Goal: Task Accomplishment & Management: Manage account settings

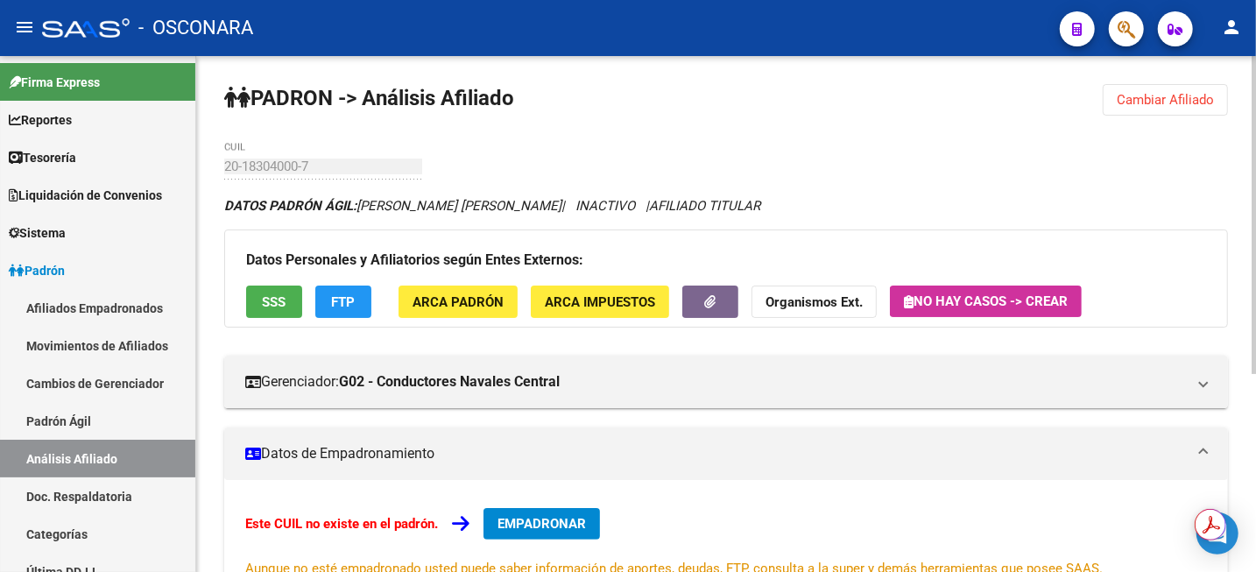
click at [1138, 105] on span "Cambiar Afiliado" at bounding box center [1165, 100] width 97 height 16
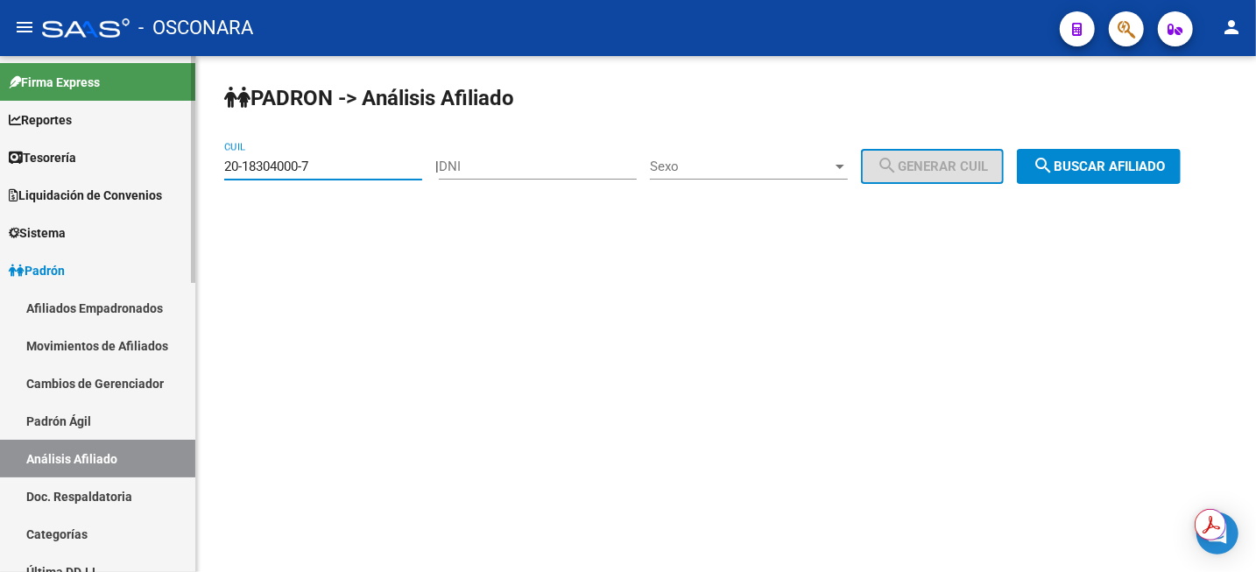
drag, startPoint x: 392, startPoint y: 171, endPoint x: 180, endPoint y: 165, distance: 212.9
click at [182, 165] on mat-sidenav-container "Firma Express Reportes Tablero de Control Ingresos Percibidos Análisis de todos…" at bounding box center [628, 314] width 1256 height 516
paste input "7-17610318-9"
type input "27-17610318-9"
click at [1098, 176] on button "search Buscar afiliado" at bounding box center [1099, 166] width 164 height 35
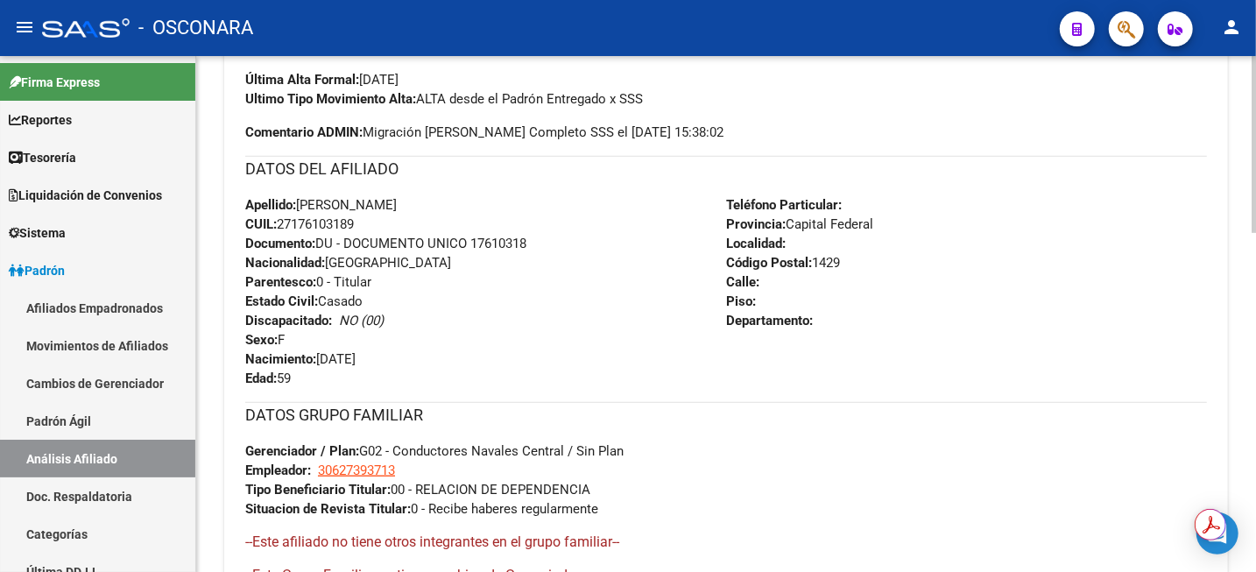
scroll to position [547, 0]
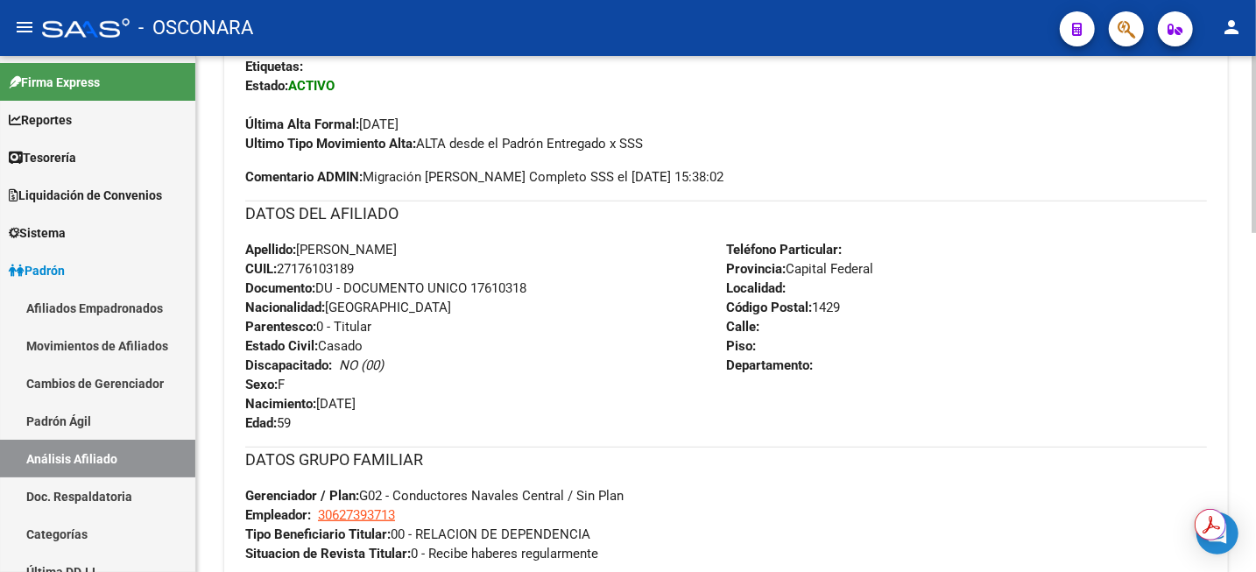
click at [1131, 268] on div "Teléfono Particular: Provincia: Capital Federal Localidad: Código Postal: 1429 …" at bounding box center [966, 336] width 481 height 193
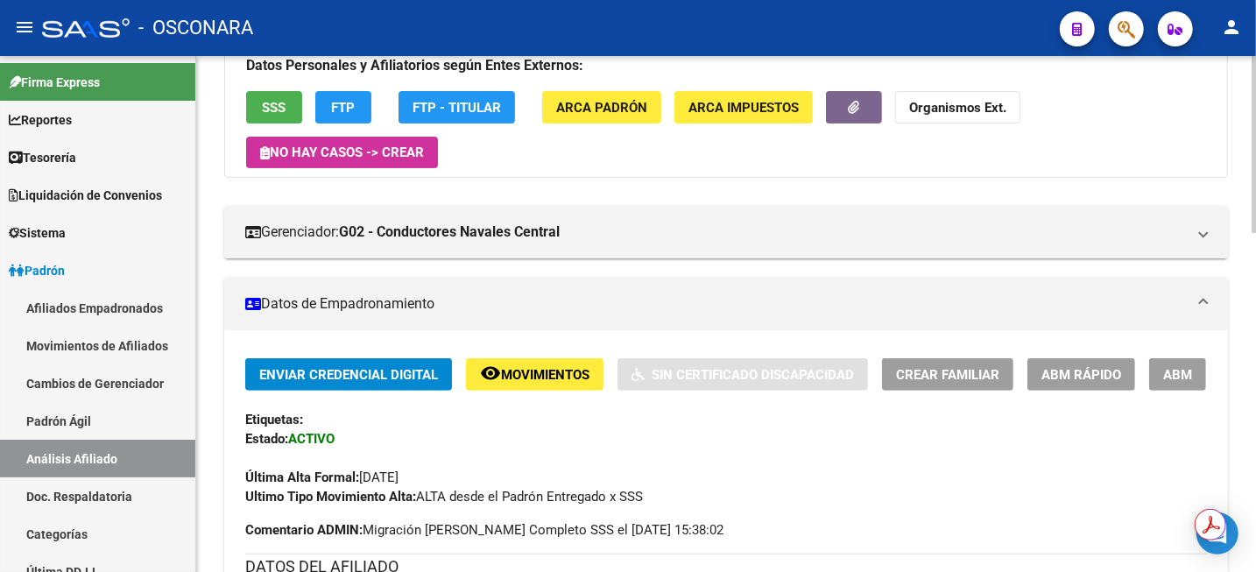
scroll to position [0, 0]
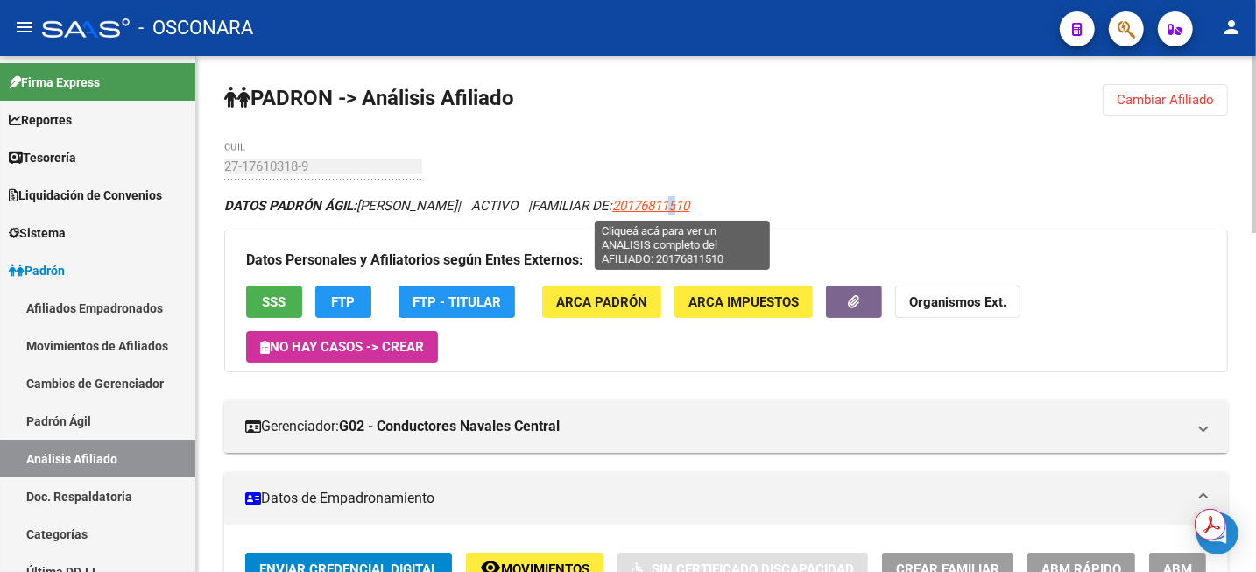
click at [689, 203] on span "20176811510" at bounding box center [650, 206] width 77 height 16
copy span "5"
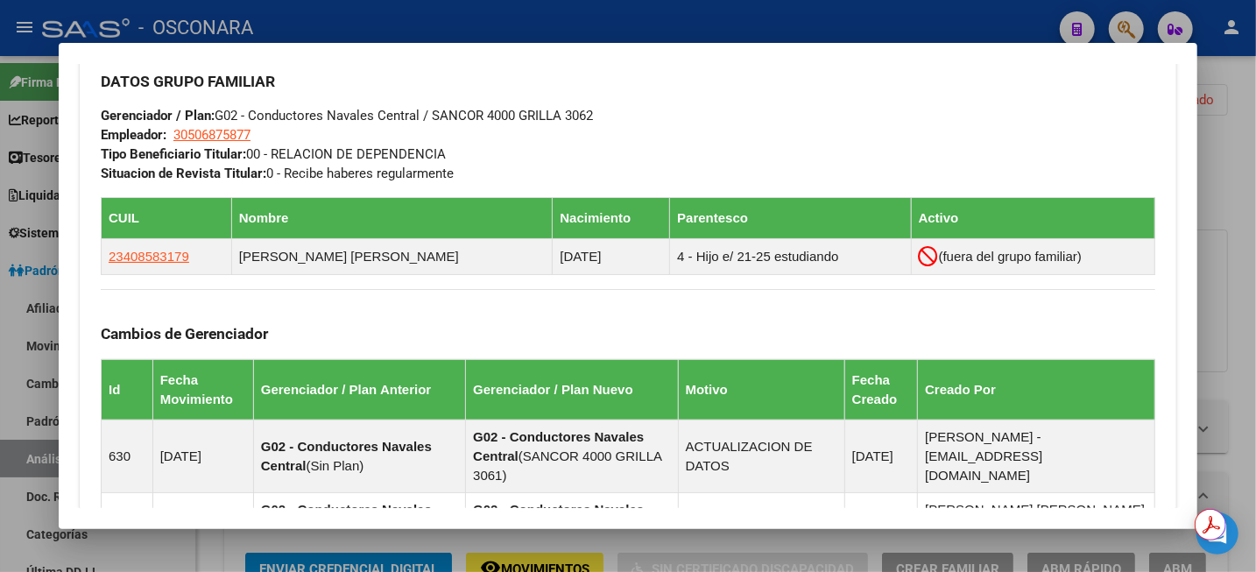
scroll to position [876, 0]
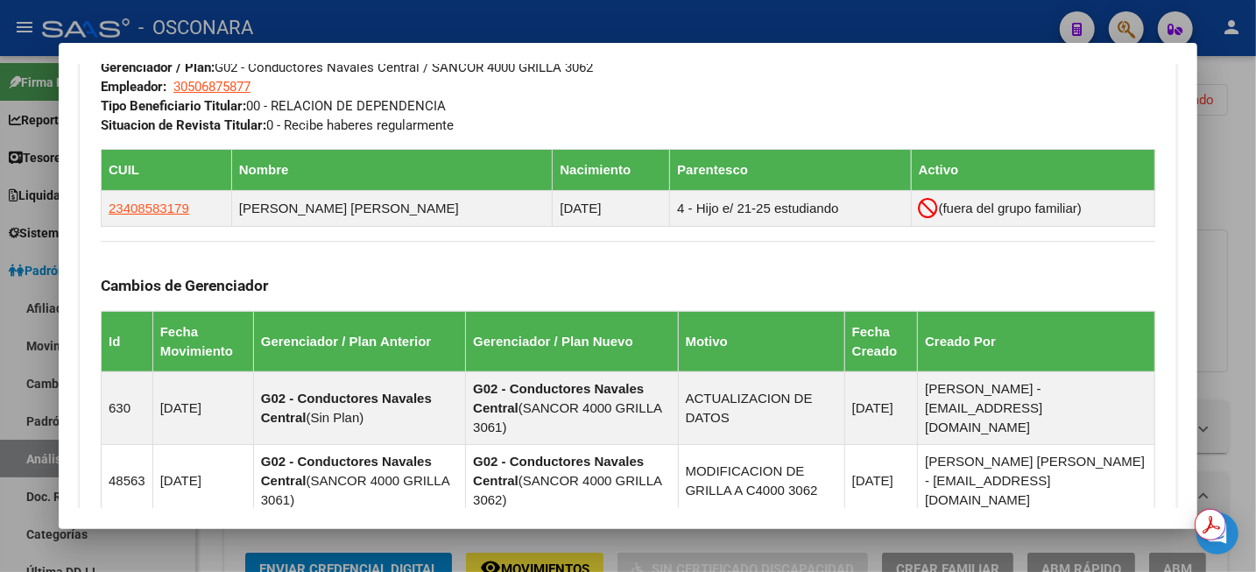
click at [1244, 187] on div at bounding box center [628, 286] width 1256 height 572
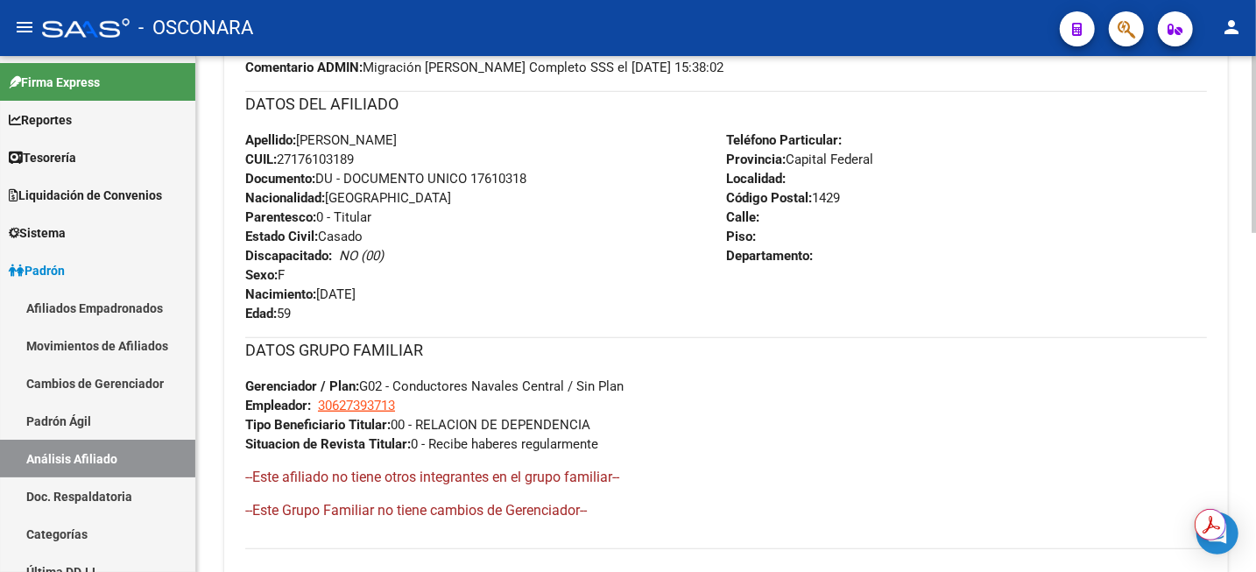
scroll to position [990, 0]
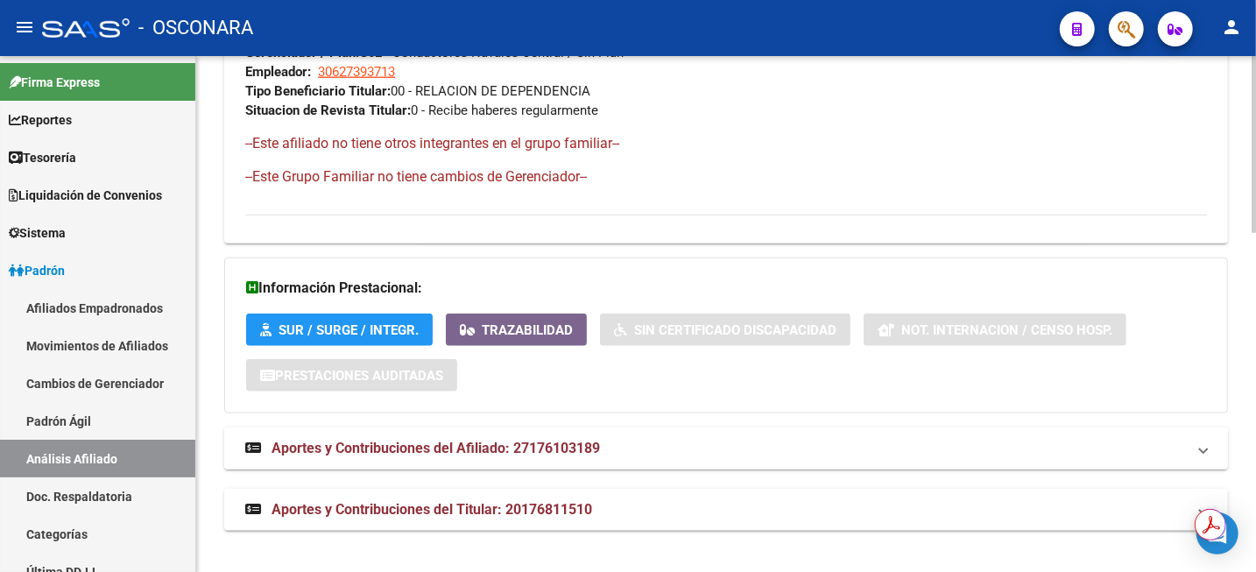
click at [532, 447] on span "Aportes y Contribuciones del Afiliado: 27176103189" at bounding box center [435, 448] width 328 height 17
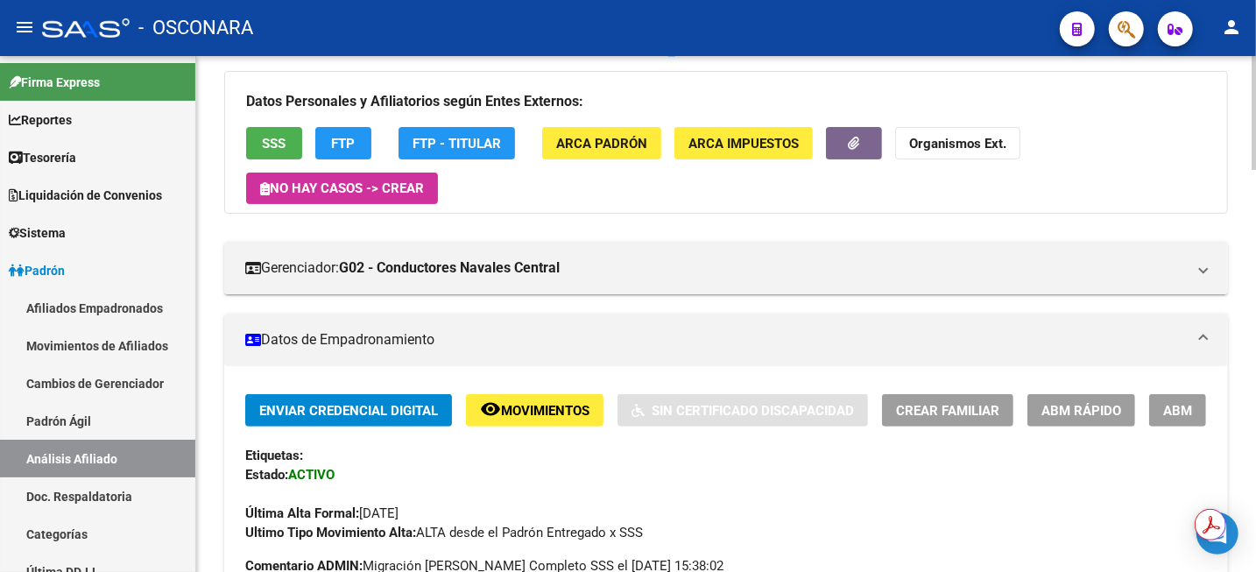
scroll to position [109, 0]
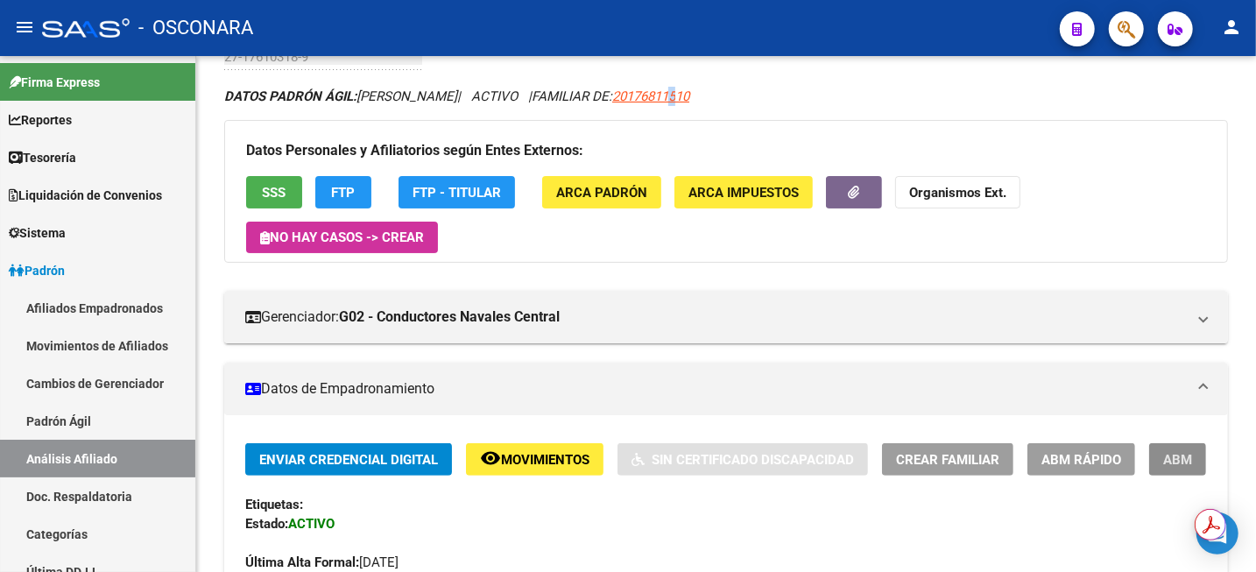
click at [1179, 464] on span "ABM" at bounding box center [1177, 460] width 29 height 16
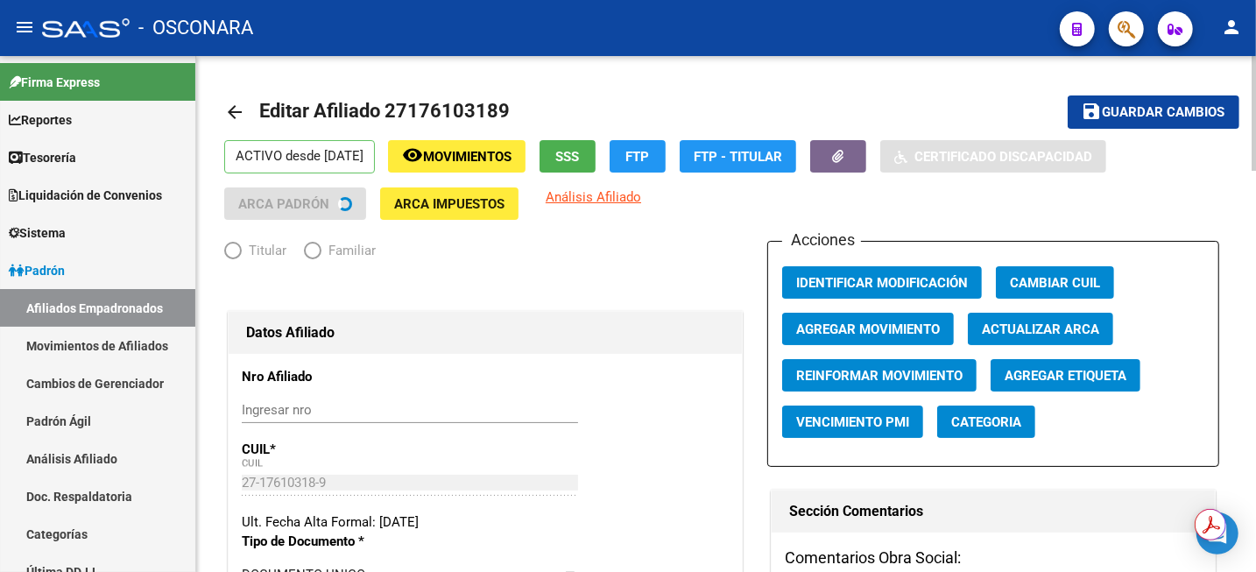
radio input "true"
type input "30-62739371-3"
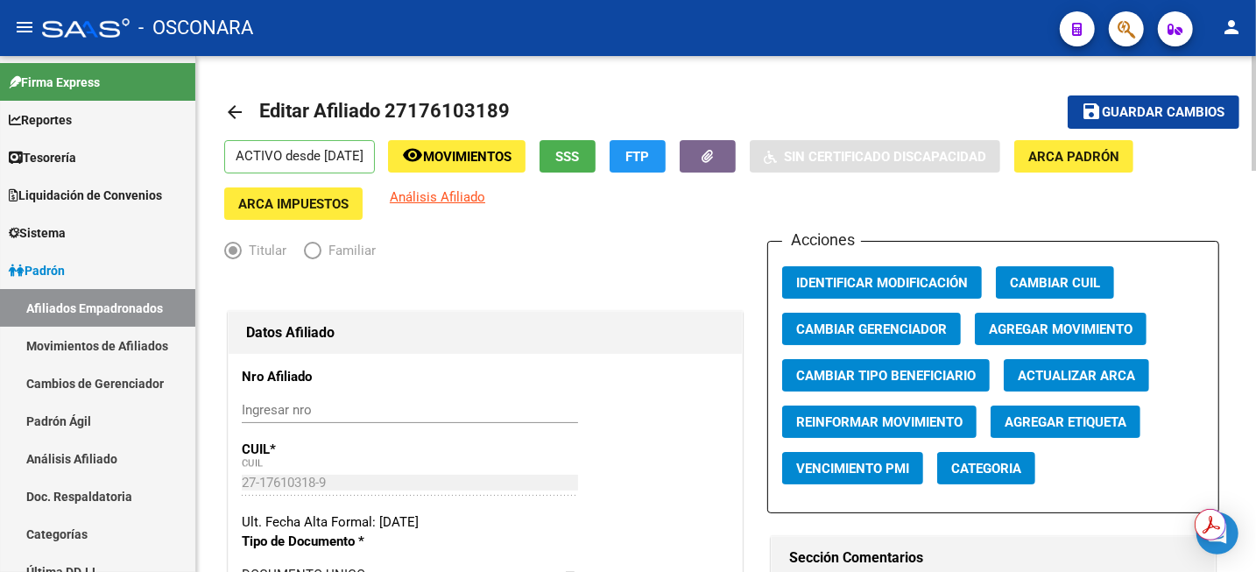
click at [1102, 321] on span "Agregar Movimiento" at bounding box center [1061, 329] width 144 height 16
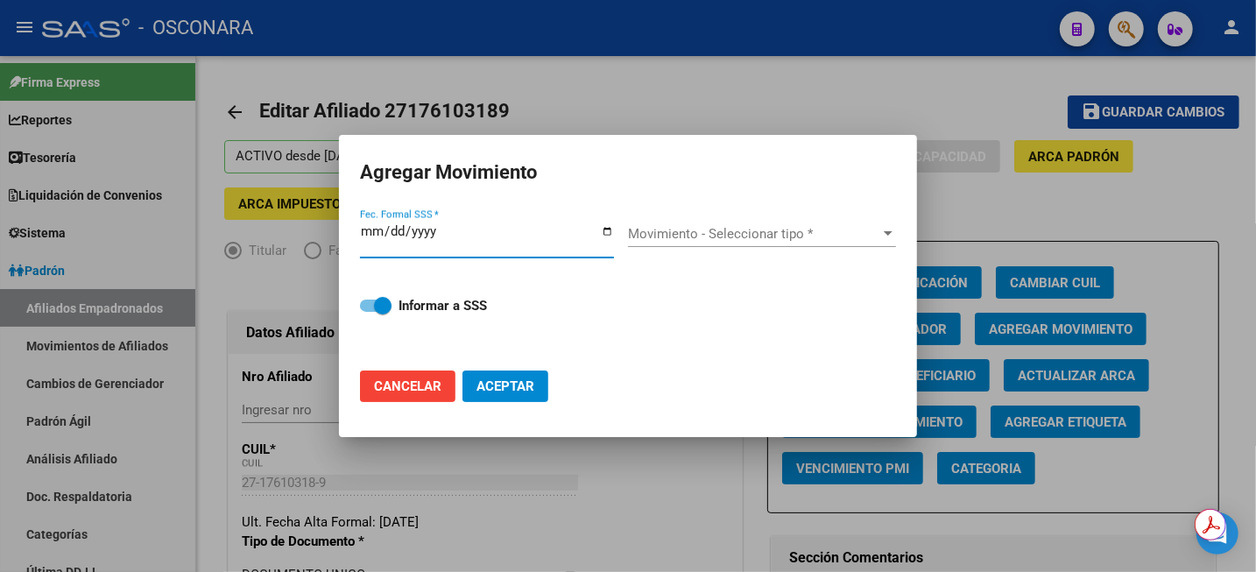
click at [652, 95] on div at bounding box center [628, 286] width 1256 height 572
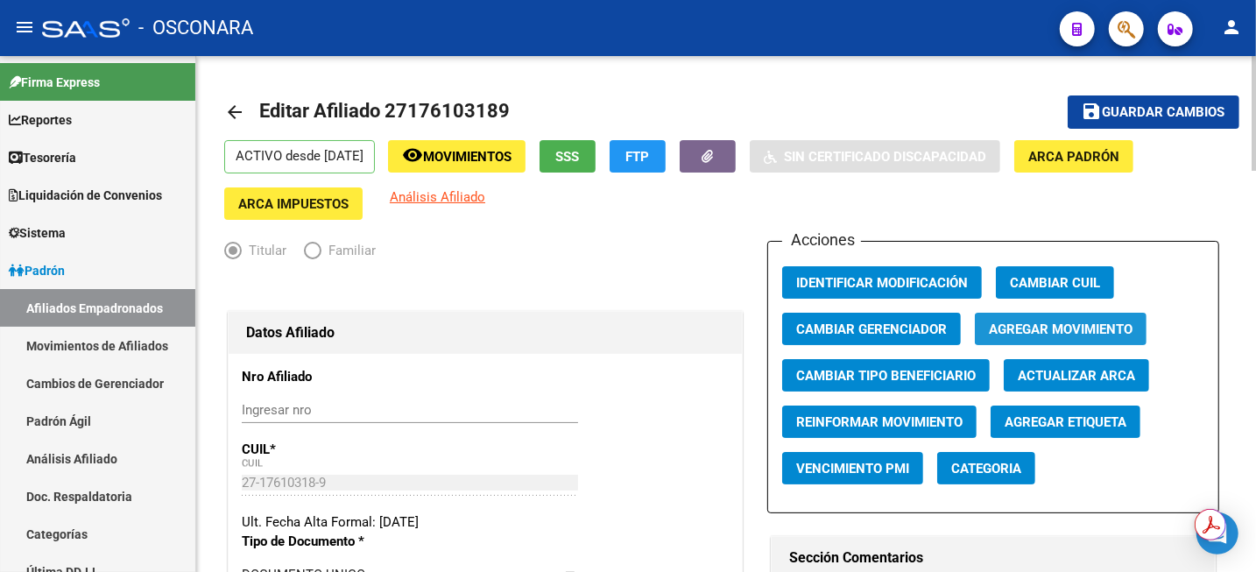
click at [1084, 324] on span "Agregar Movimiento" at bounding box center [1061, 329] width 144 height 16
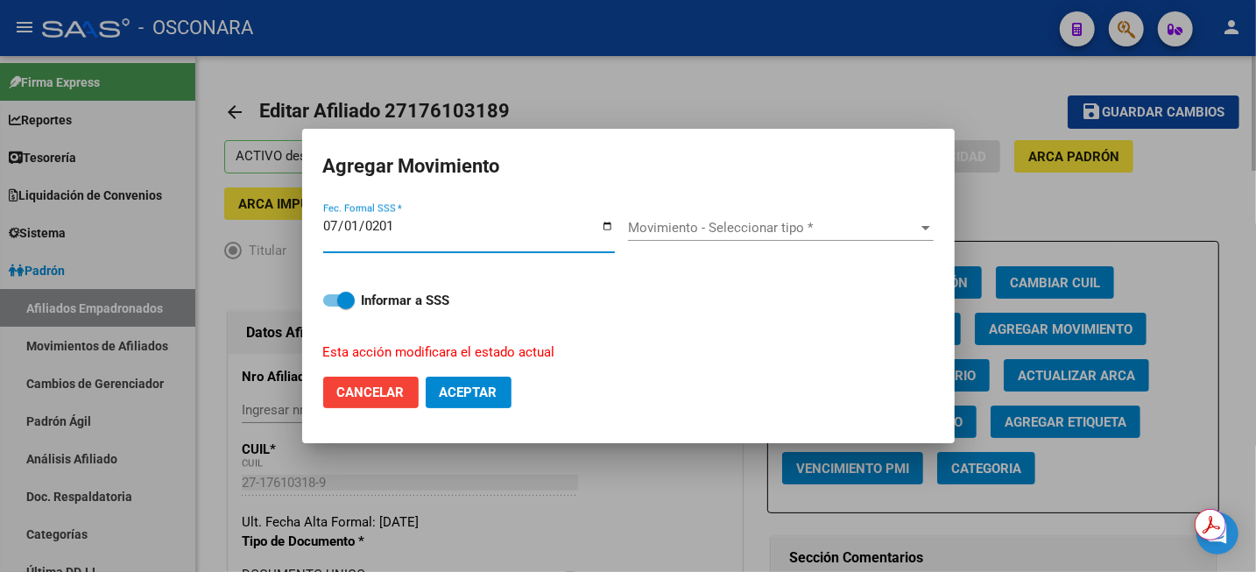
type input "[DATE]"
click at [878, 232] on span "Movimiento - Seleccionar tipo *" at bounding box center [773, 228] width 290 height 16
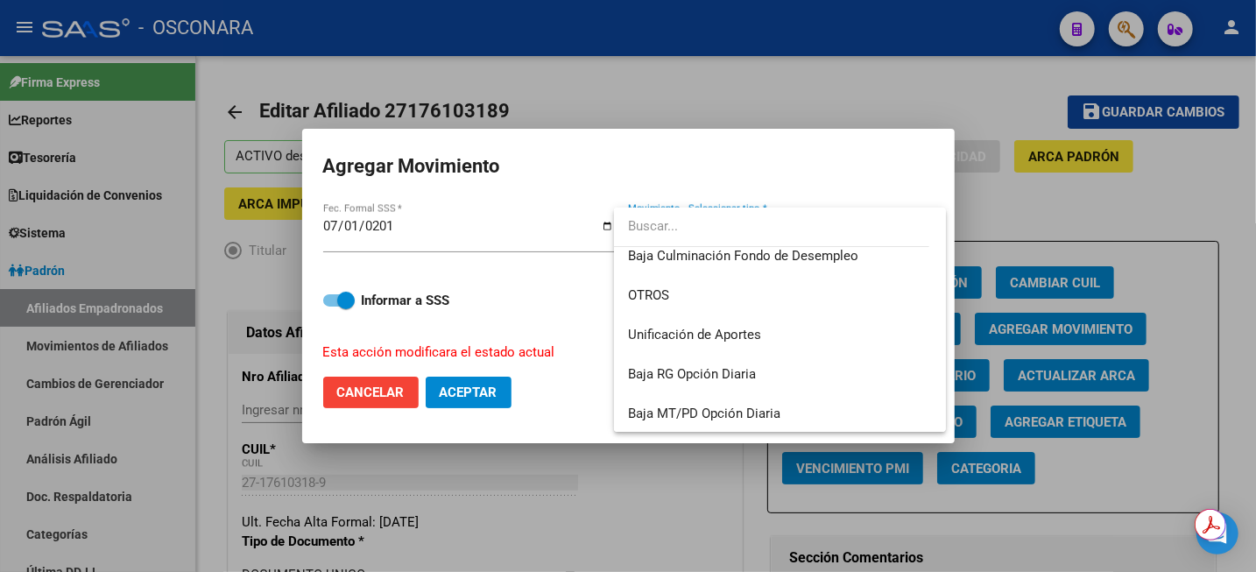
scroll to position [1272, 0]
click at [779, 300] on span "OTROS" at bounding box center [780, 294] width 304 height 39
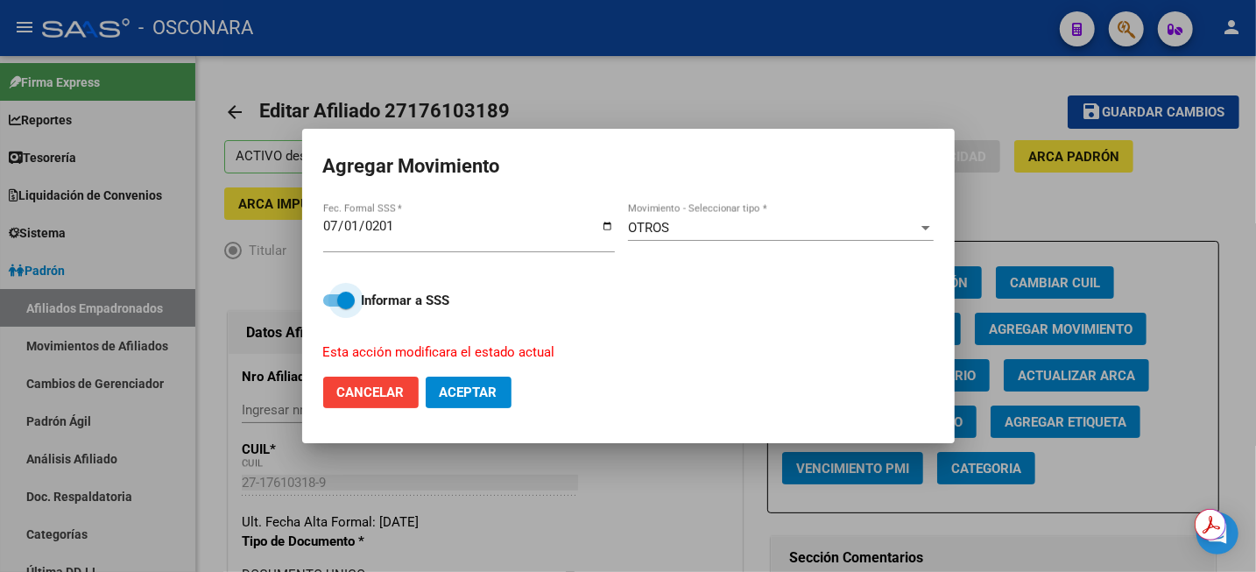
click at [332, 306] on label "Informar a SSS" at bounding box center [628, 300] width 610 height 21
click at [332, 307] on input "Informar a SSS" at bounding box center [331, 307] width 1 height 1
checkbox input "false"
click at [464, 389] on span "Aceptar" at bounding box center [469, 392] width 58 height 16
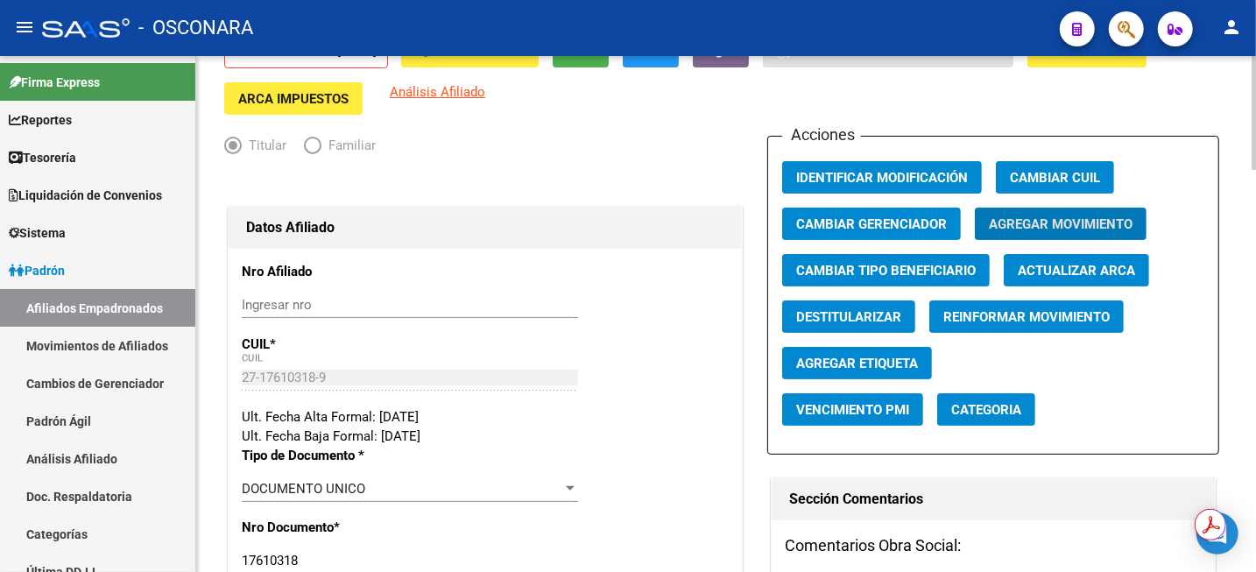
scroll to position [0, 0]
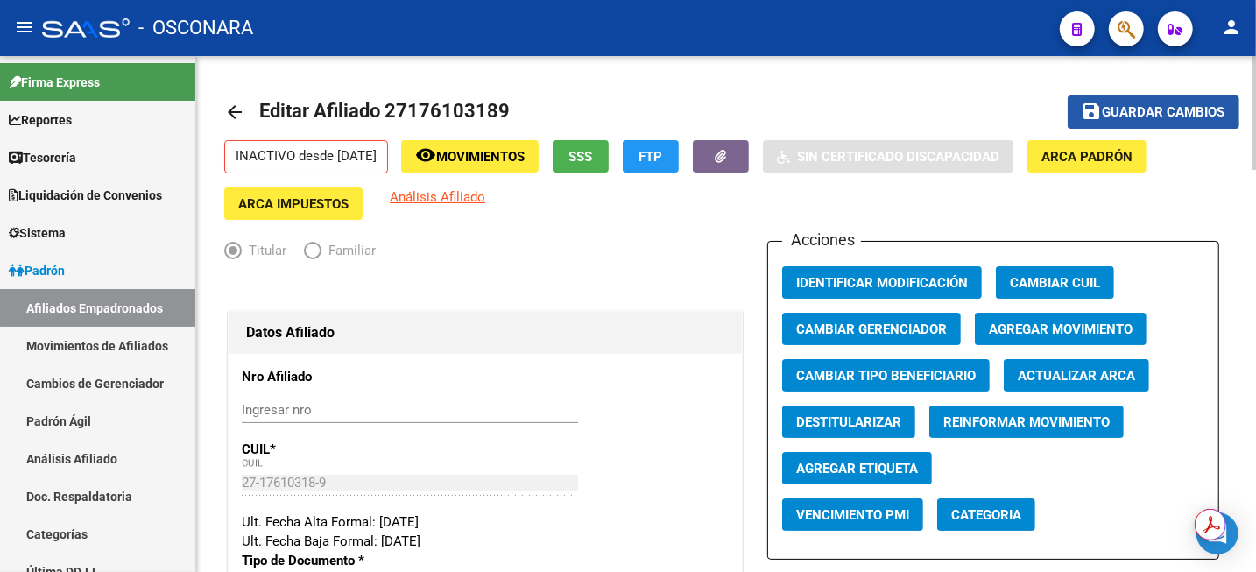
click at [1117, 108] on span "Guardar cambios" at bounding box center [1164, 113] width 123 height 16
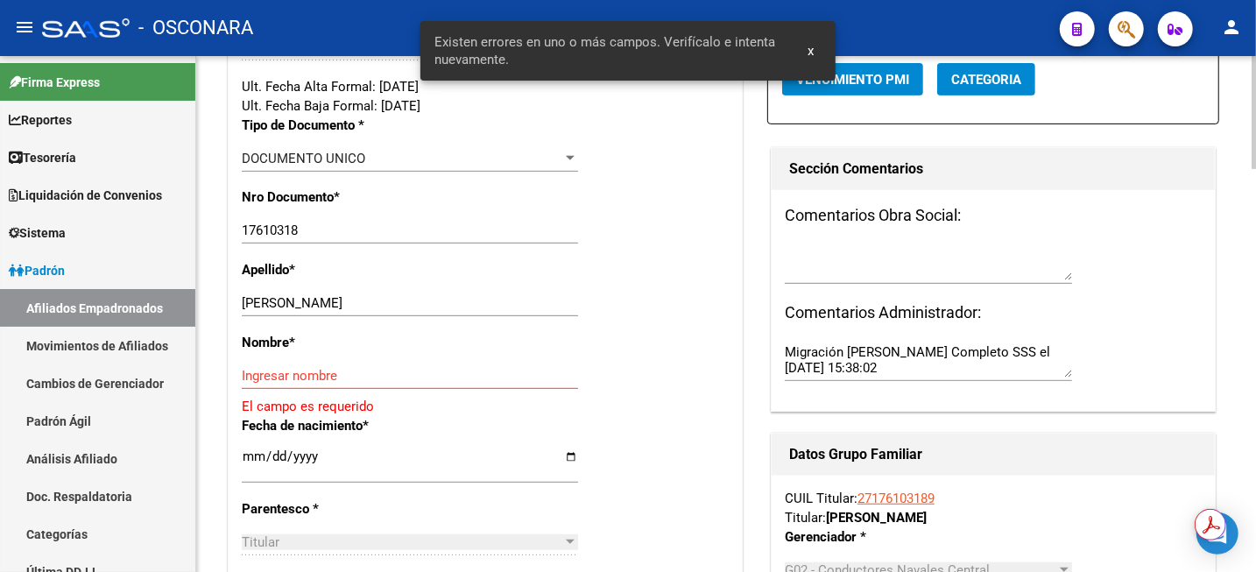
scroll to position [438, 0]
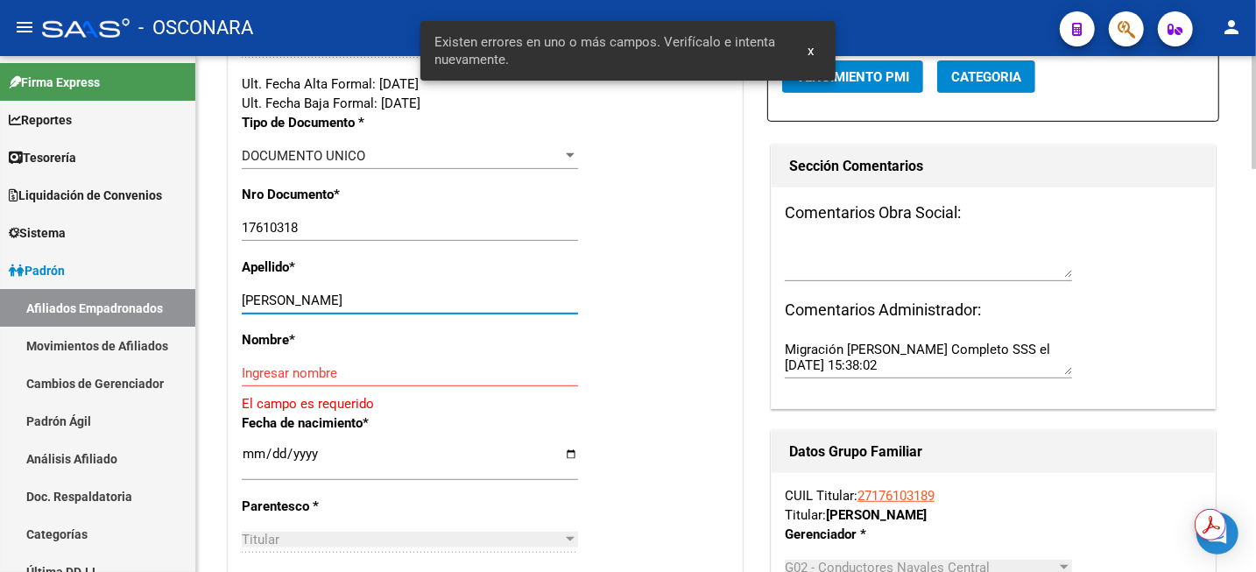
drag, startPoint x: 291, startPoint y: 302, endPoint x: 348, endPoint y: 310, distance: 57.5
click at [348, 310] on div "[PERSON_NAME] Ingresar apellido" at bounding box center [410, 300] width 336 height 26
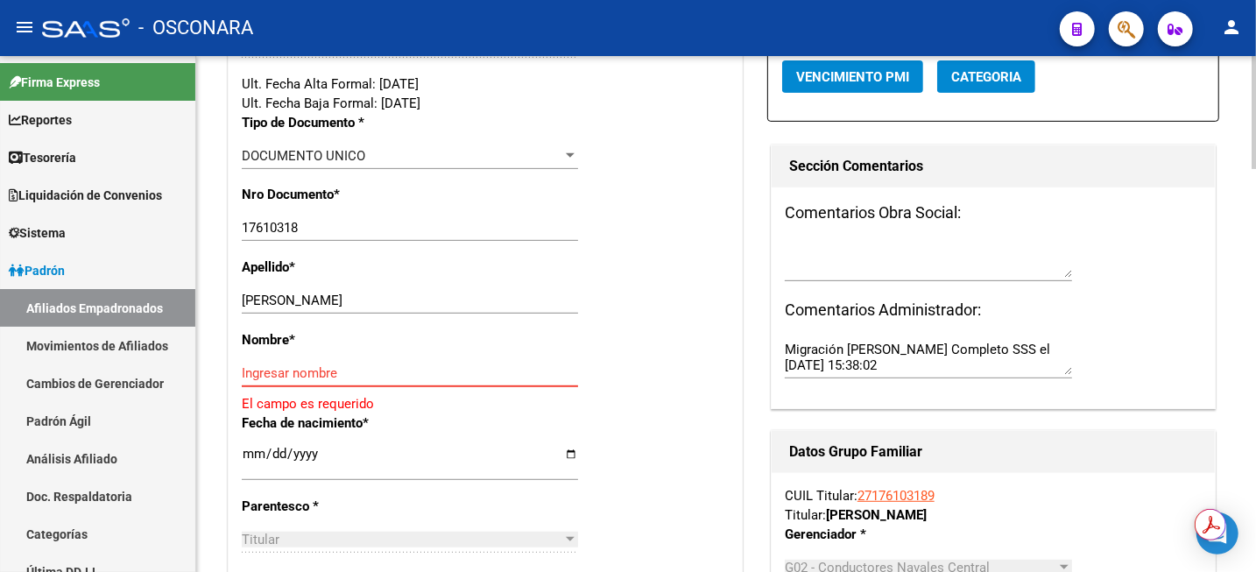
click at [296, 365] on input "Ingresar nombre" at bounding box center [410, 373] width 336 height 16
paste input "[PERSON_NAME]"
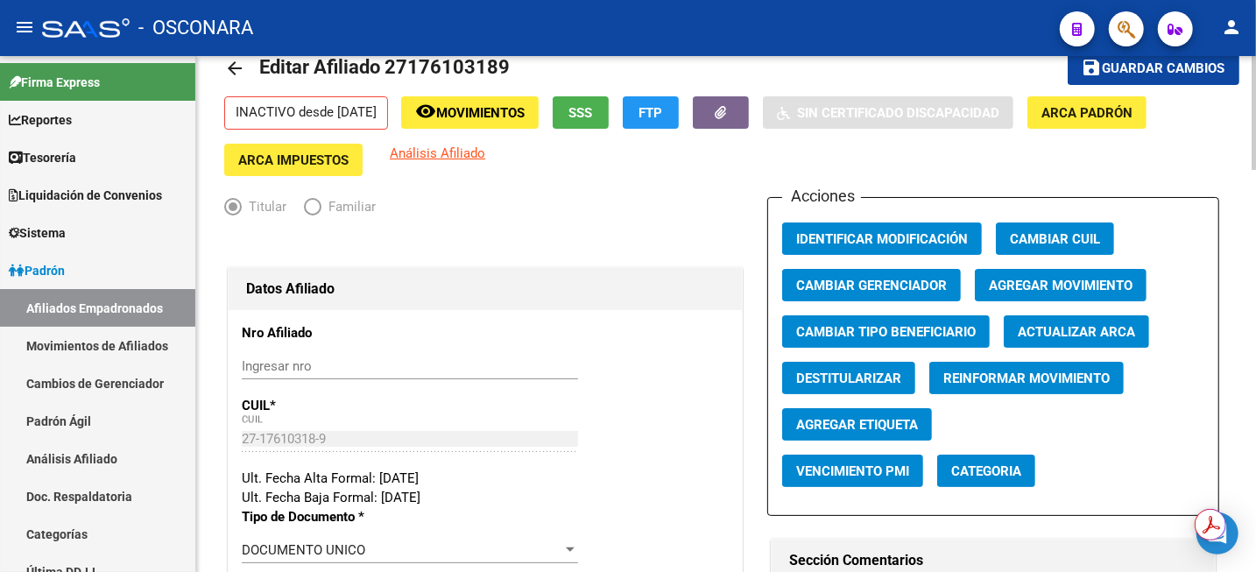
scroll to position [0, 0]
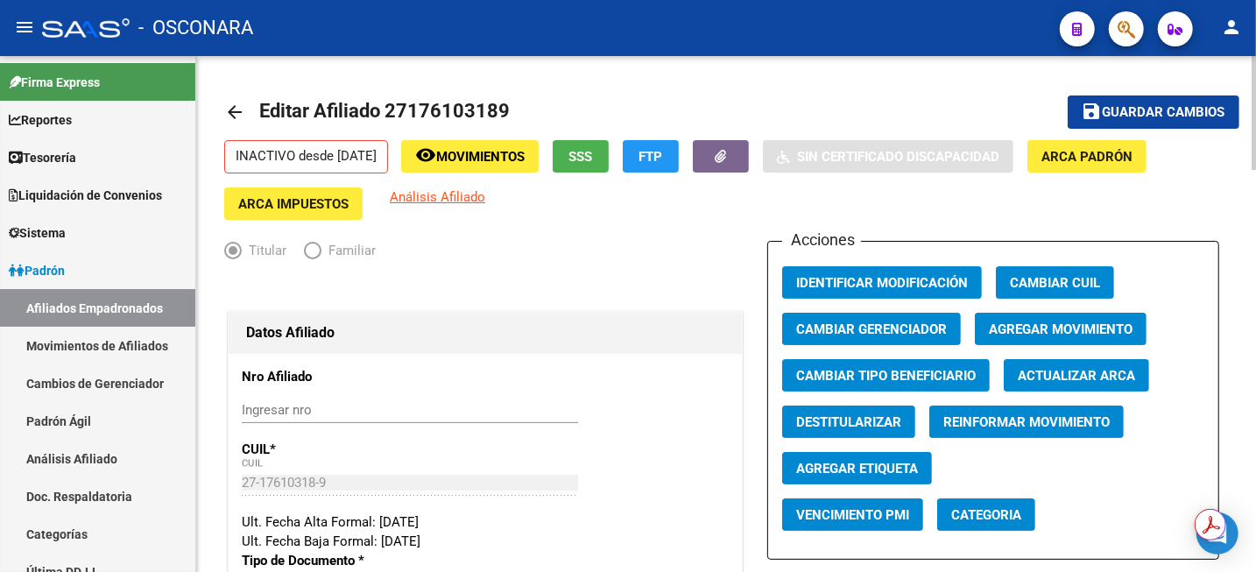
type input "[PERSON_NAME]"
click at [1111, 110] on span "Guardar cambios" at bounding box center [1164, 113] width 123 height 16
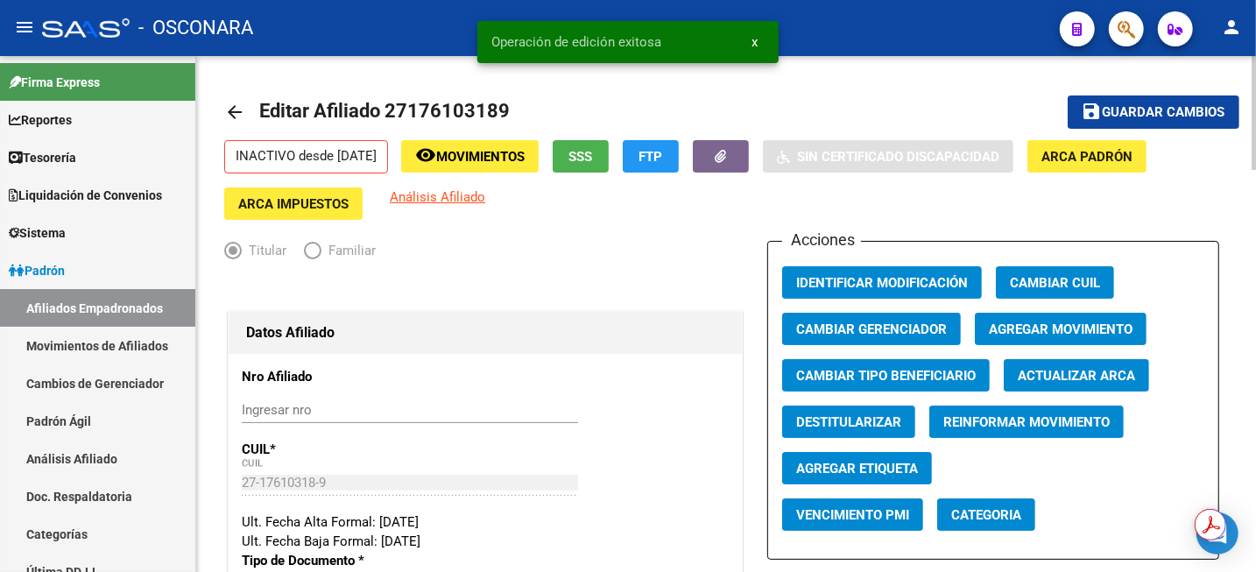
click at [441, 102] on span "Editar Afiliado 27176103189" at bounding box center [384, 111] width 250 height 22
copy h1 "27176103189"
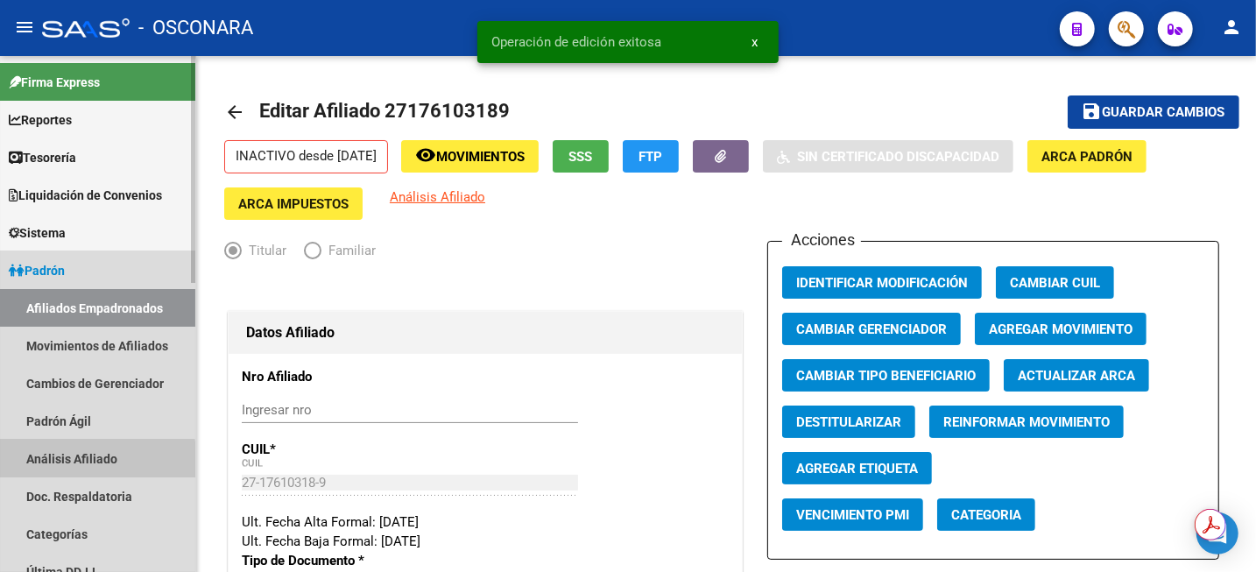
click at [72, 462] on link "Análisis Afiliado" at bounding box center [97, 459] width 195 height 38
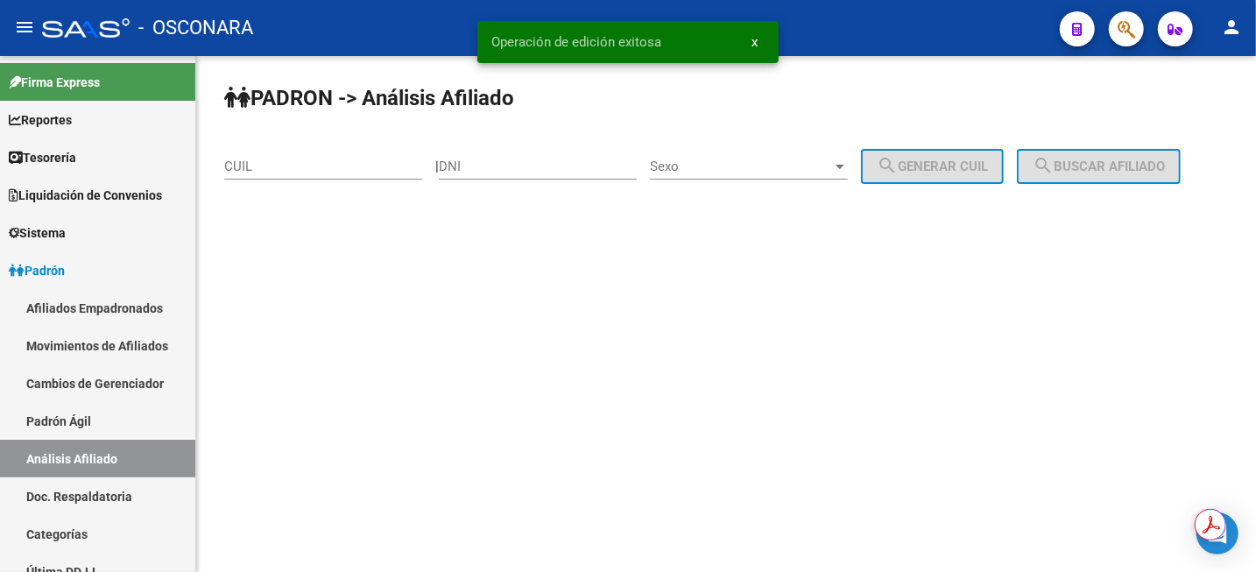
click at [374, 155] on div "CUIL" at bounding box center [323, 161] width 198 height 38
paste input "27-17610318-9"
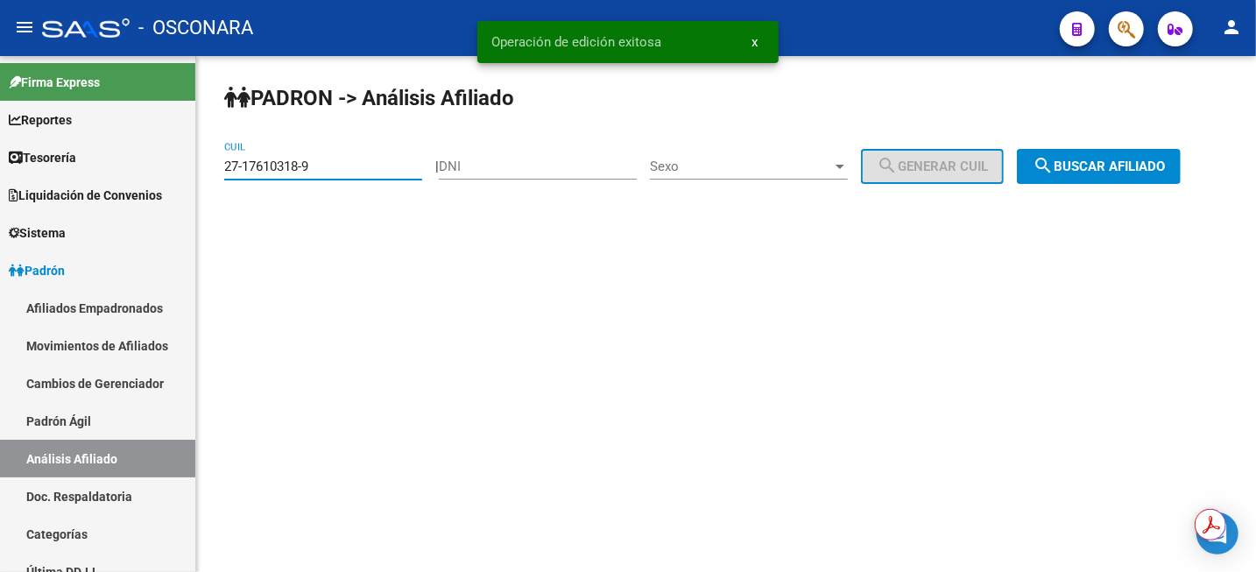
type input "27-17610318-9"
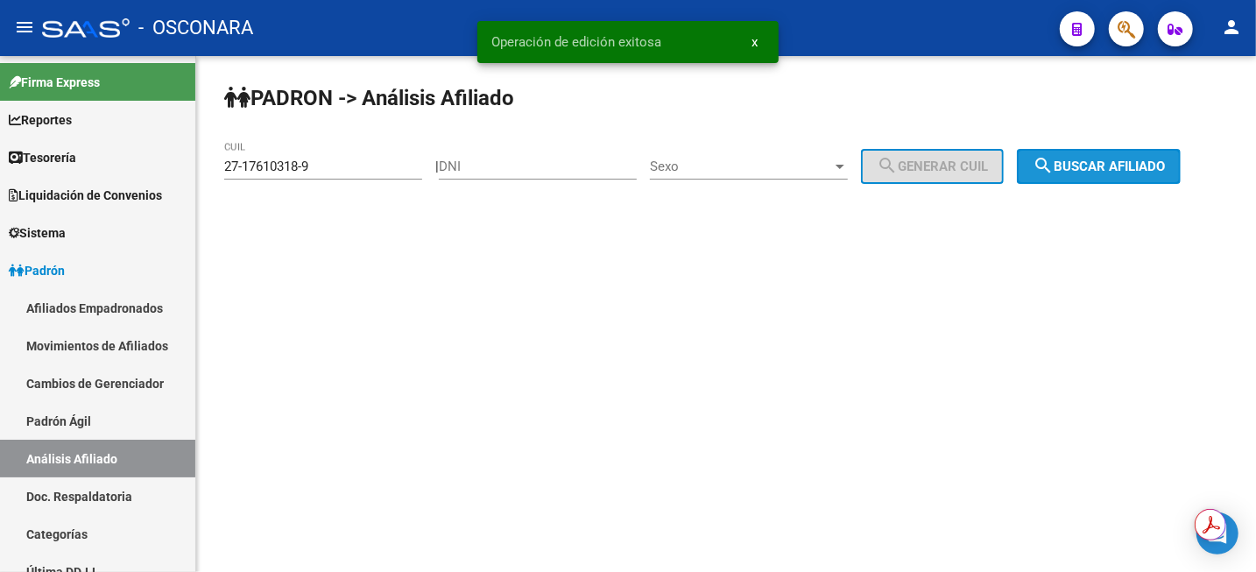
click at [1143, 165] on span "search Buscar afiliado" at bounding box center [1099, 167] width 132 height 16
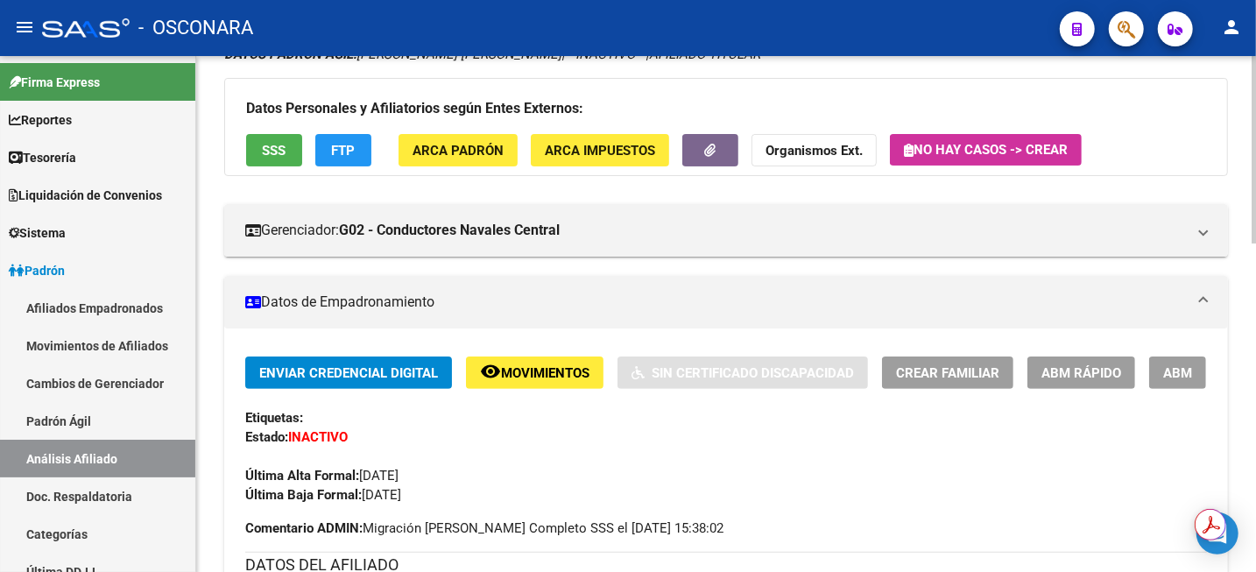
scroll to position [219, 0]
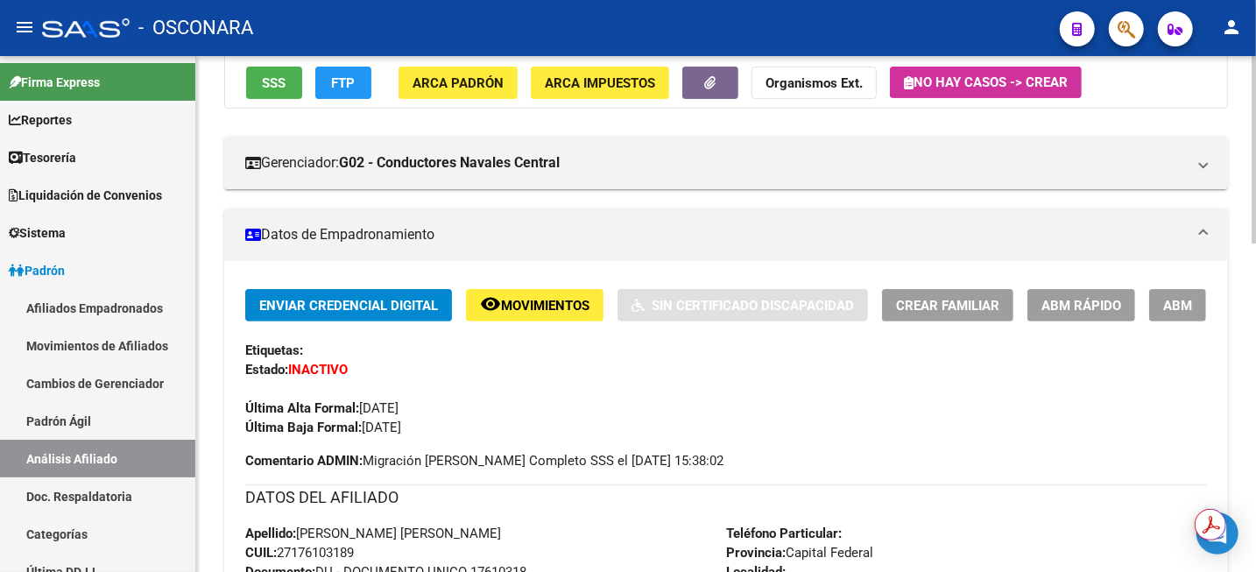
click at [1167, 306] on span "ABM" at bounding box center [1177, 306] width 29 height 16
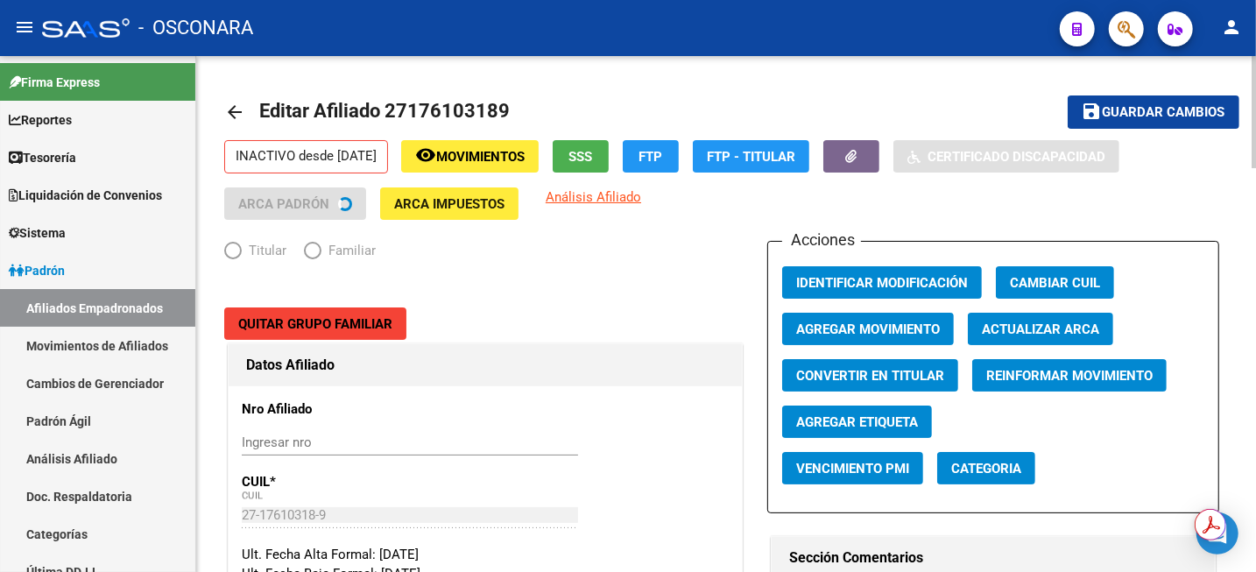
radio input "true"
type input "30-62739371-3"
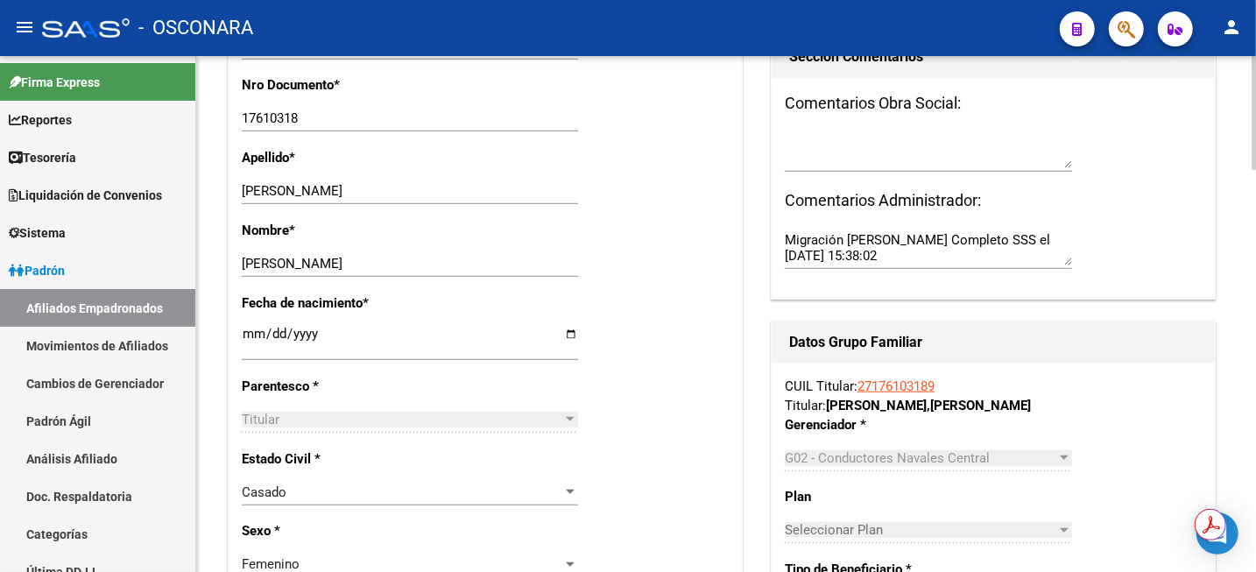
scroll to position [109, 0]
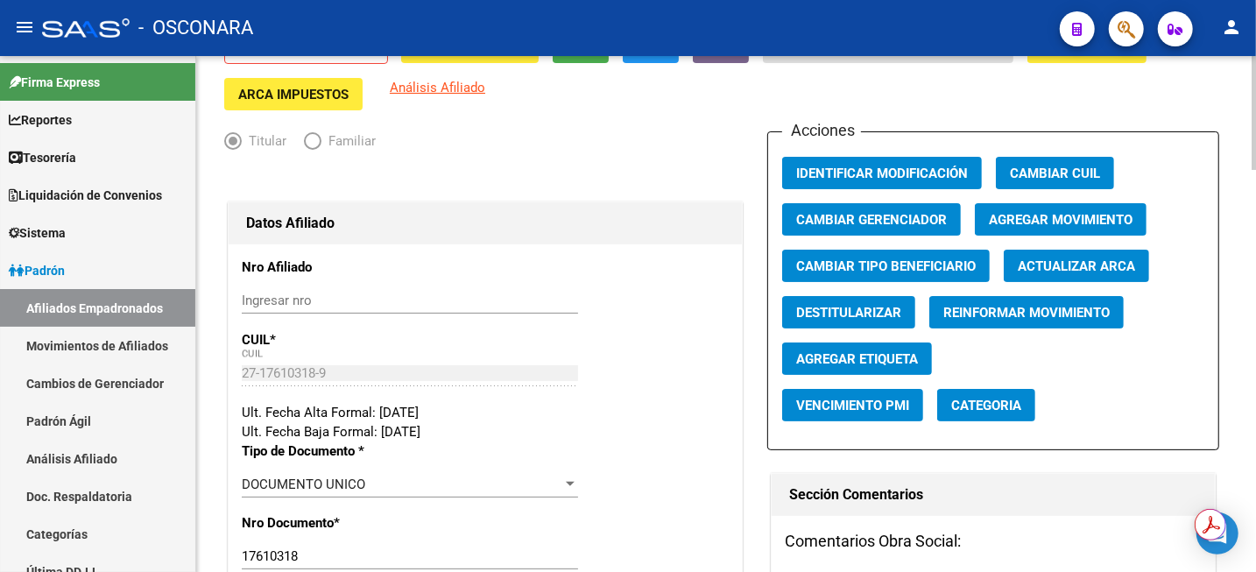
click at [1074, 218] on span "Agregar Movimiento" at bounding box center [1061, 220] width 144 height 16
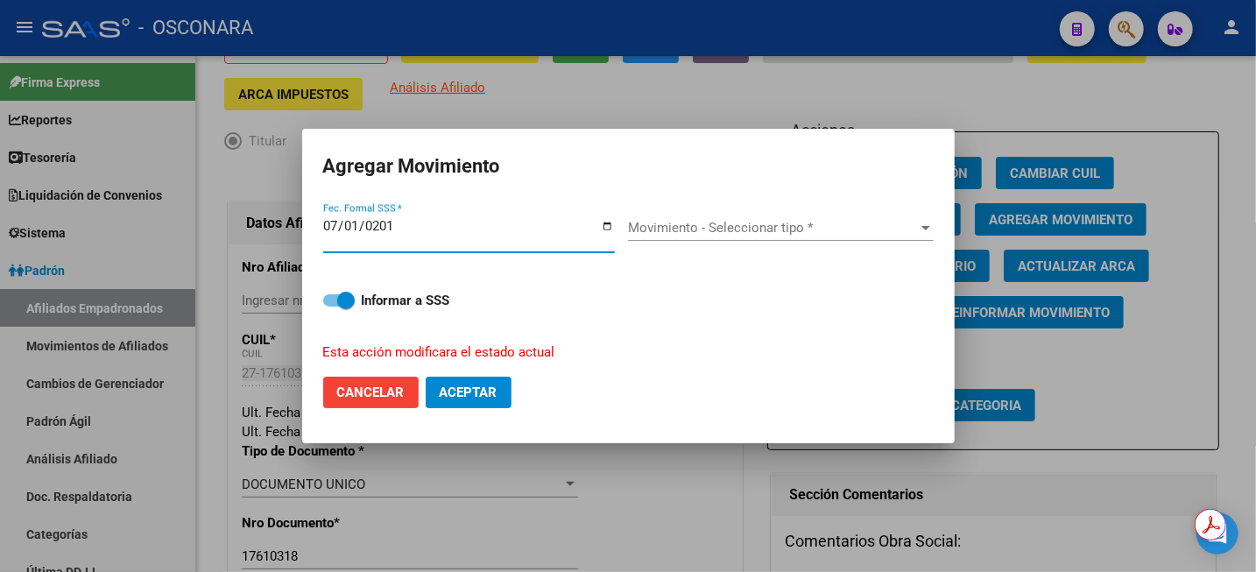
type input "[DATE]"
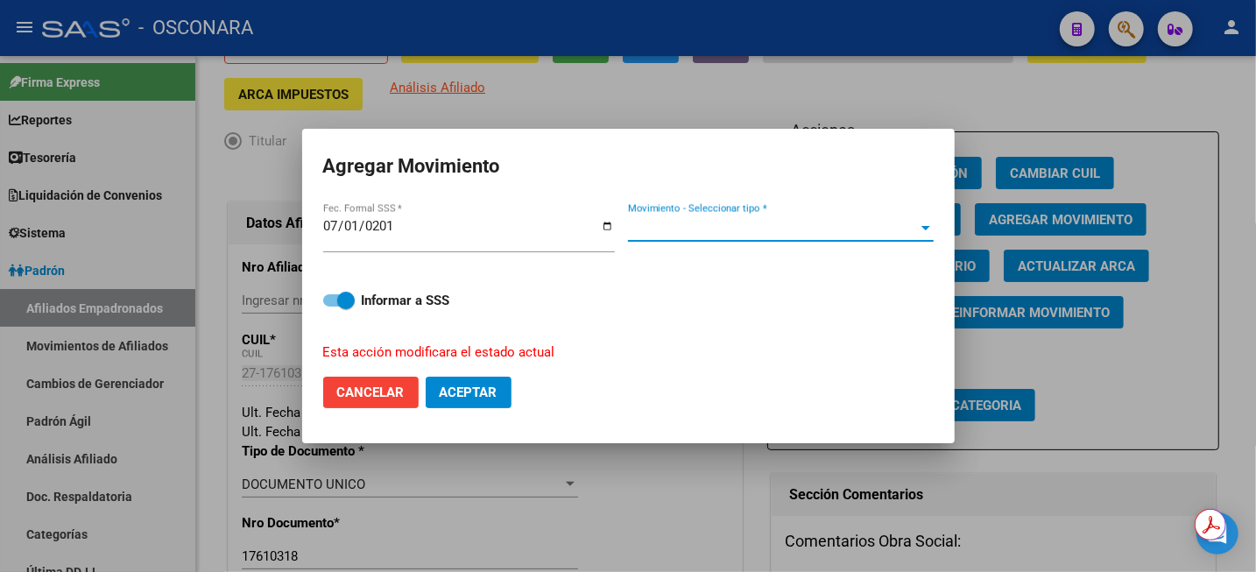
click at [667, 227] on span "Movimiento - Seleccionar tipo *" at bounding box center [773, 228] width 290 height 16
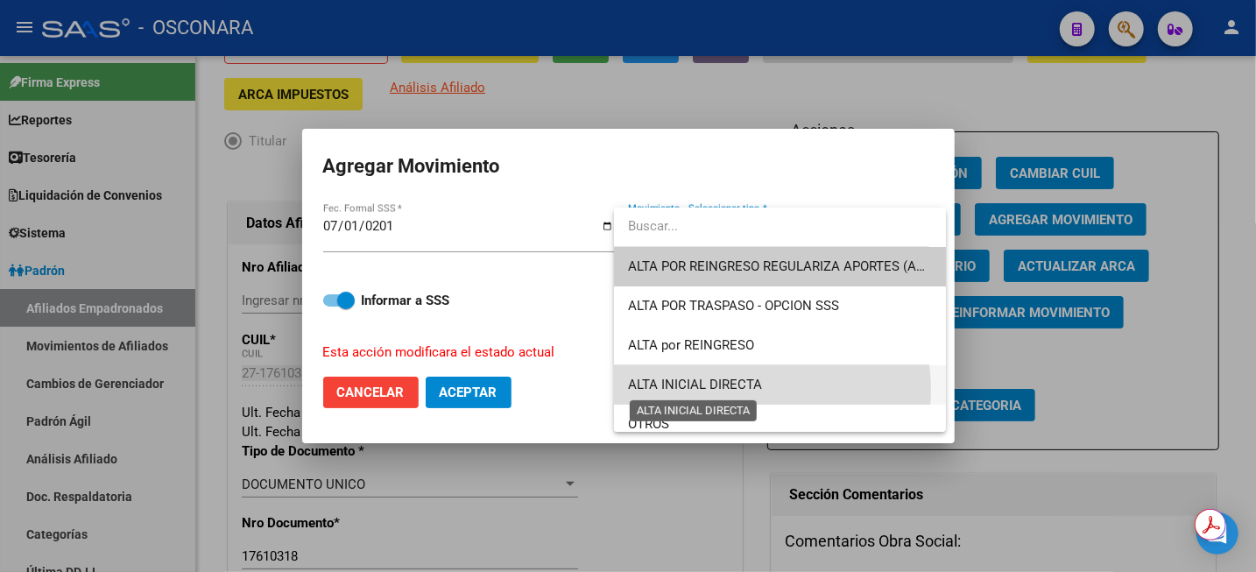
click at [758, 390] on span "ALTA INICIAL DIRECTA" at bounding box center [695, 385] width 134 height 16
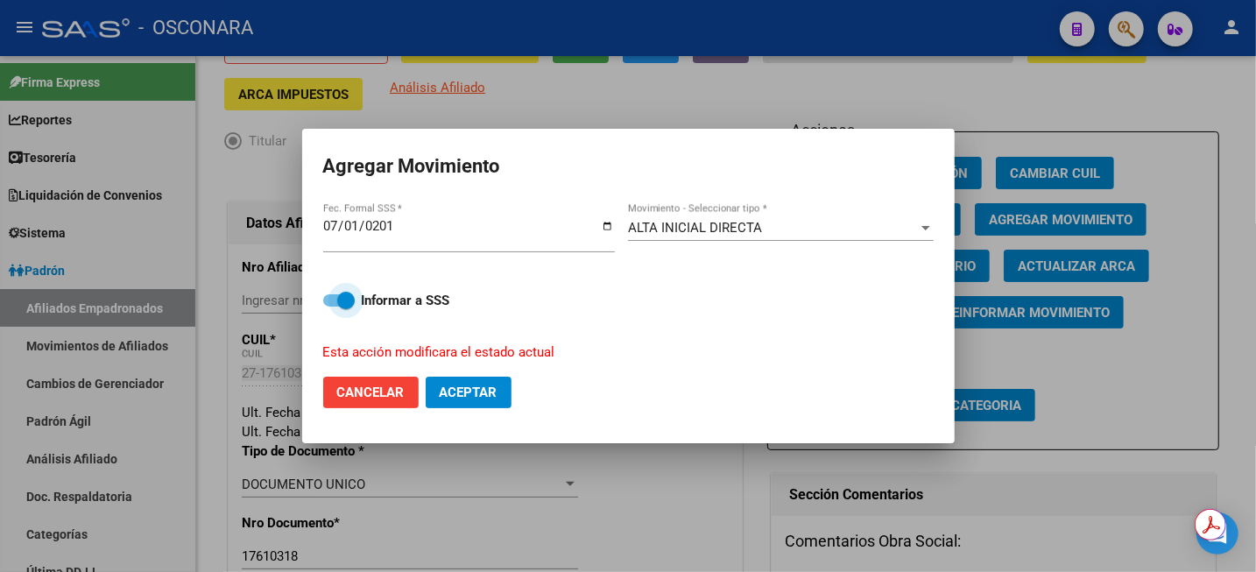
click at [335, 299] on span at bounding box center [339, 300] width 32 height 12
click at [332, 307] on input "Informar a SSS" at bounding box center [331, 307] width 1 height 1
checkbox input "false"
click at [473, 402] on button "Aceptar" at bounding box center [469, 393] width 86 height 32
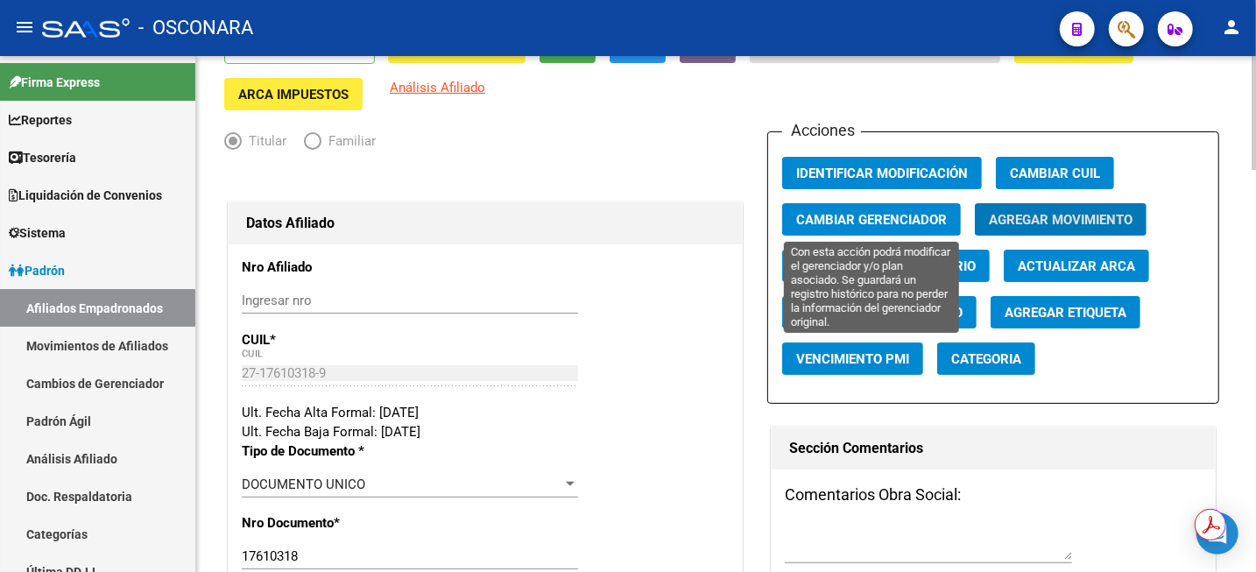
click at [899, 224] on span "Cambiar Gerenciador" at bounding box center [871, 220] width 151 height 16
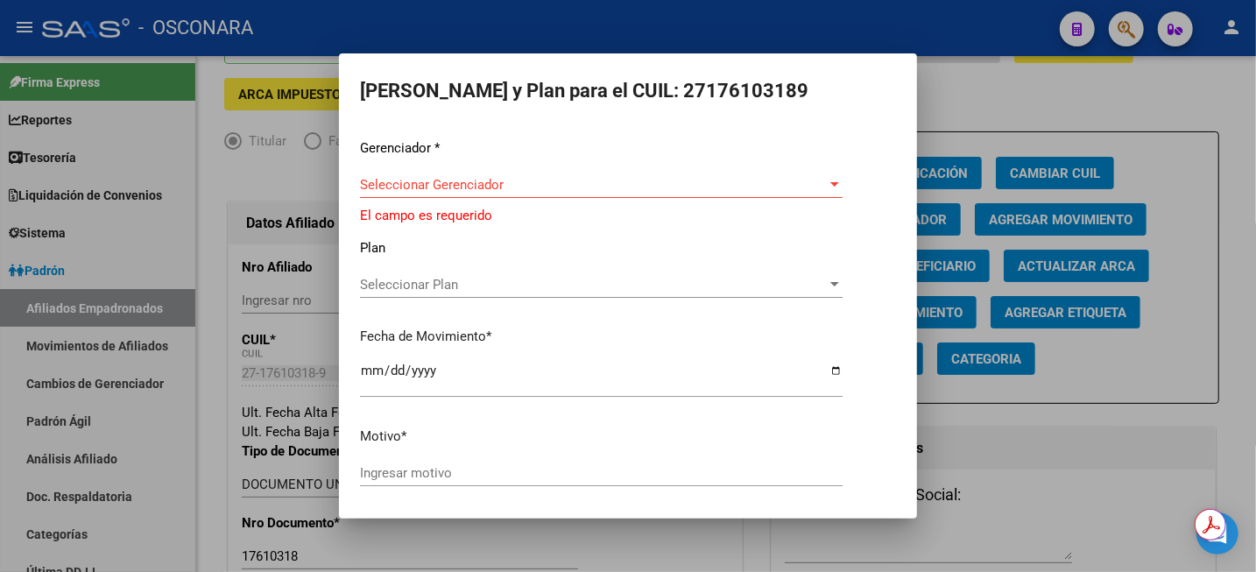
click at [644, 173] on div "Seleccionar Gerenciador Seleccionar Gerenciador" at bounding box center [601, 185] width 483 height 26
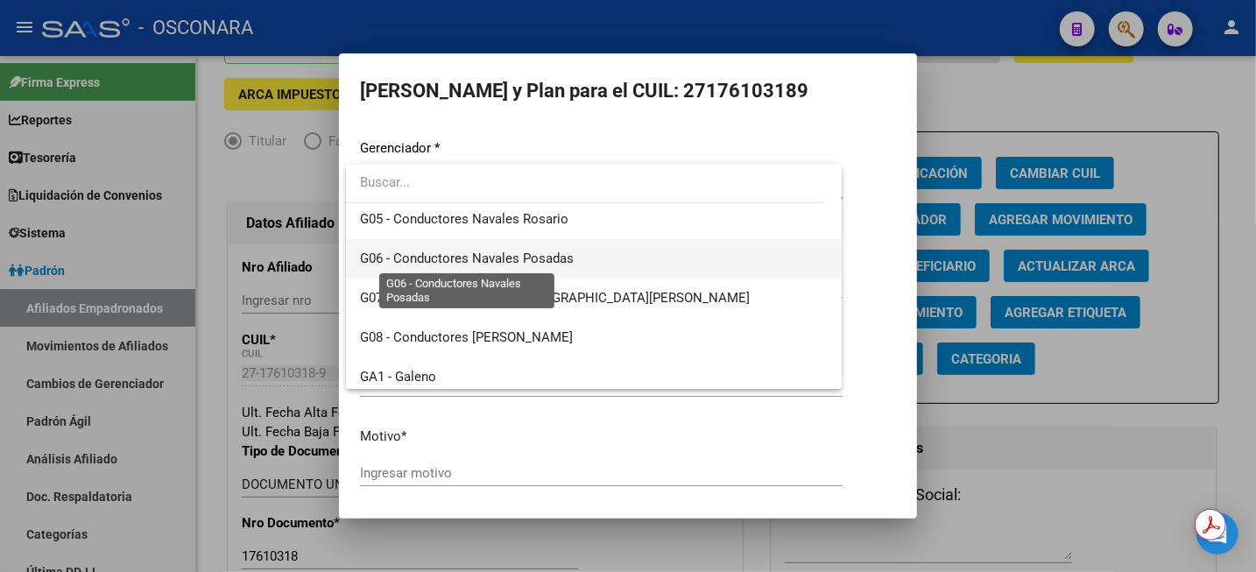
scroll to position [328, 0]
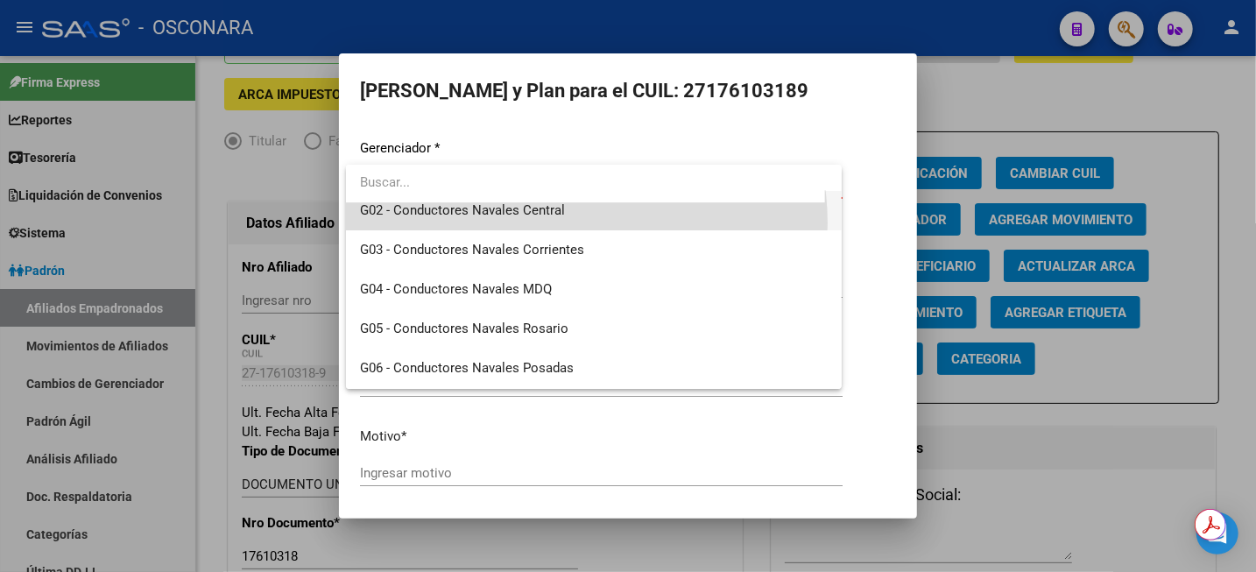
click at [565, 222] on span "G02 - Conductores Navales Central" at bounding box center [594, 210] width 468 height 39
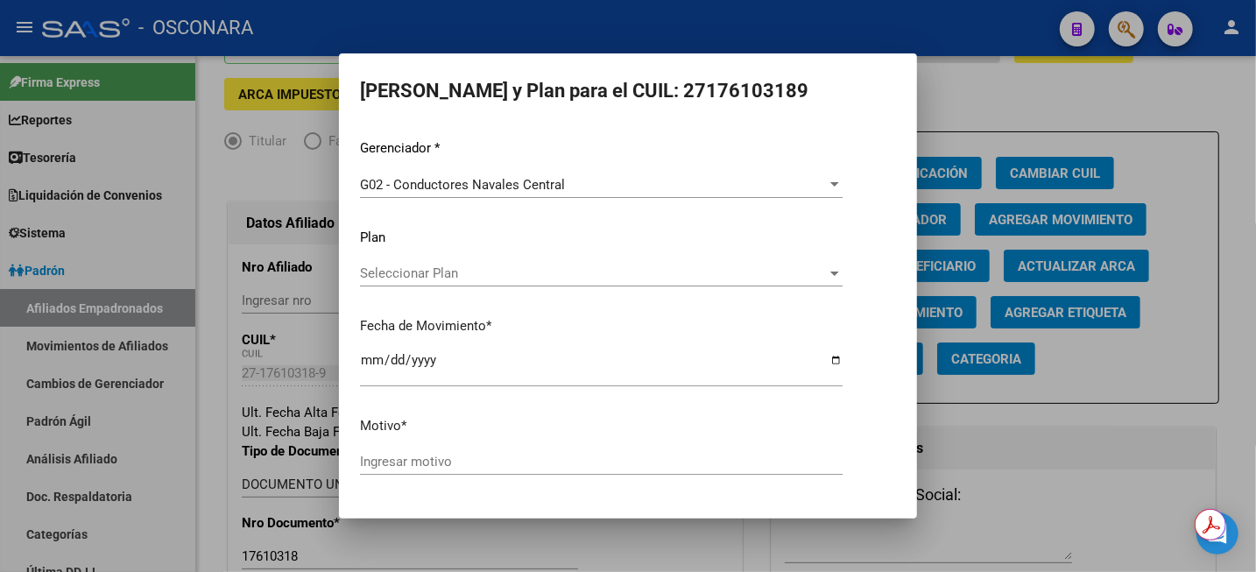
click at [586, 285] on div "Seleccionar Plan Seleccionar Plan" at bounding box center [601, 273] width 483 height 26
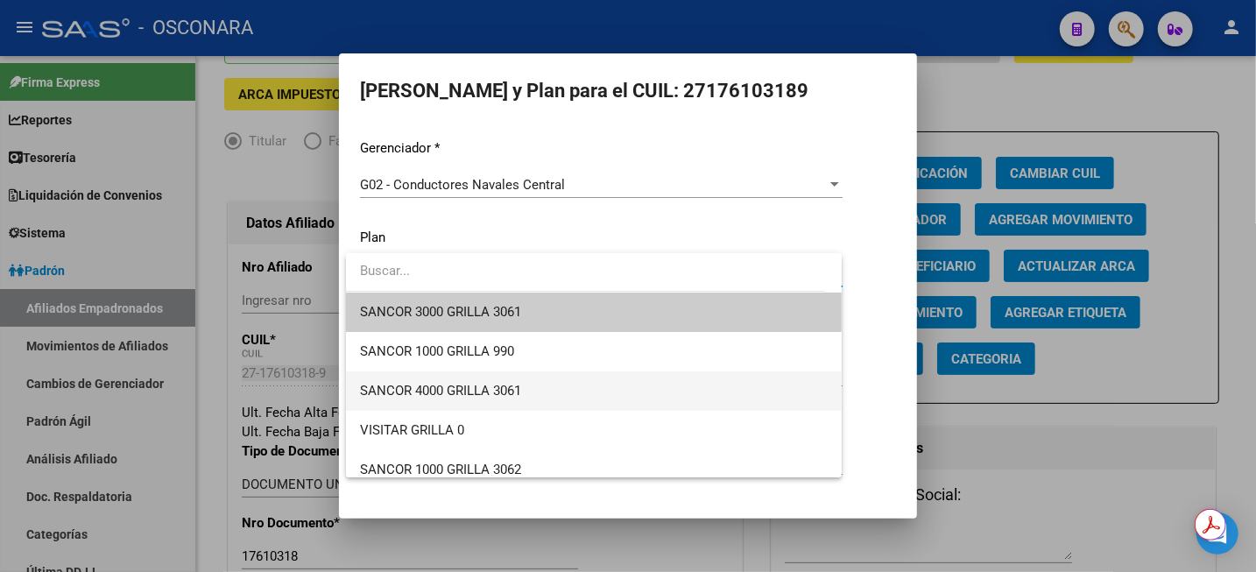
scroll to position [219, 0]
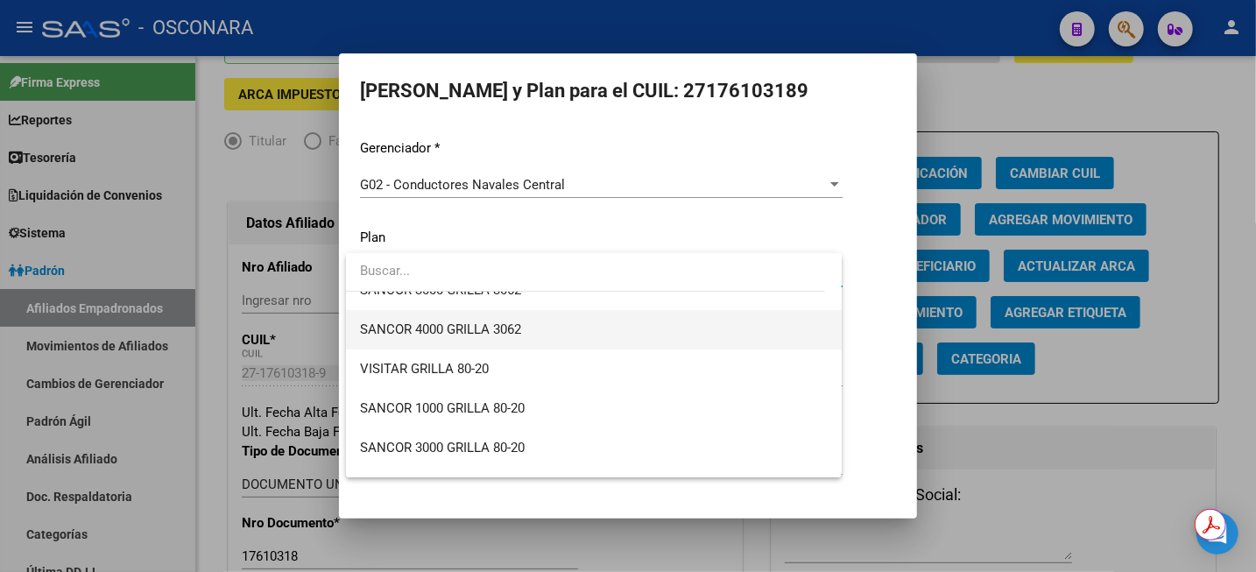
click at [530, 335] on span "SANCOR 4000 GRILLA 3062" at bounding box center [594, 329] width 468 height 39
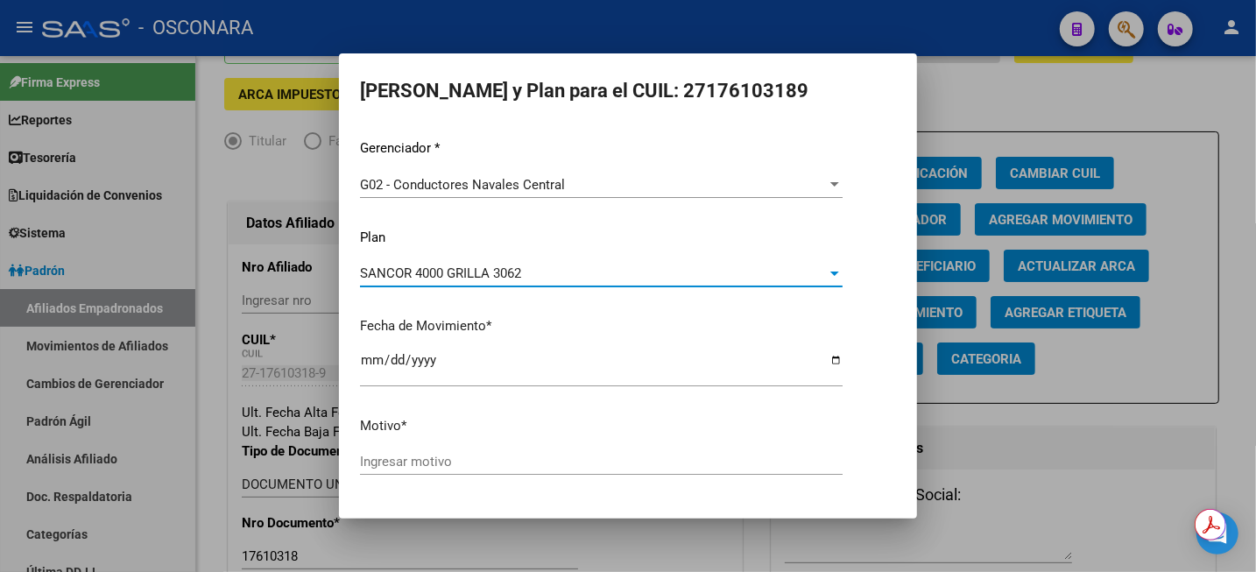
click at [454, 459] on input "Ingresar motivo" at bounding box center [601, 462] width 483 height 16
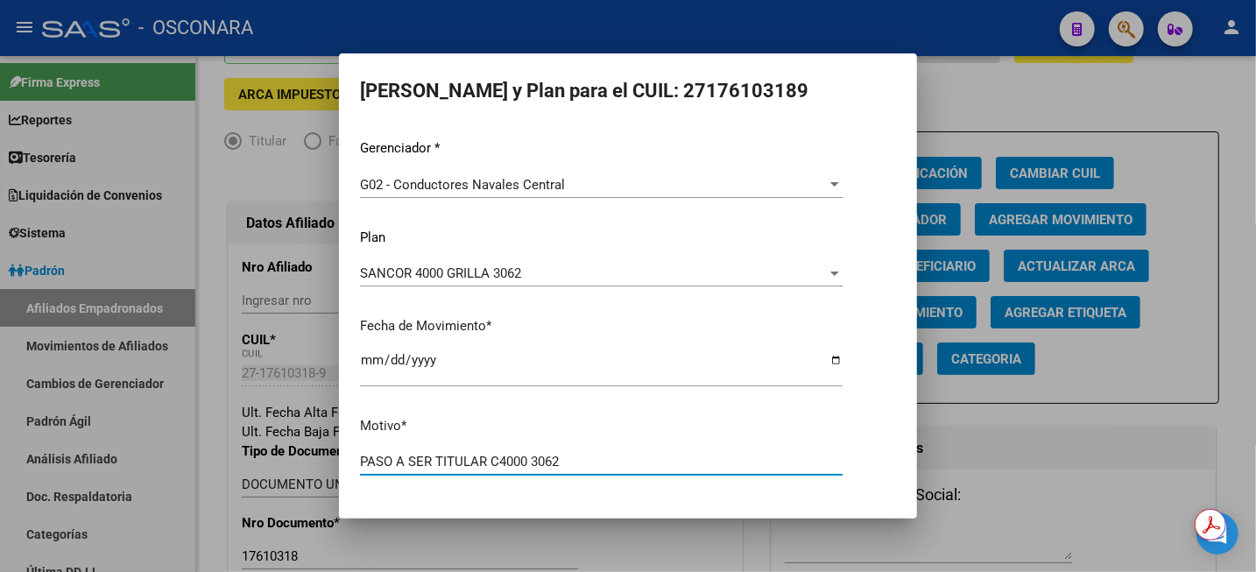
type input "PASO A SER TITULAR C4000 3062"
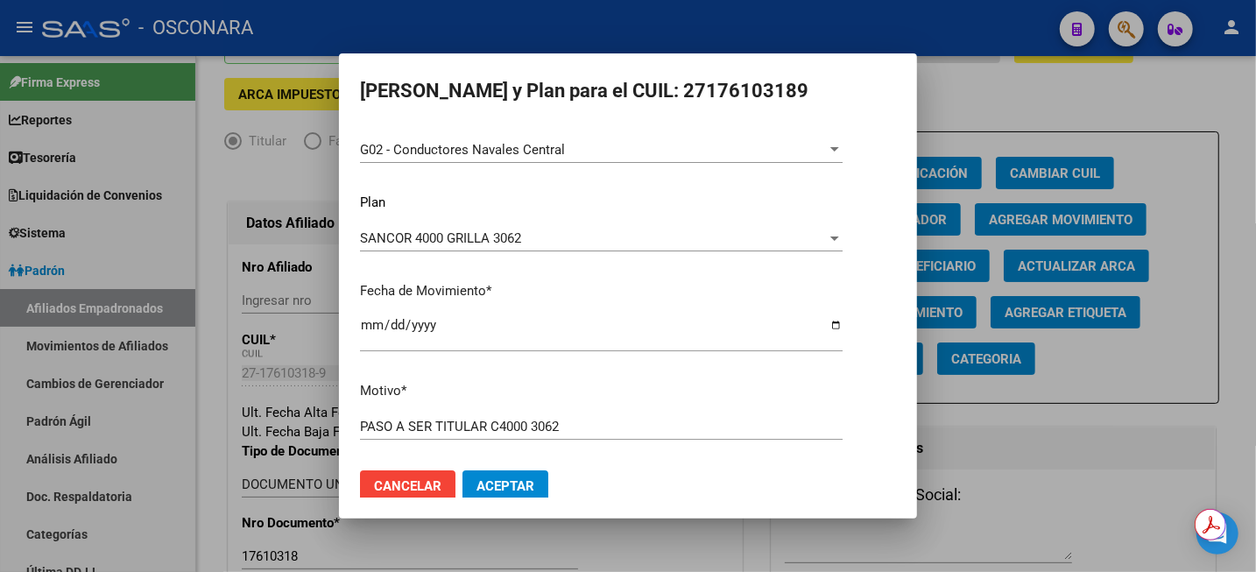
scroll to position [53, 0]
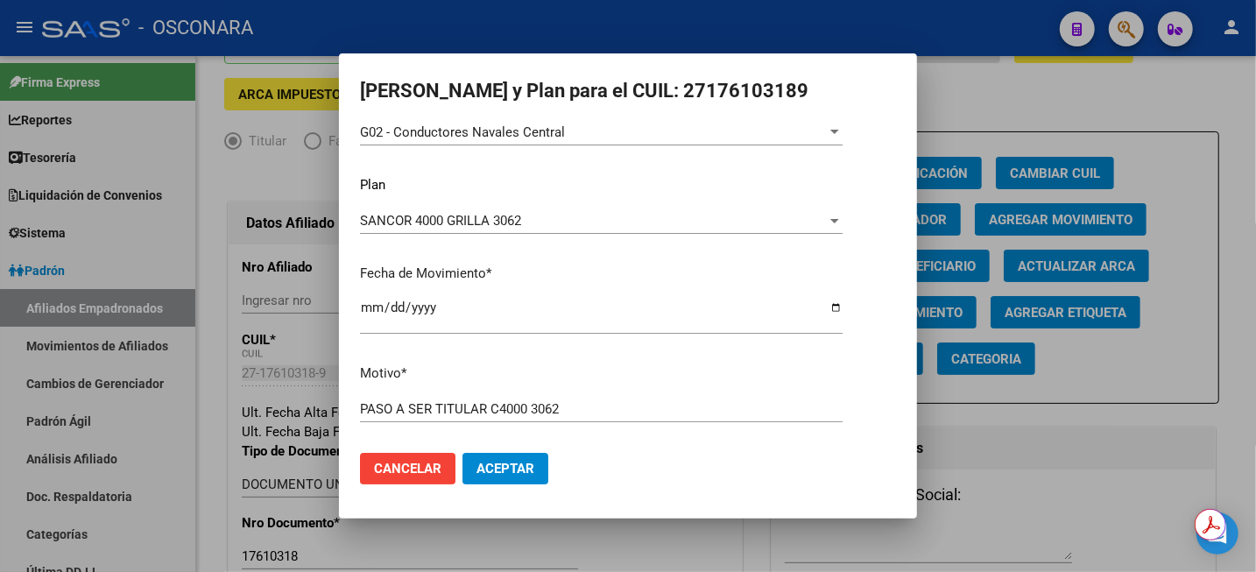
click at [517, 471] on span "Aceptar" at bounding box center [505, 469] width 58 height 16
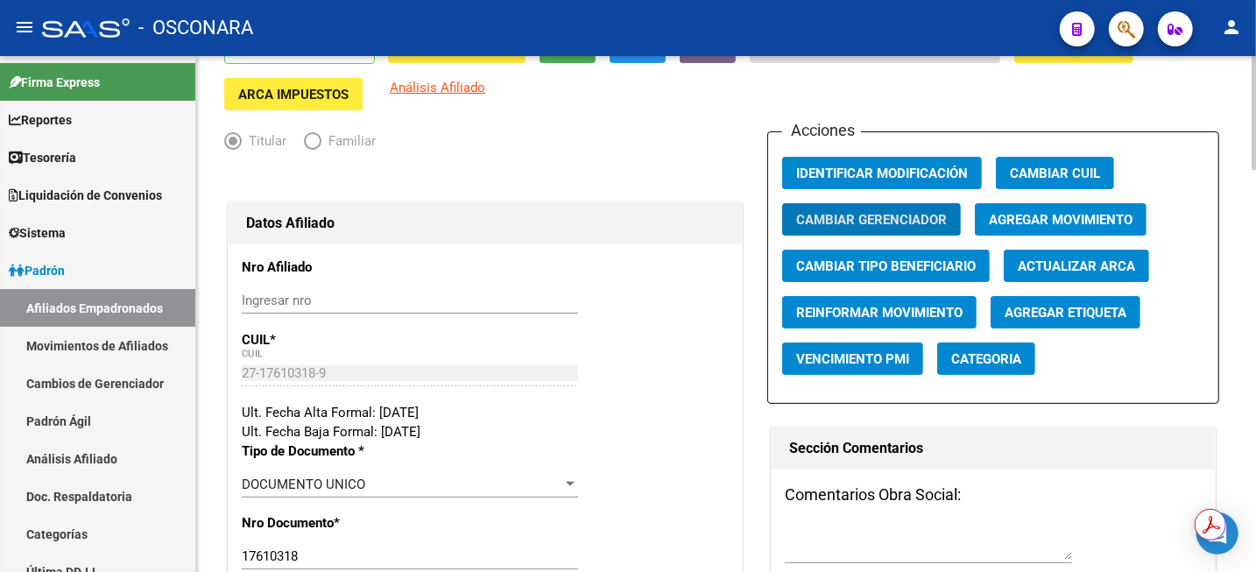
scroll to position [0, 0]
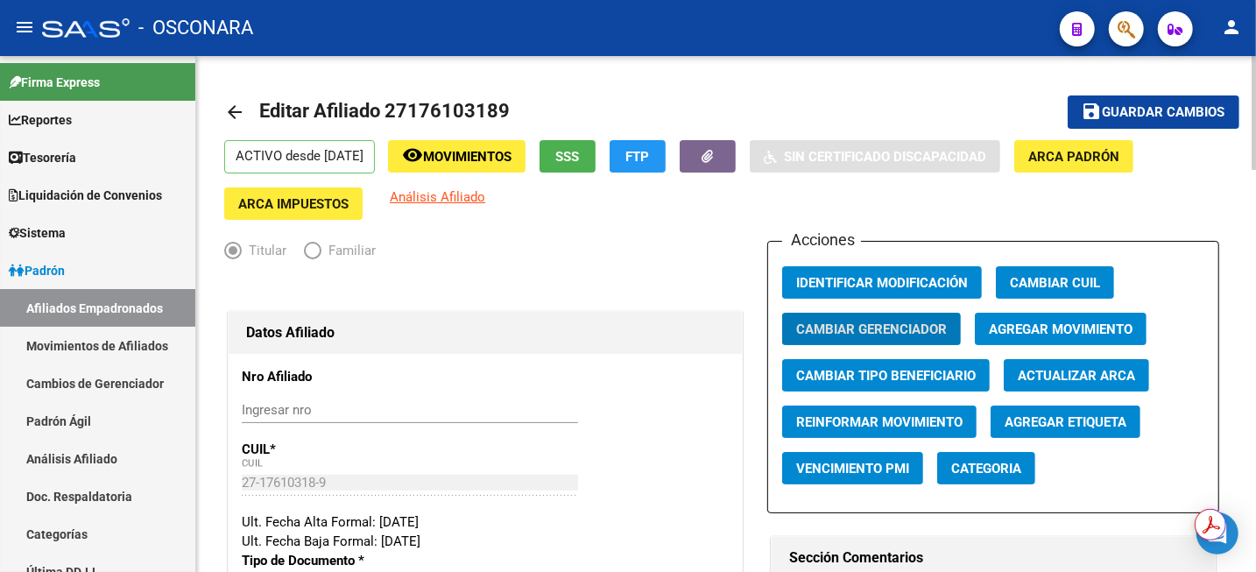
click at [1138, 110] on span "Guardar cambios" at bounding box center [1164, 113] width 123 height 16
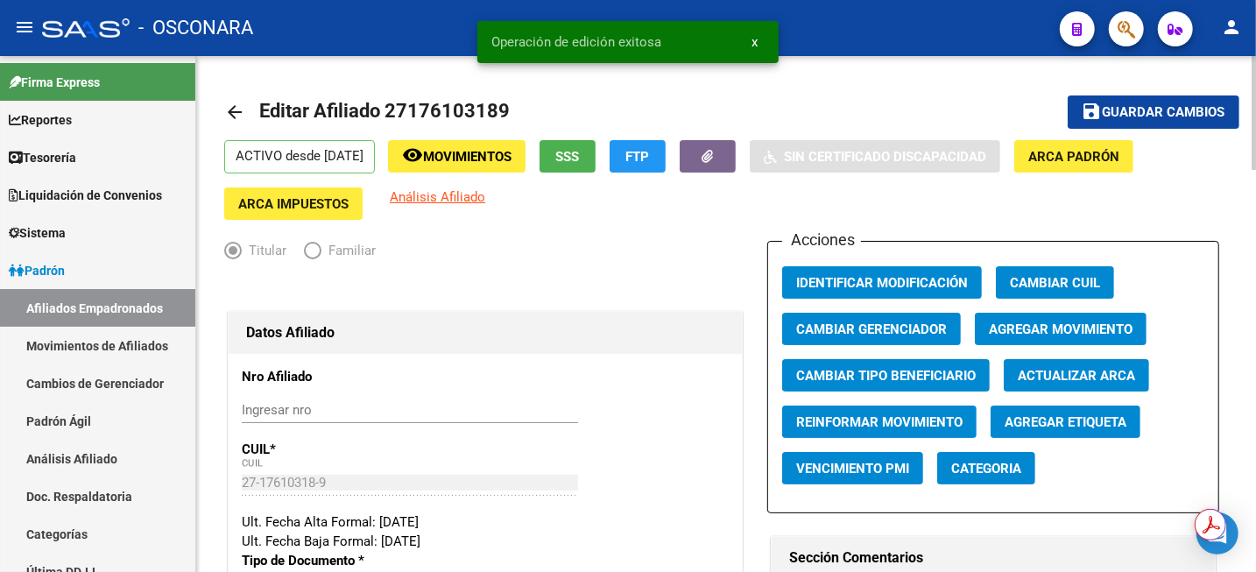
click at [456, 107] on span "Editar Afiliado 27176103189" at bounding box center [384, 111] width 250 height 22
copy h1 "27176103189"
click at [116, 456] on link "Análisis Afiliado" at bounding box center [97, 459] width 195 height 38
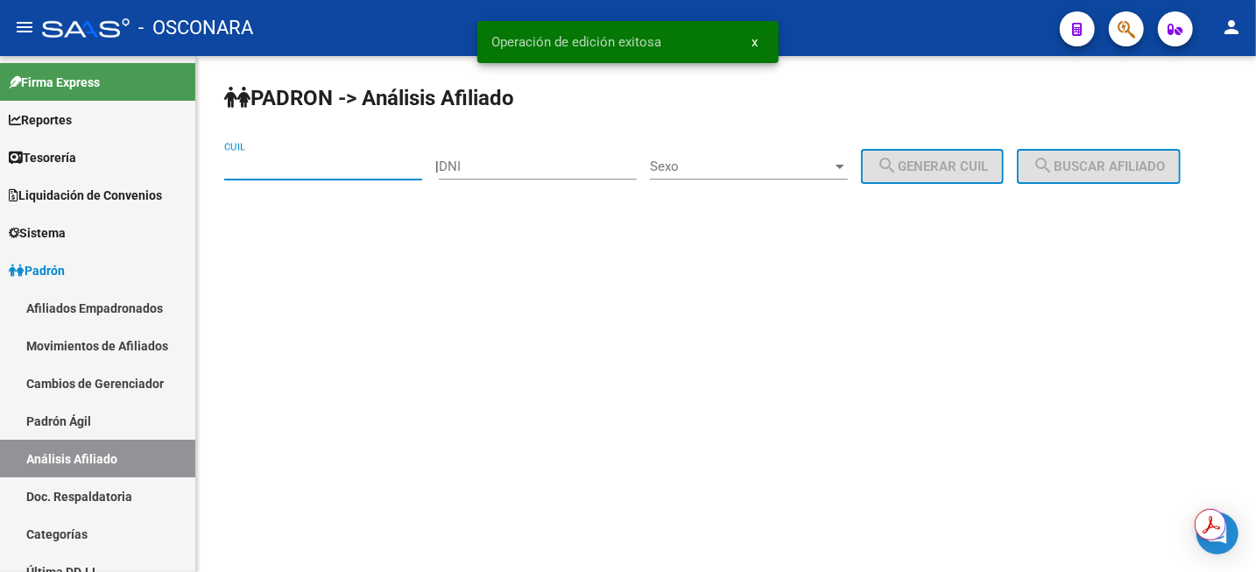
click at [316, 167] on input "CUIL" at bounding box center [323, 167] width 198 height 16
paste input "27-17610318-9"
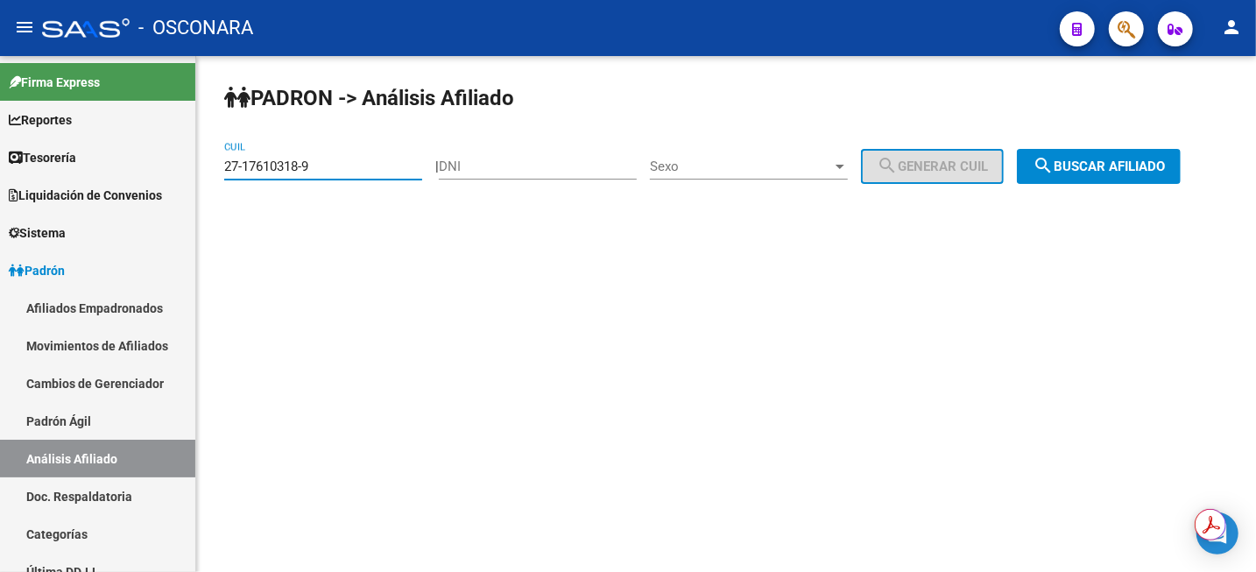
type input "27-17610318-9"
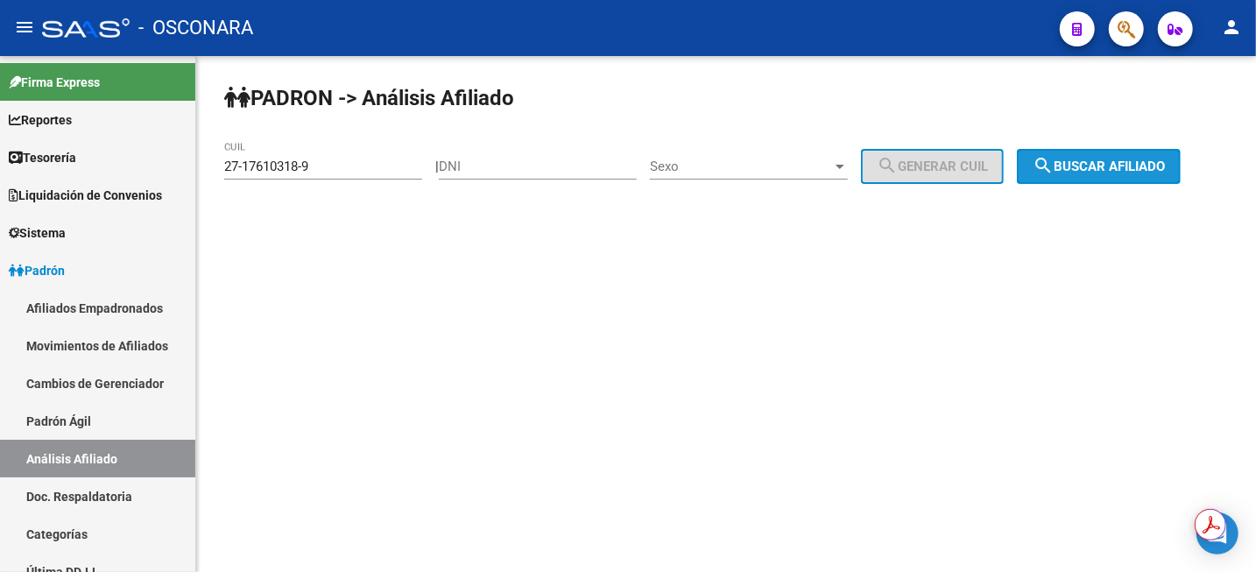
click at [1054, 175] on mat-icon "search" at bounding box center [1043, 165] width 21 height 21
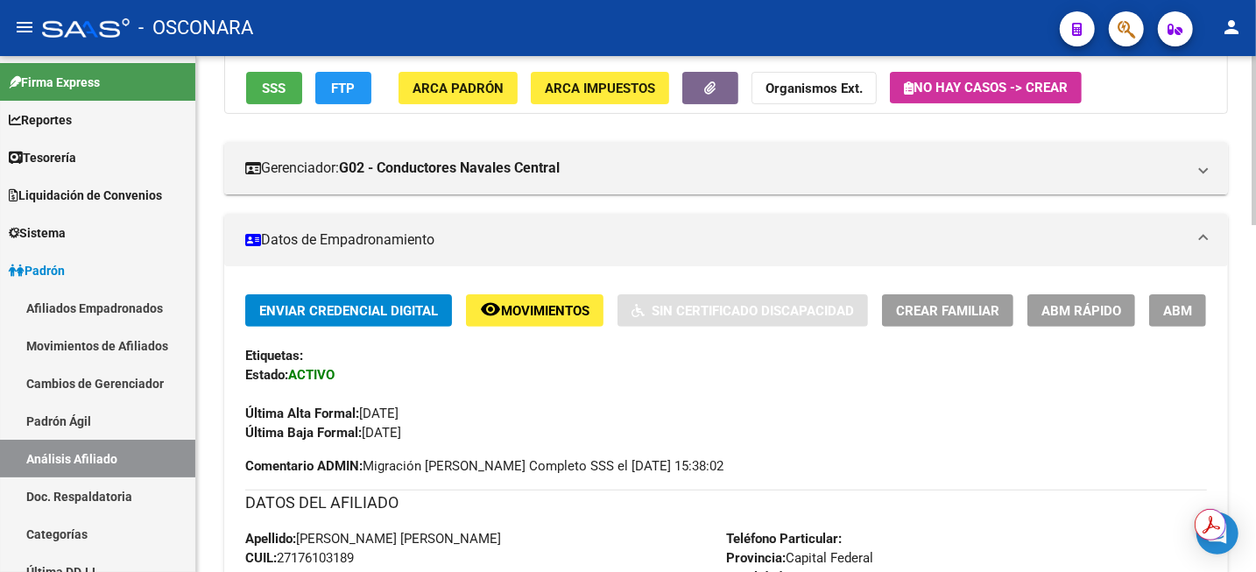
scroll to position [109, 0]
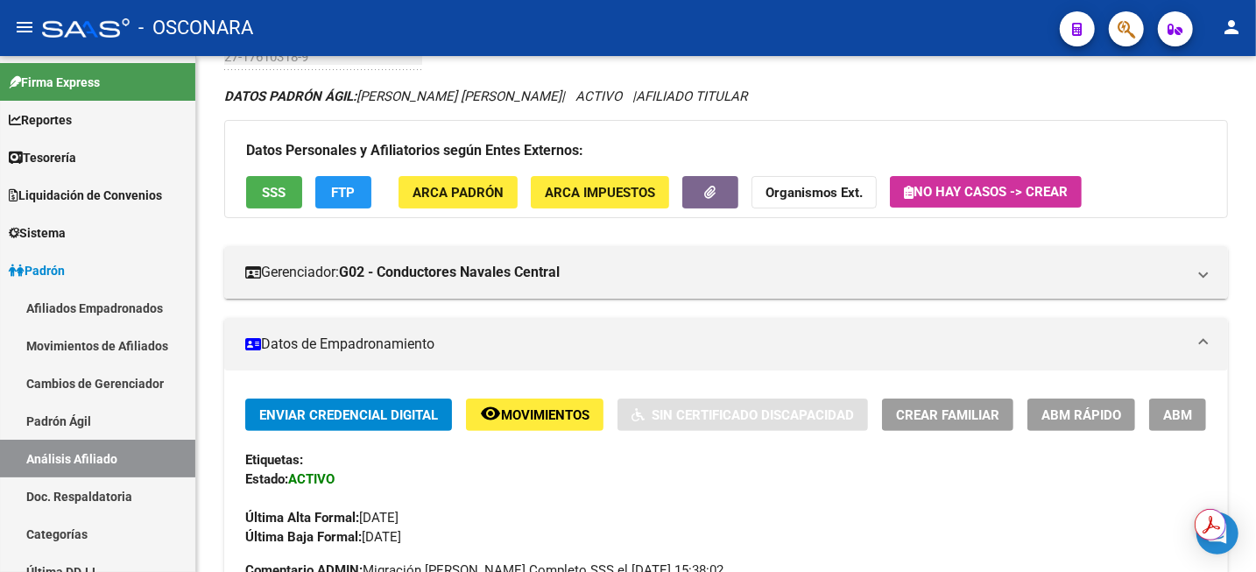
click at [1171, 414] on span "ABM" at bounding box center [1177, 415] width 29 height 16
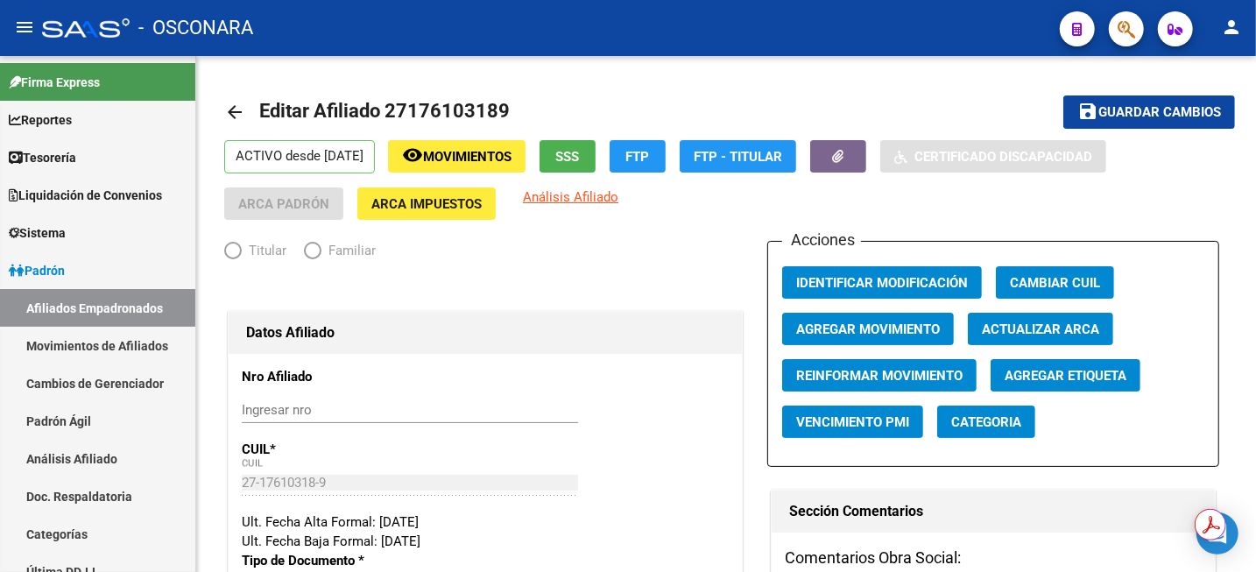
radio input "true"
type input "30-62739371-3"
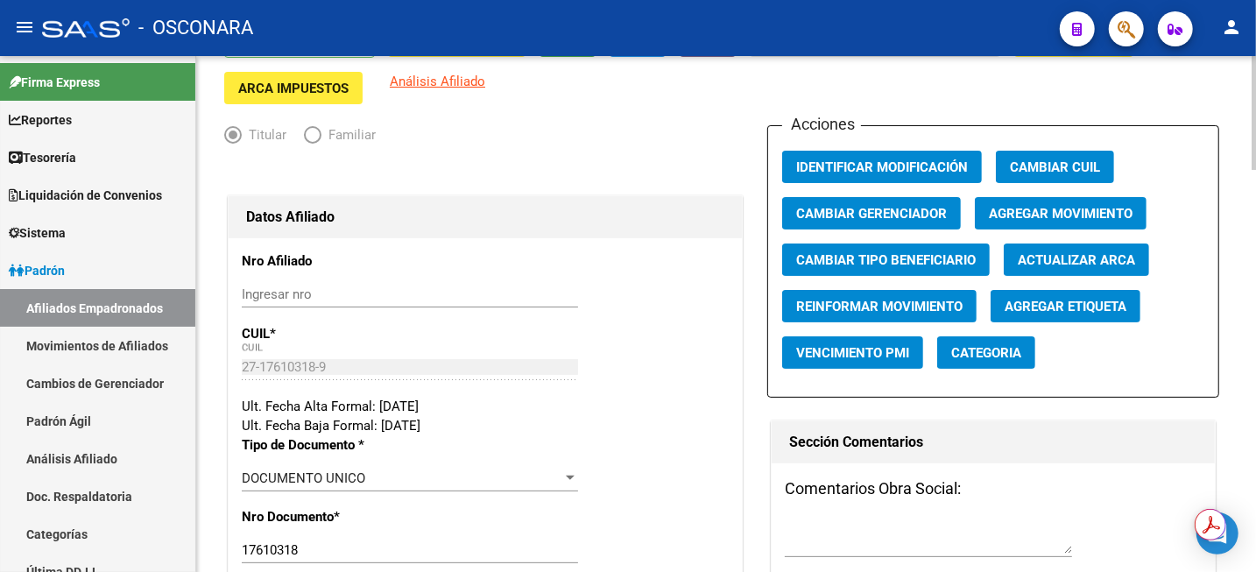
scroll to position [328, 0]
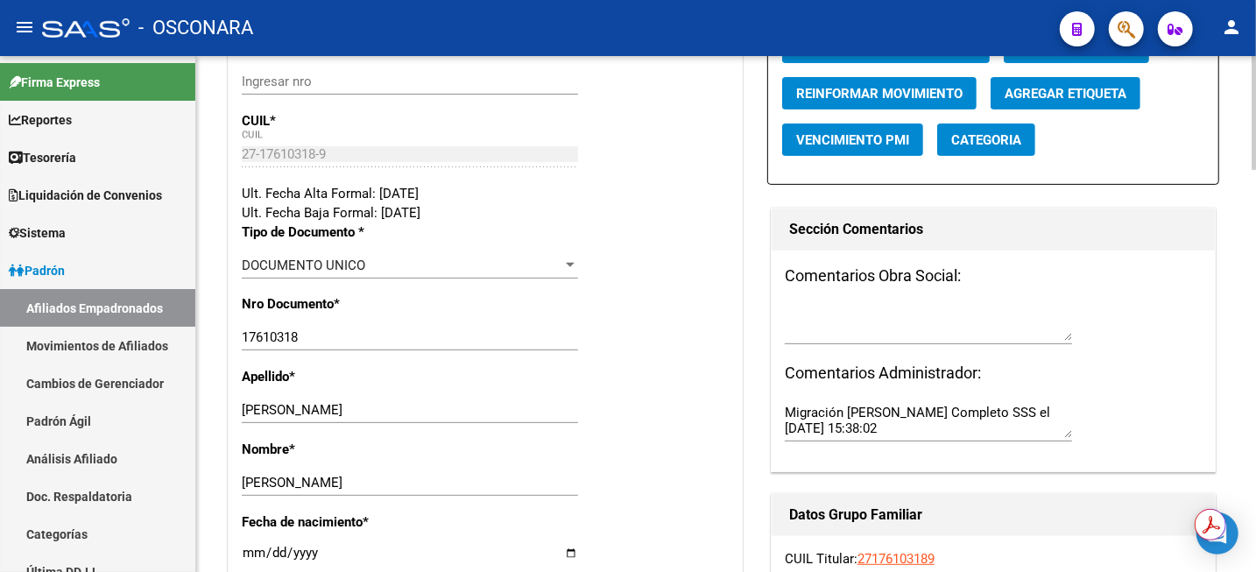
click at [333, 412] on input "[PERSON_NAME]" at bounding box center [410, 410] width 336 height 16
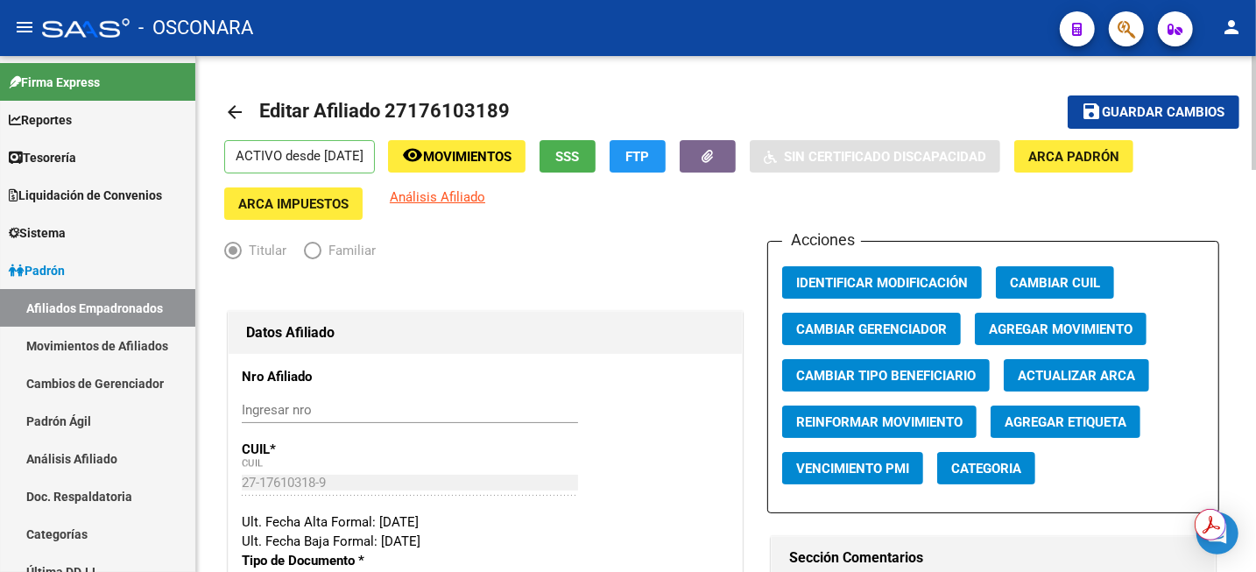
type input "[PERSON_NAME]"
drag, startPoint x: 1188, startPoint y: 109, endPoint x: 1144, endPoint y: 119, distance: 44.8
click at [1187, 109] on span "Guardar cambios" at bounding box center [1164, 113] width 123 height 16
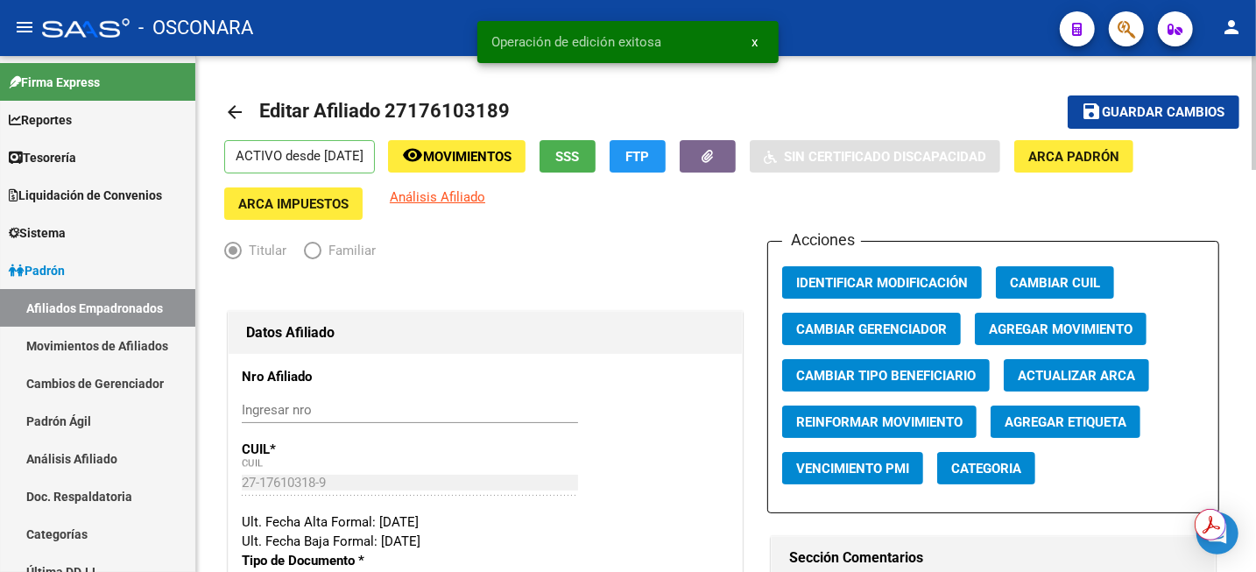
click at [436, 109] on span "Editar Afiliado 27176103189" at bounding box center [384, 111] width 250 height 22
copy span "27176103189"
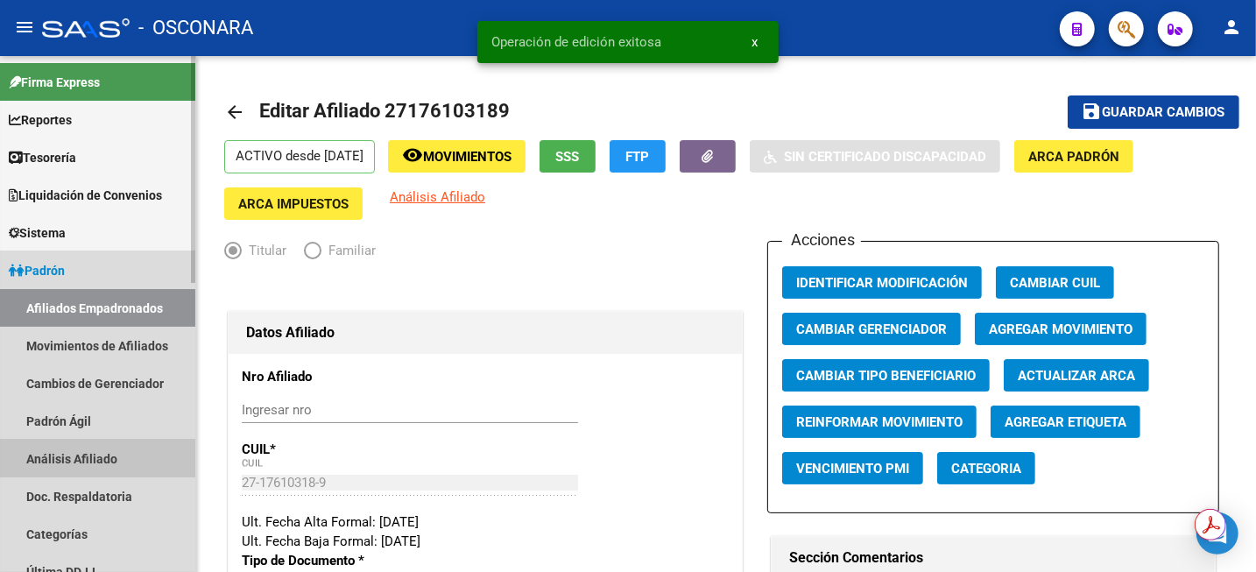
click at [73, 463] on link "Análisis Afiliado" at bounding box center [97, 459] width 195 height 38
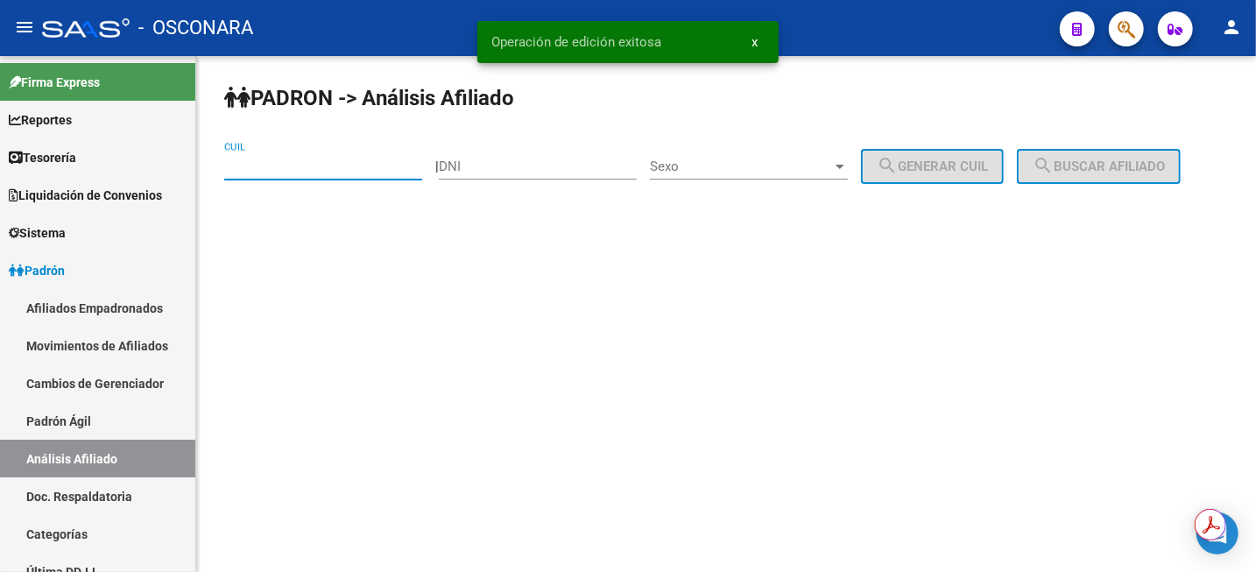
paste input "27-17610318-9"
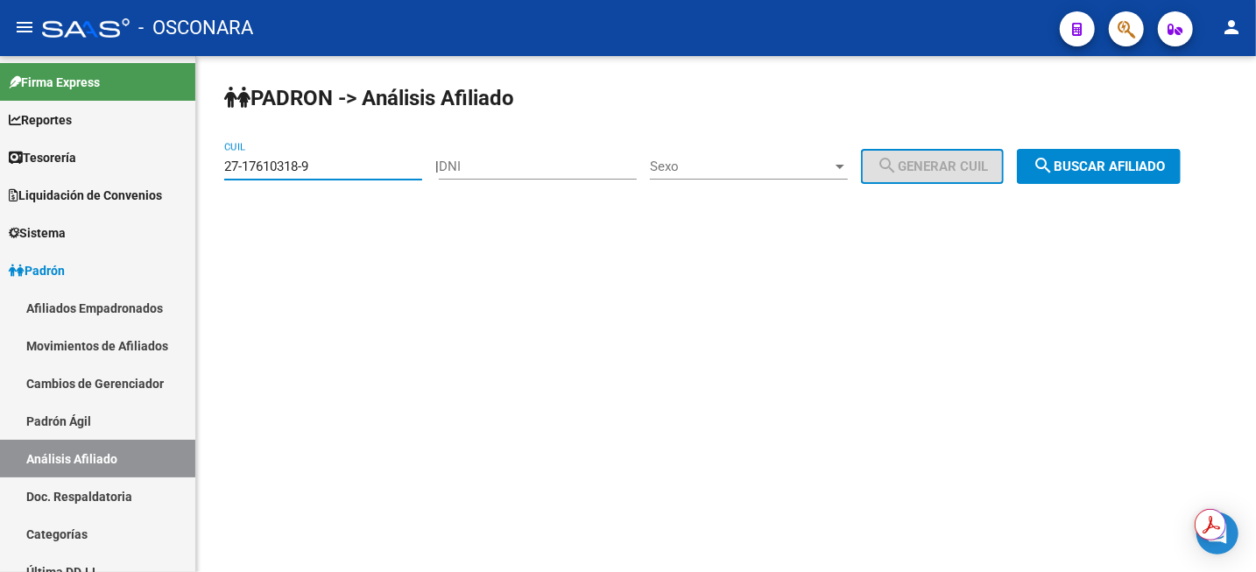
click at [1125, 161] on span "search Buscar afiliado" at bounding box center [1099, 167] width 132 height 16
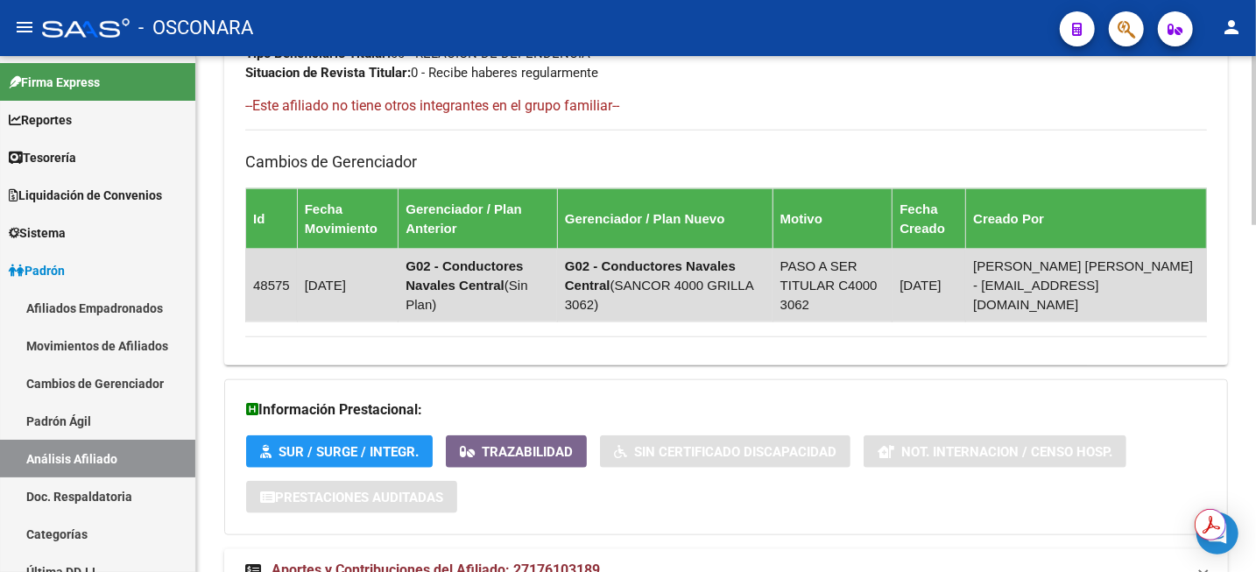
scroll to position [1061, 0]
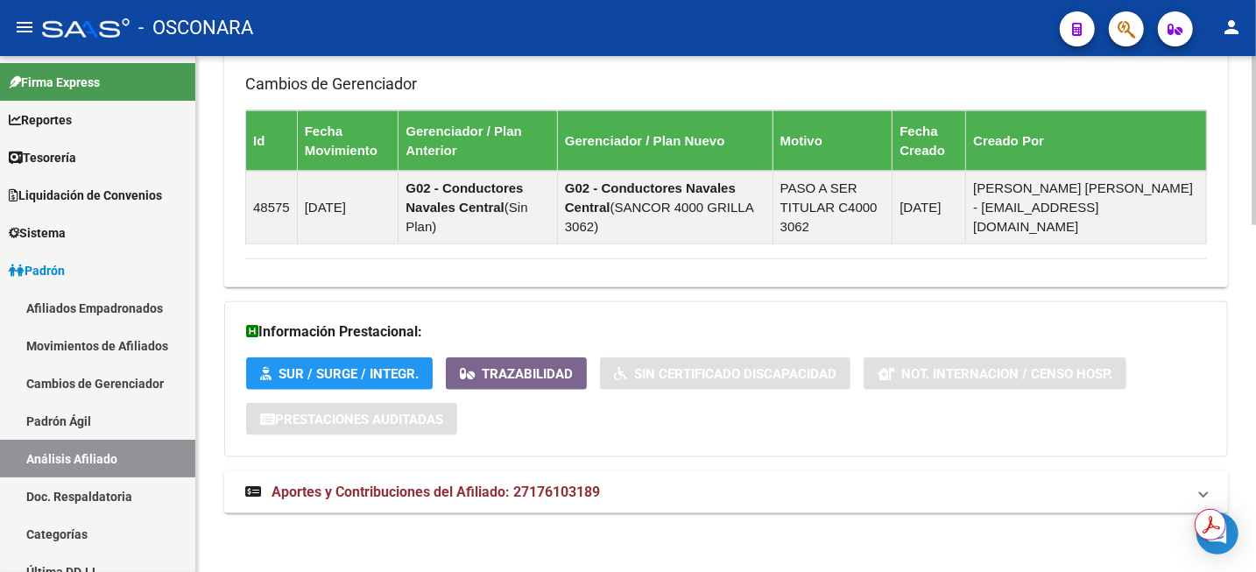
click at [568, 495] on span "Aportes y Contribuciones del Afiliado: 27176103189" at bounding box center [435, 491] width 328 height 17
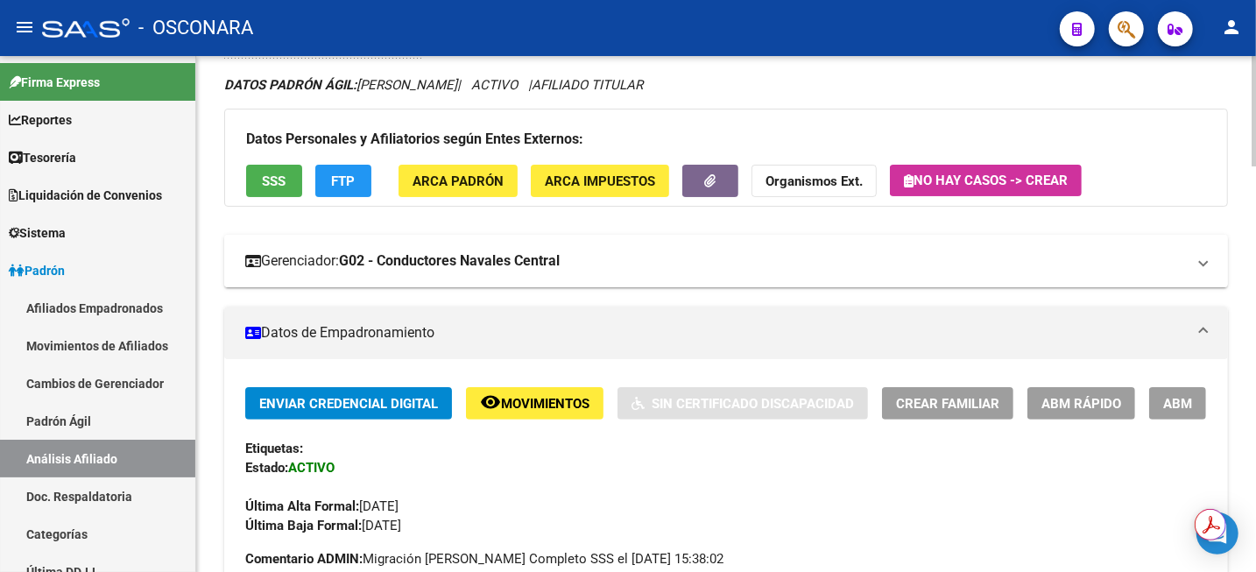
scroll to position [0, 0]
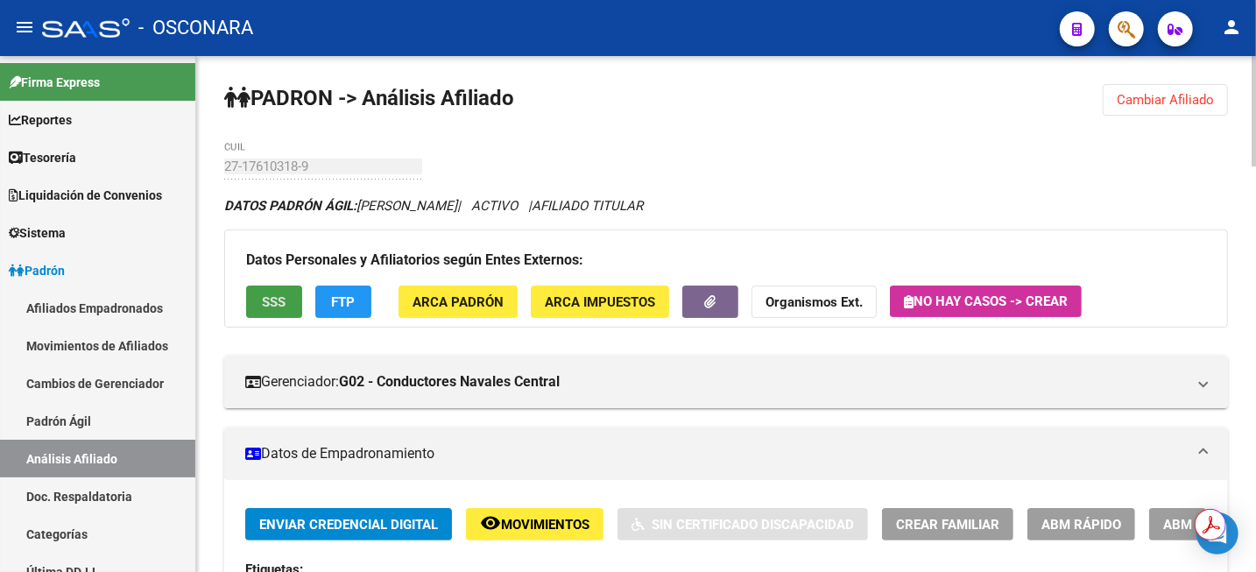
click at [256, 301] on button "SSS" at bounding box center [274, 301] width 56 height 32
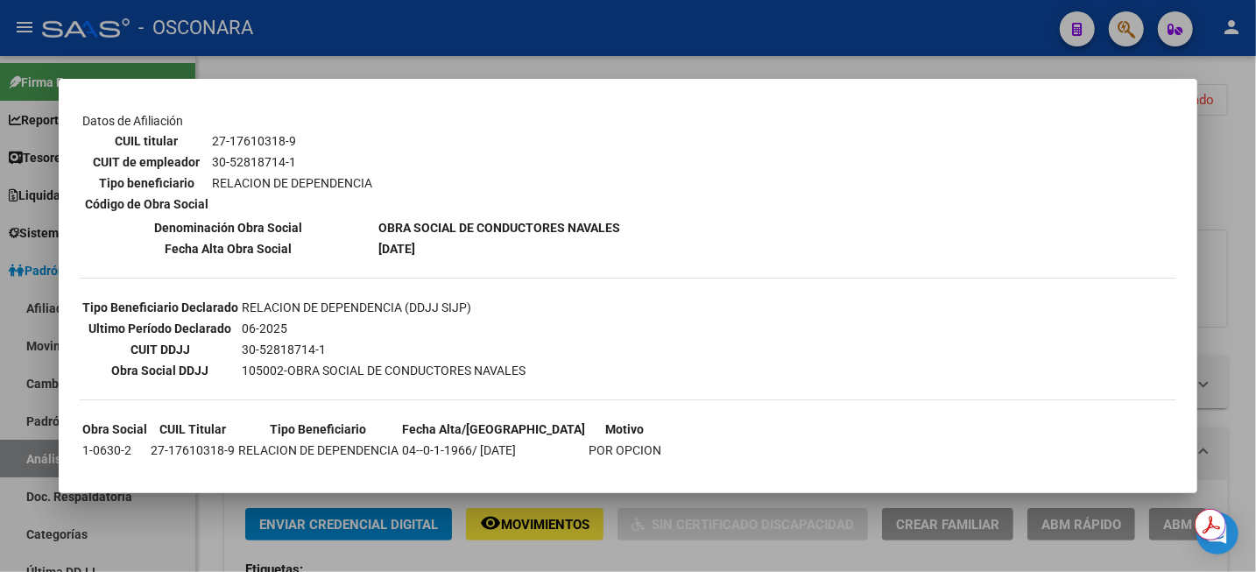
scroll to position [295, 0]
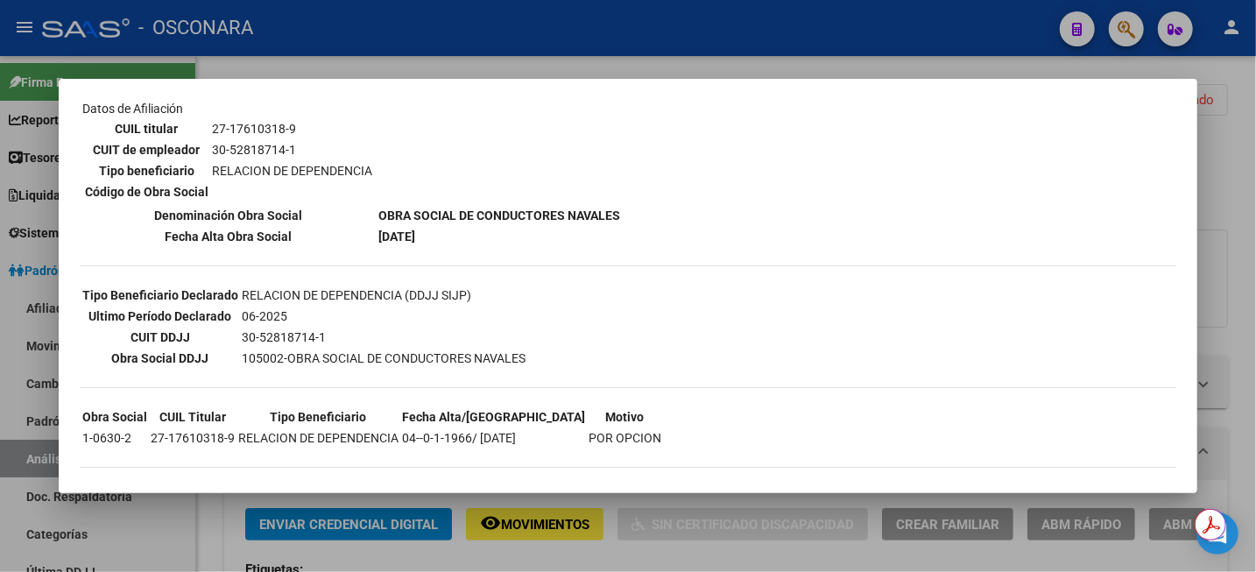
click at [1238, 229] on div at bounding box center [628, 286] width 1256 height 572
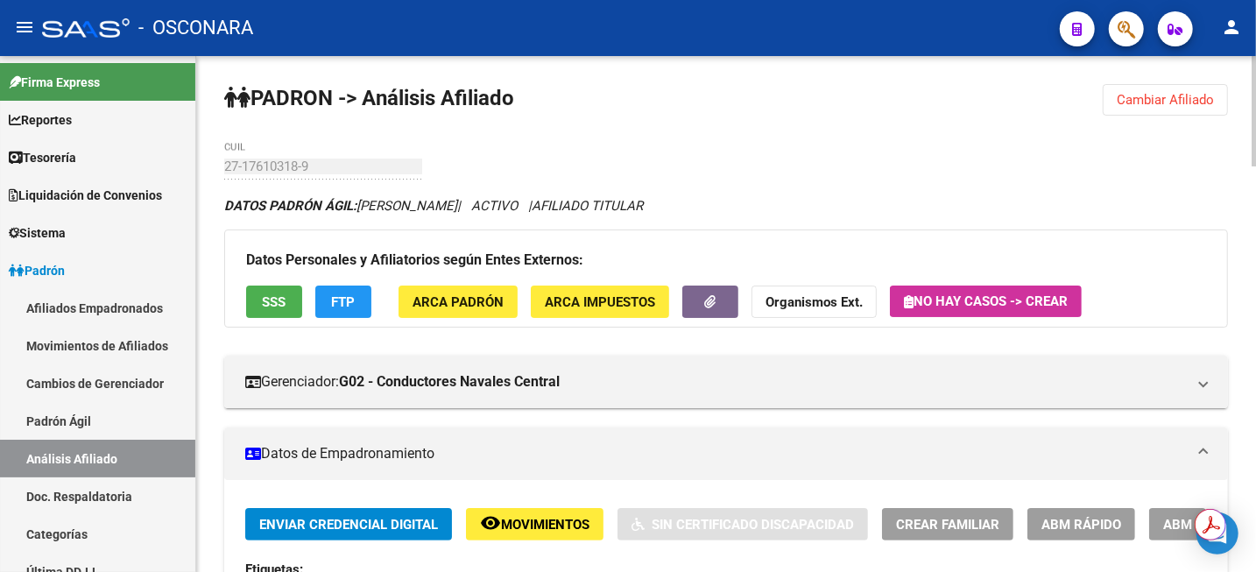
click at [351, 304] on span "FTP" at bounding box center [344, 302] width 24 height 16
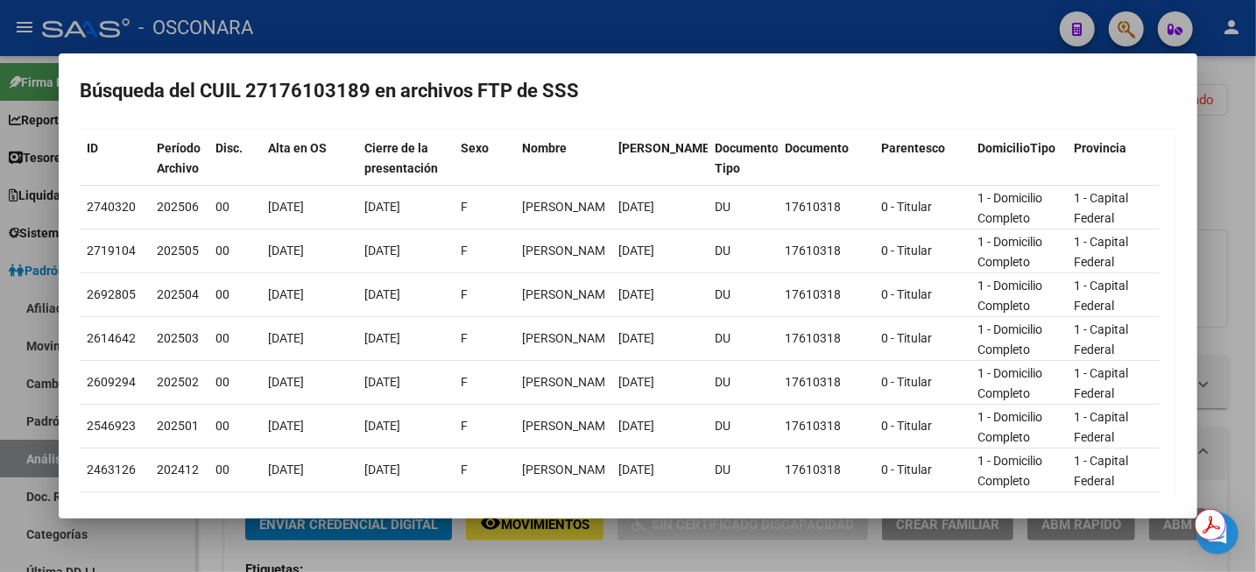
scroll to position [0, 0]
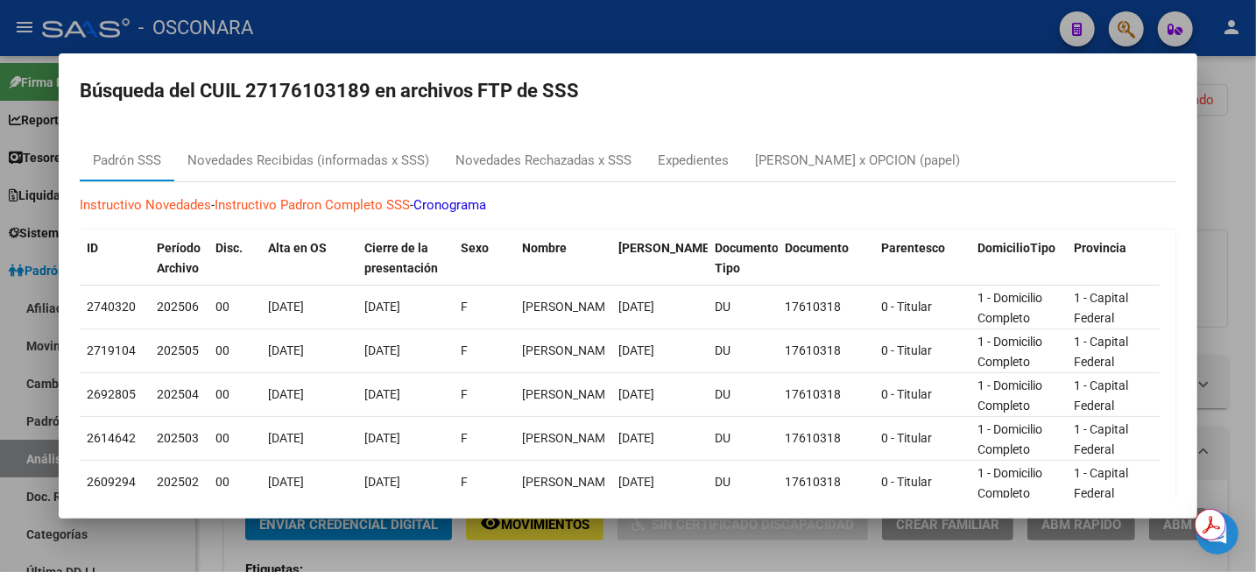
click at [1250, 167] on div at bounding box center [628, 286] width 1256 height 572
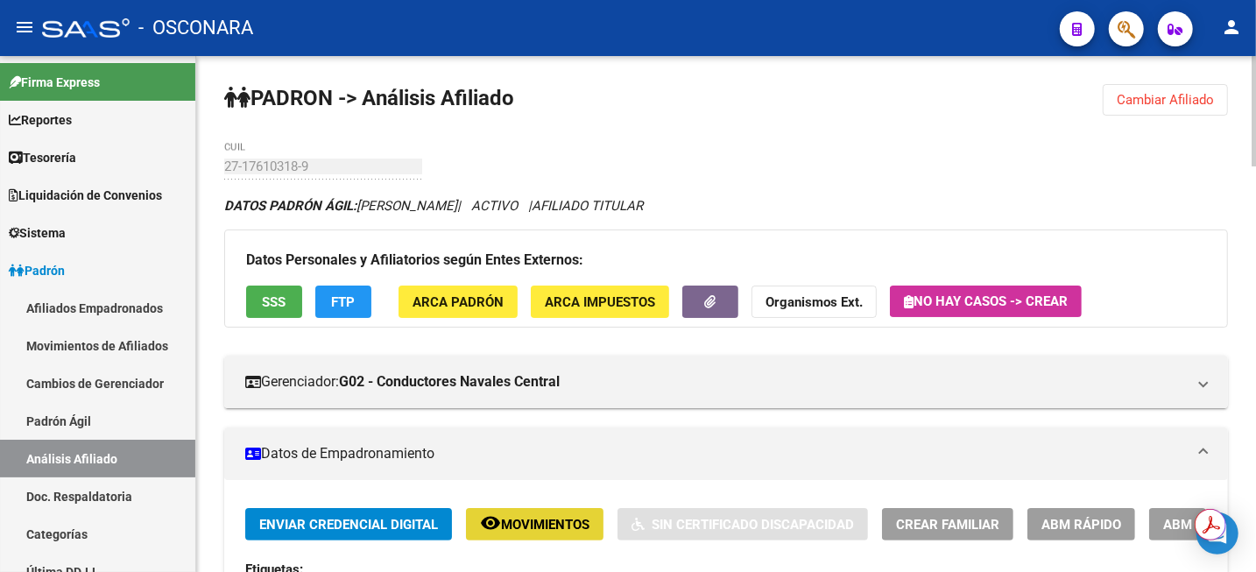
click at [524, 521] on span "Movimientos" at bounding box center [545, 525] width 88 height 16
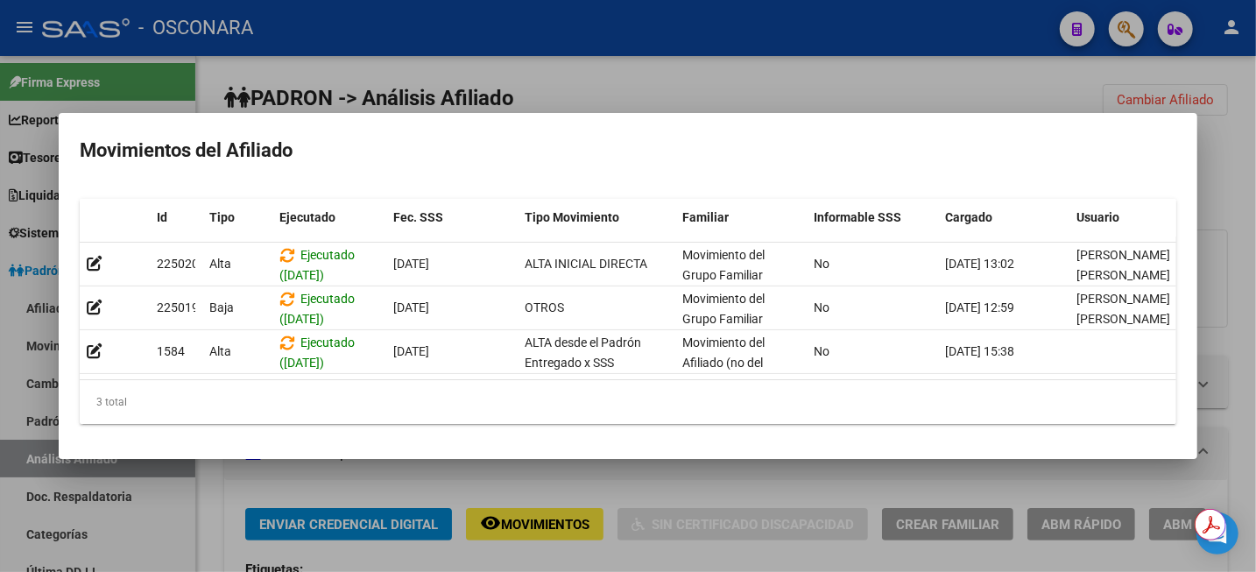
click at [854, 55] on div at bounding box center [628, 286] width 1256 height 572
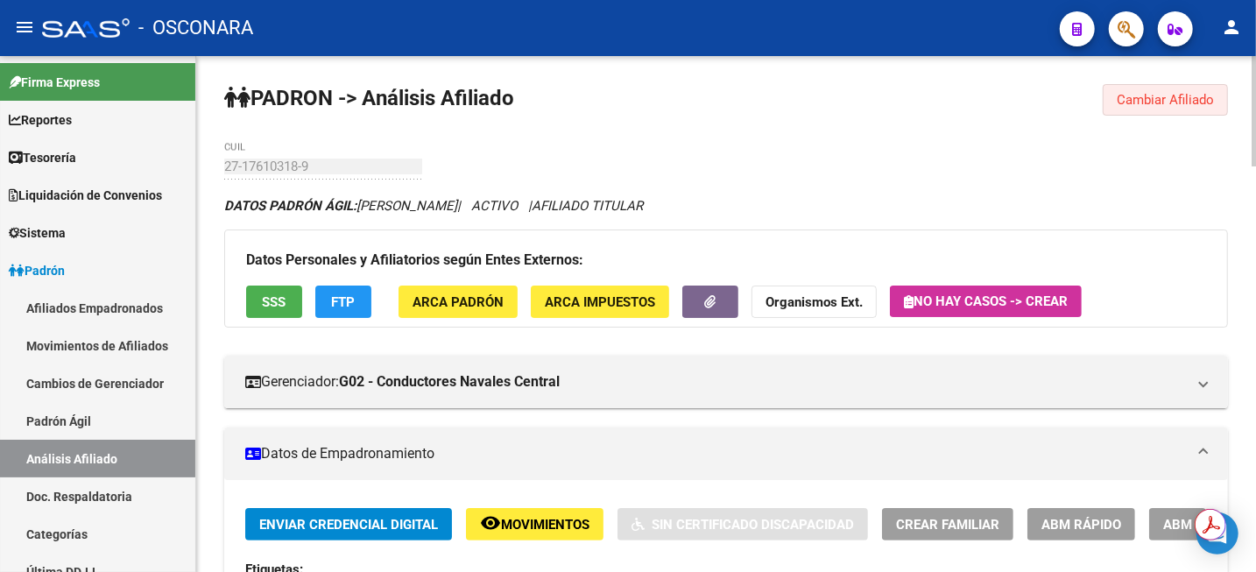
click at [1125, 102] on span "Cambiar Afiliado" at bounding box center [1165, 100] width 97 height 16
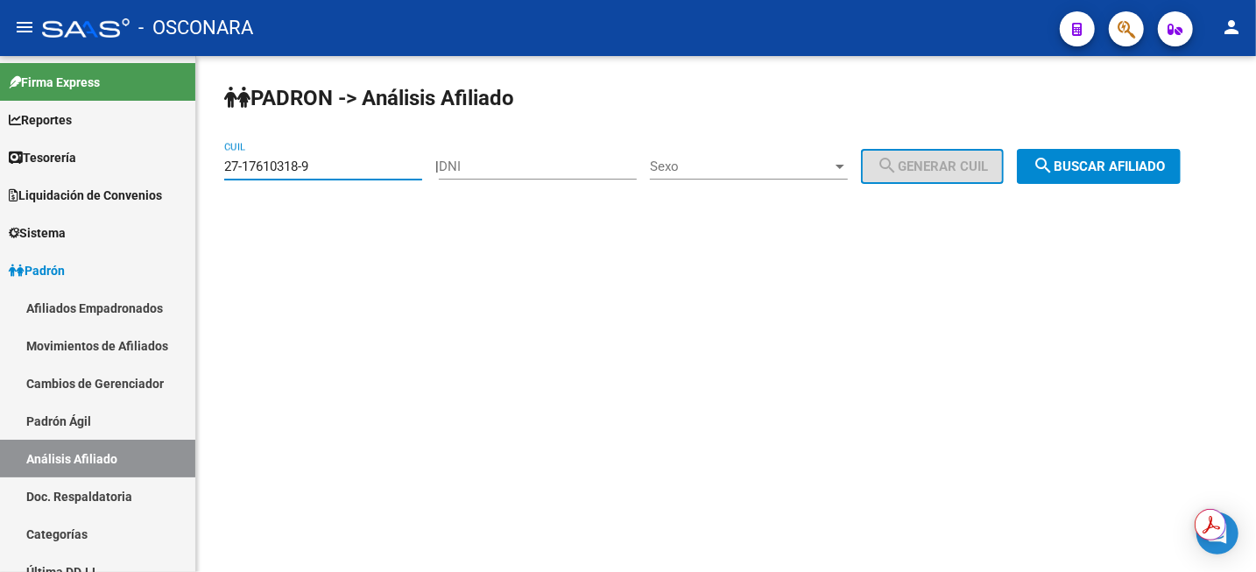
drag, startPoint x: 384, startPoint y: 163, endPoint x: 208, endPoint y: 150, distance: 175.6
click at [208, 150] on div "[PERSON_NAME] -> Análisis Afiliado 27-17610318-9 CUIL | DNI Sexo Sexo search Ge…" at bounding box center [726, 148] width 1060 height 184
paste input "42454436-7"
type input "27-42454436-7"
click at [1075, 158] on button "search Buscar afiliado" at bounding box center [1099, 166] width 164 height 35
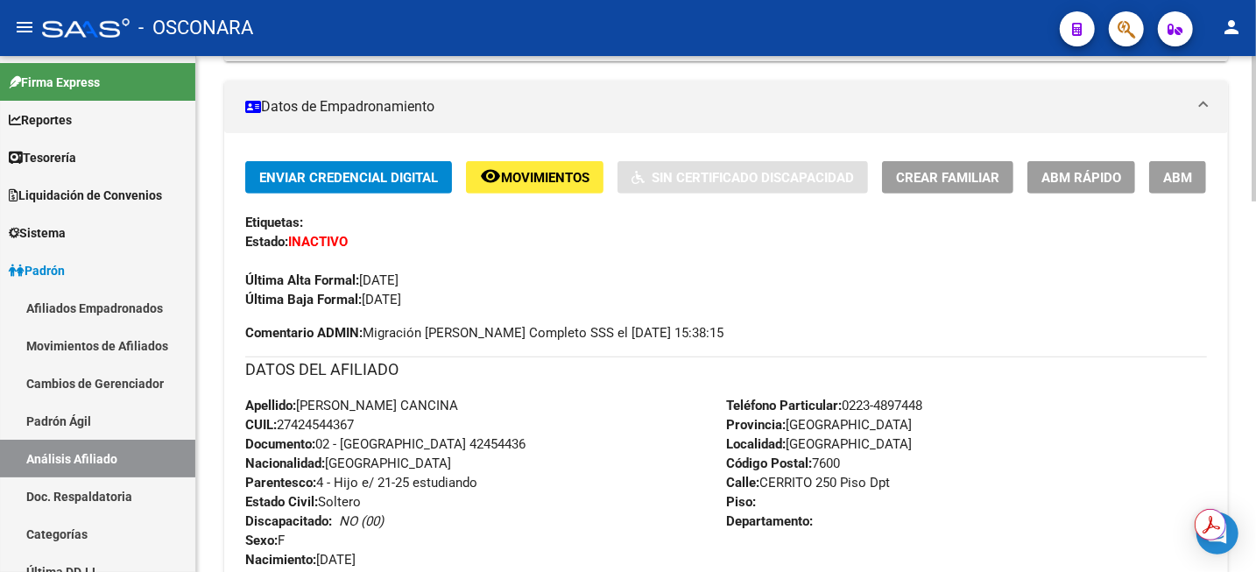
scroll to position [328, 0]
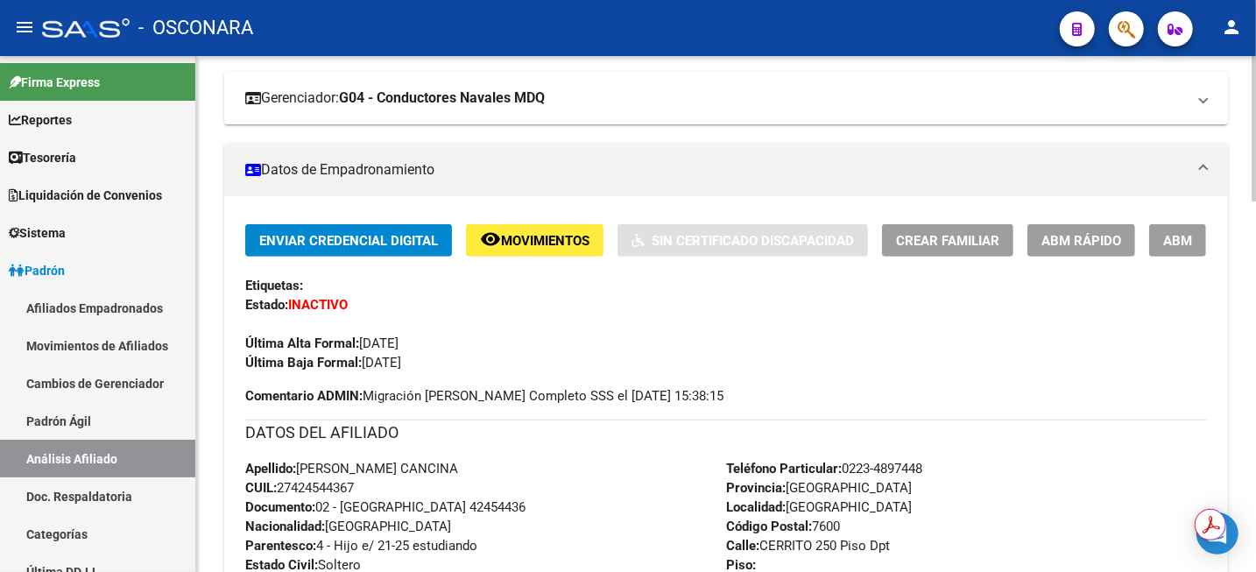
click at [706, 91] on mat-panel-title "Gerenciador: G04 - Conductores Navales MDQ" at bounding box center [715, 97] width 941 height 19
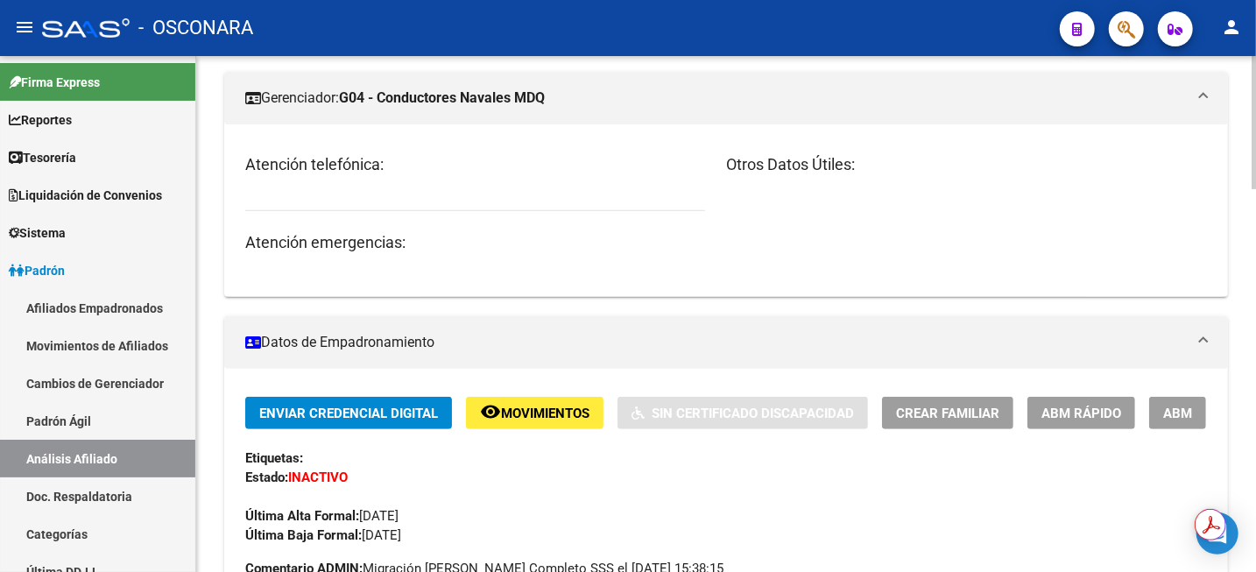
click at [972, 95] on mat-panel-title "Gerenciador: G04 - Conductores Navales MDQ" at bounding box center [715, 97] width 941 height 19
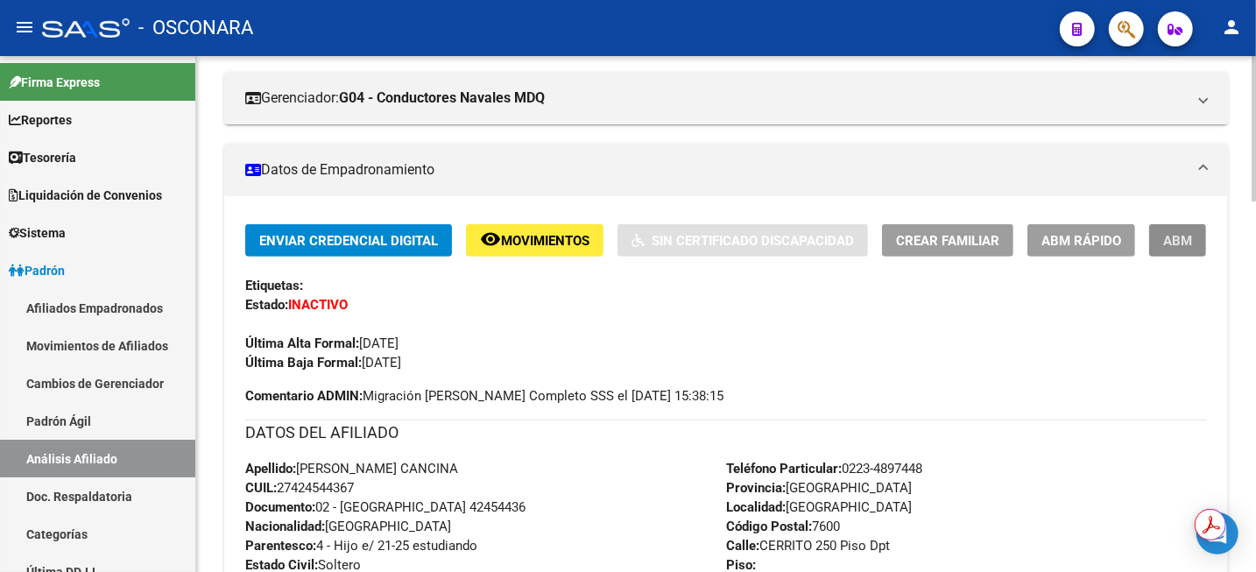
click at [1187, 238] on span "ABM" at bounding box center [1177, 241] width 29 height 16
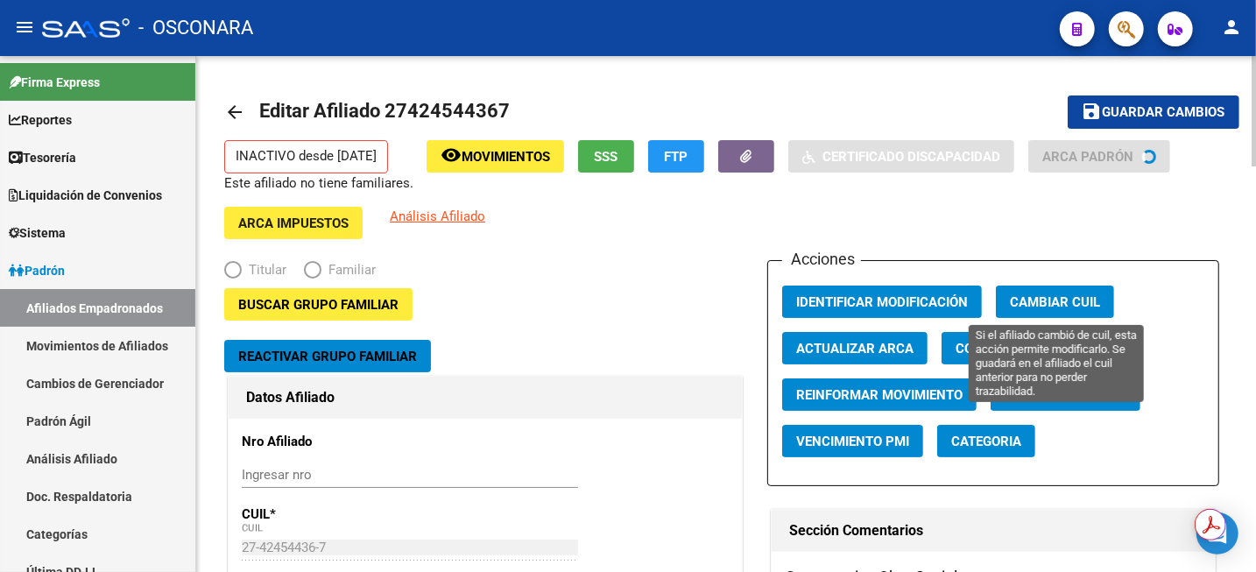
radio input "true"
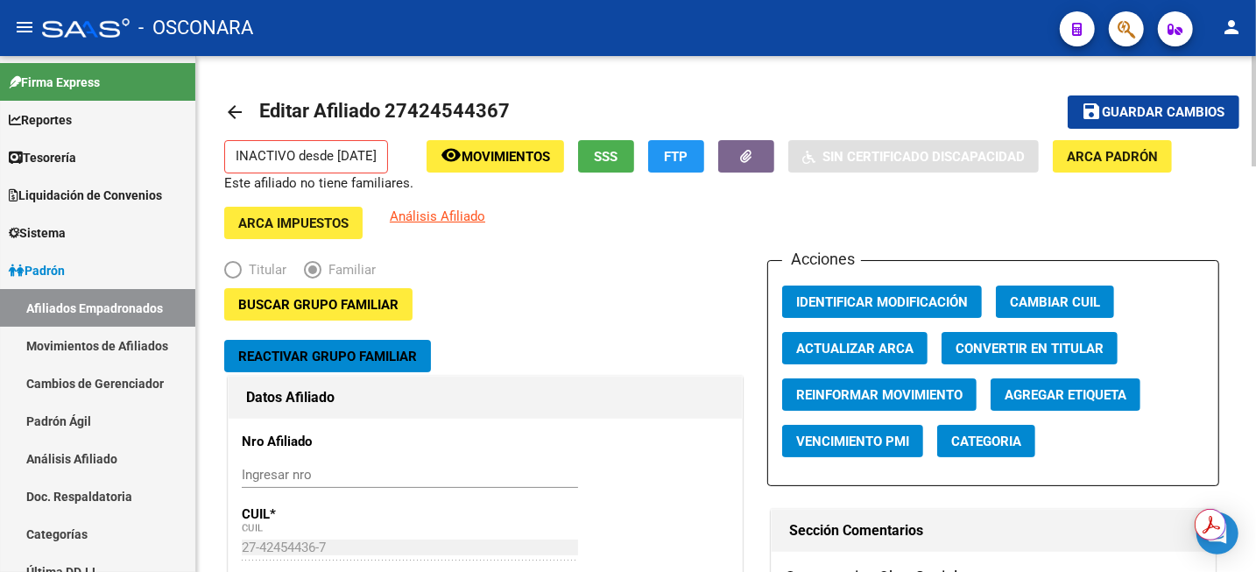
scroll to position [109, 0]
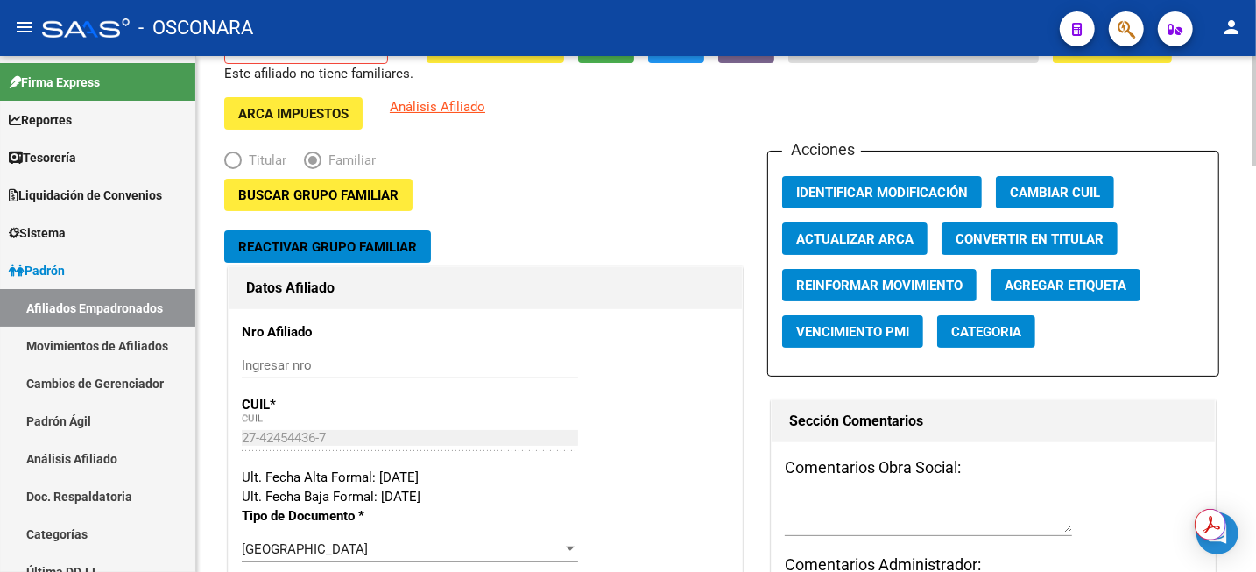
click at [339, 246] on span "Reactivar Grupo Familiar" at bounding box center [327, 247] width 179 height 16
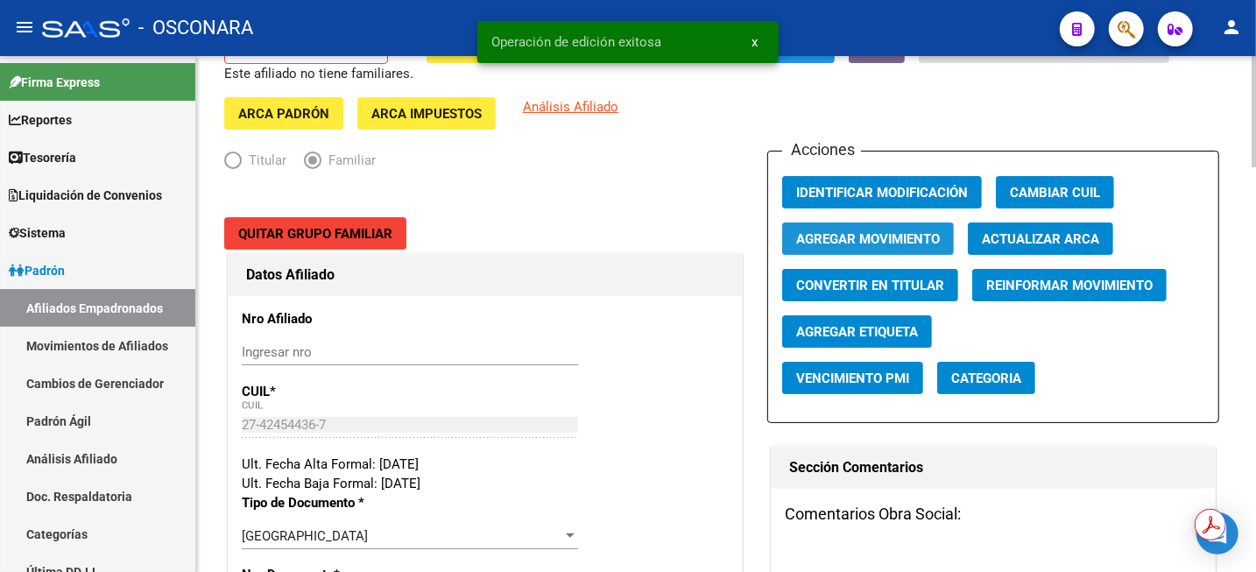
click at [919, 232] on span "Agregar Movimiento" at bounding box center [868, 239] width 144 height 16
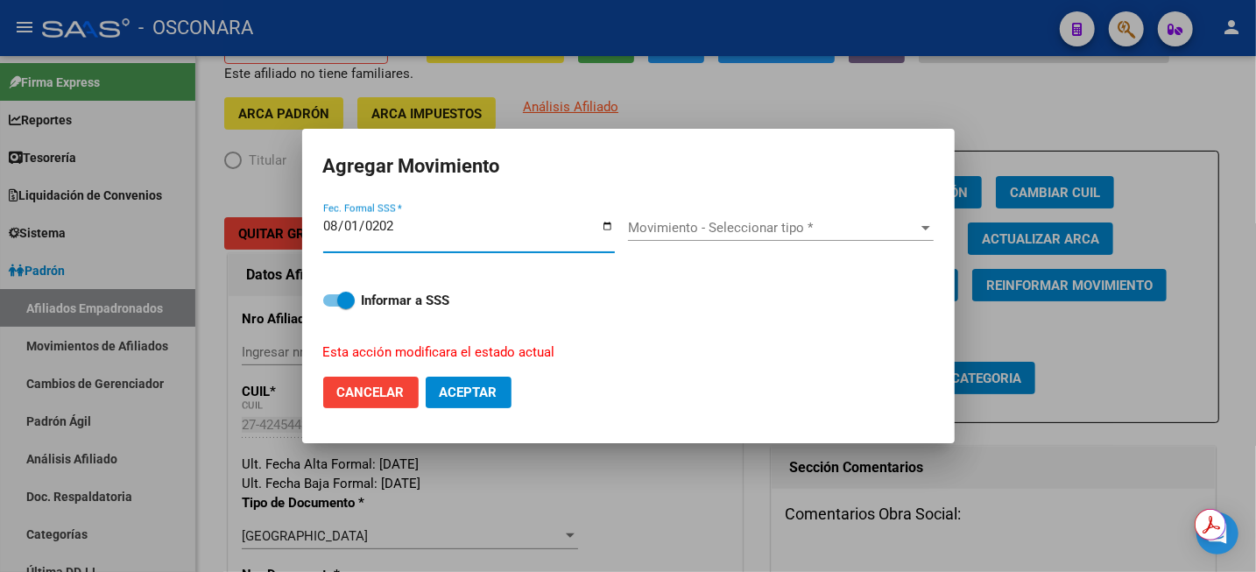
type input "[DATE]"
click at [706, 231] on span "Movimiento - Seleccionar tipo *" at bounding box center [773, 228] width 290 height 16
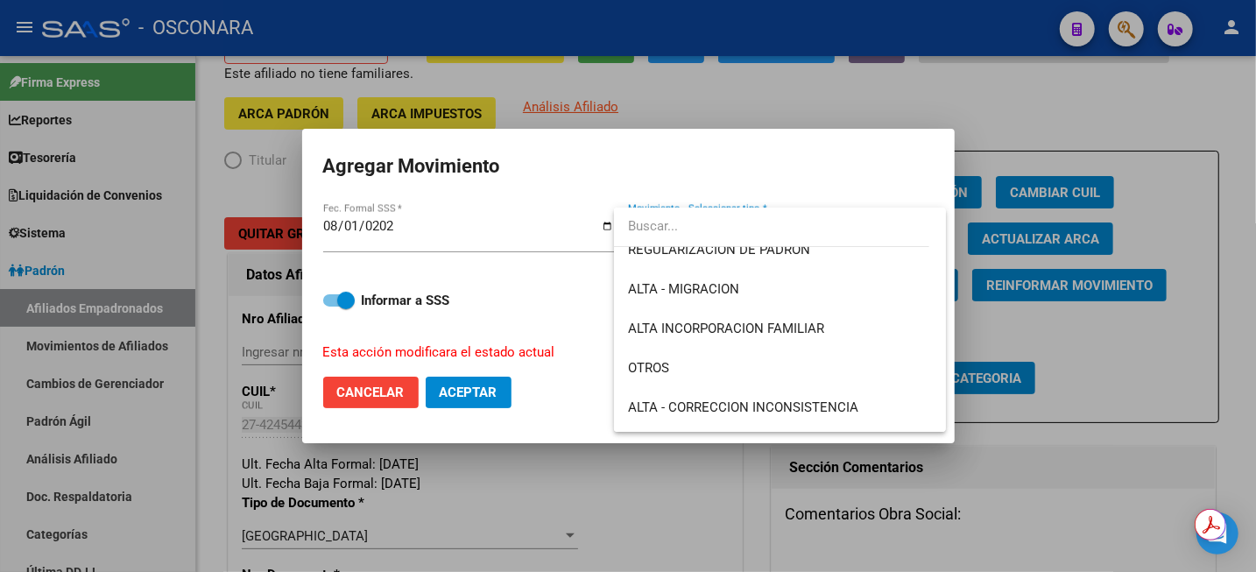
scroll to position [219, 0]
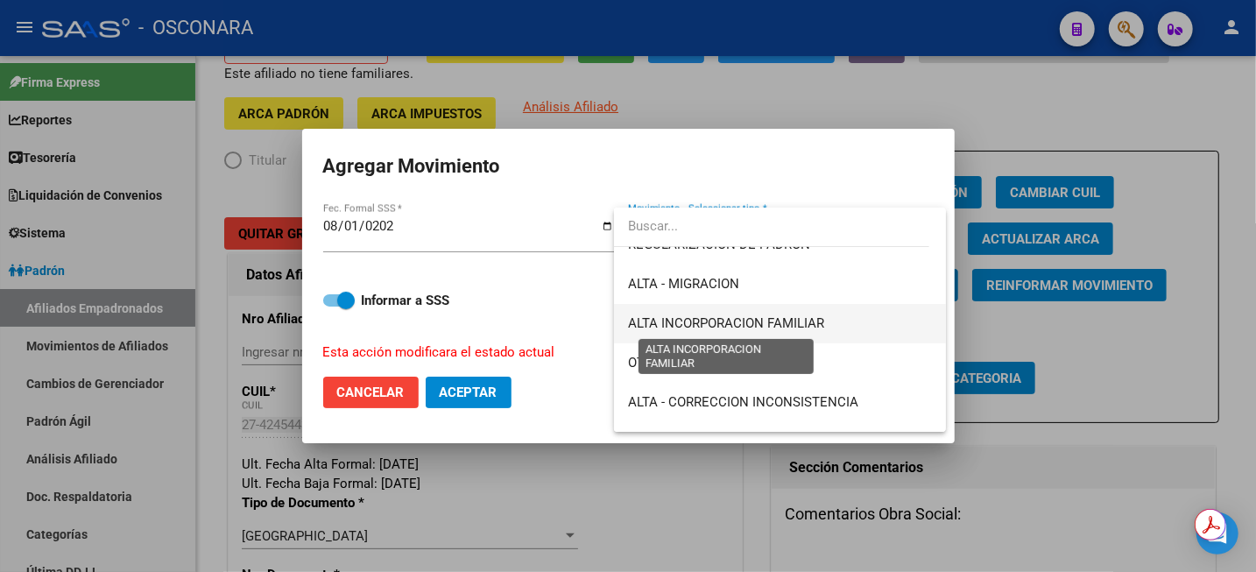
click at [754, 318] on span "ALTA INCORPORACION FAMILIAR" at bounding box center [726, 323] width 196 height 16
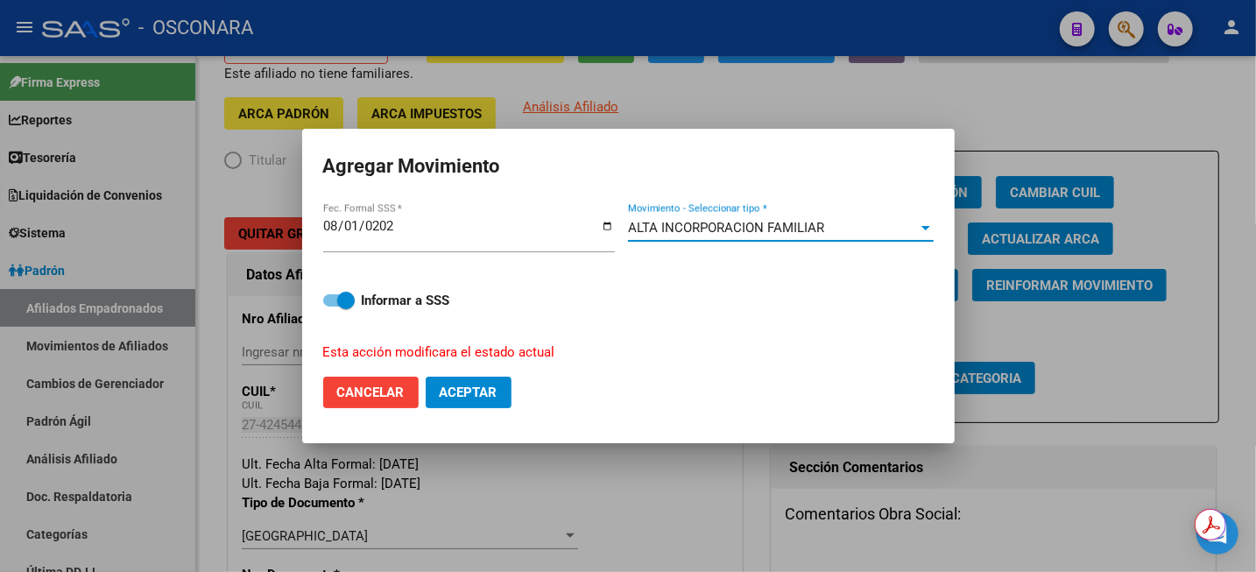
click at [451, 397] on span "Aceptar" at bounding box center [469, 392] width 58 height 16
checkbox input "false"
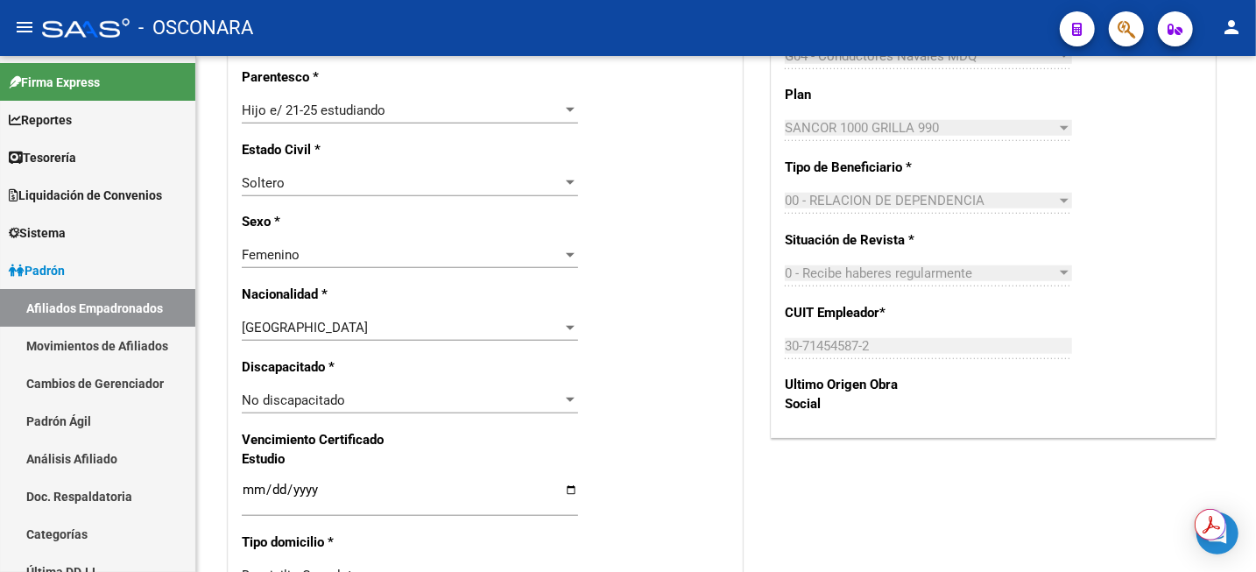
scroll to position [985, 0]
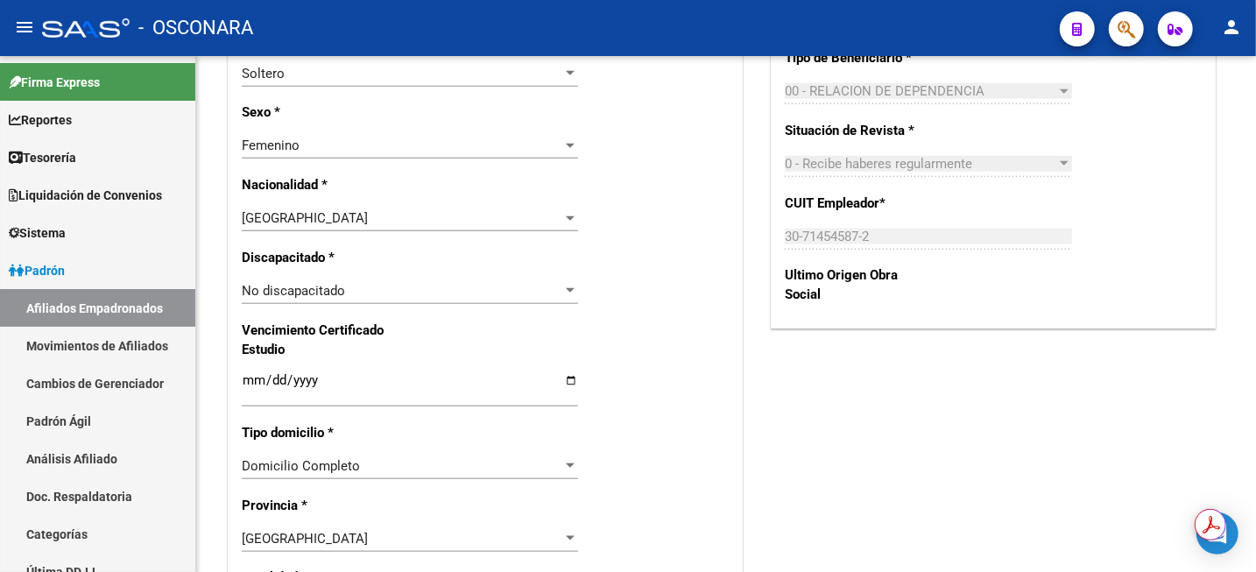
click at [255, 383] on input "Ingresar fecha" at bounding box center [410, 387] width 336 height 28
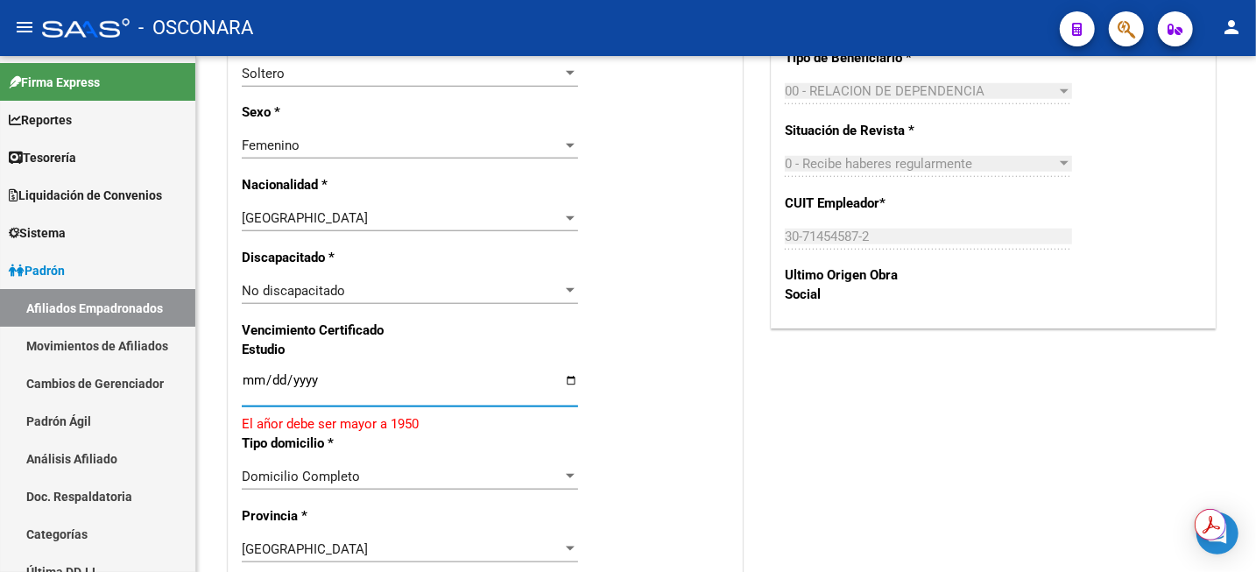
type input "0252-03-31"
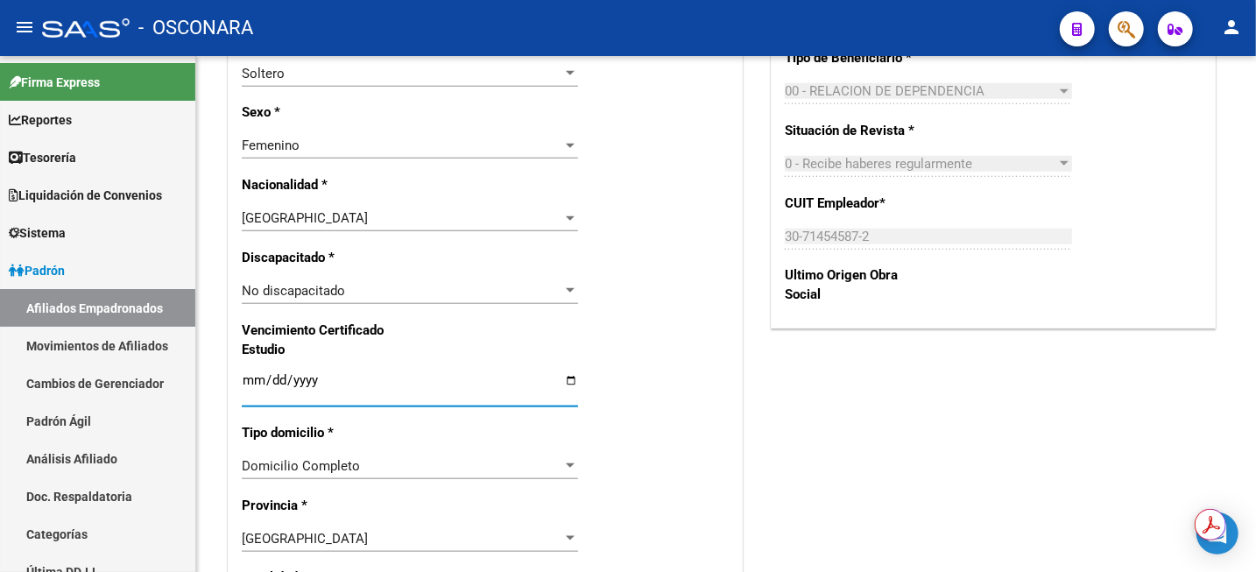
type input "[DATE]"
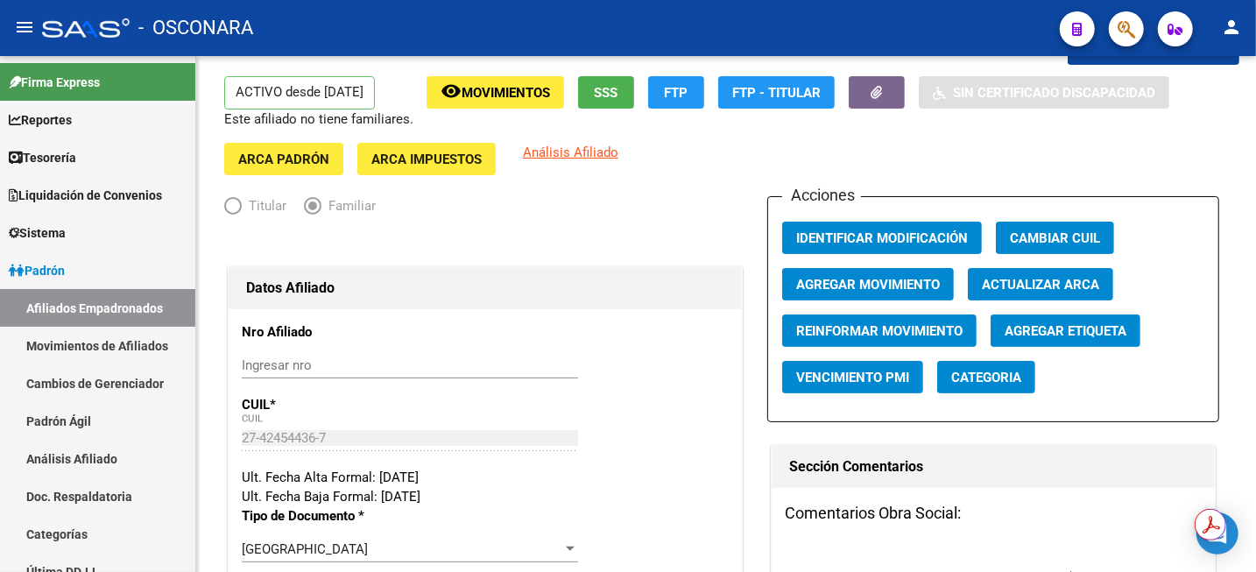
scroll to position [0, 0]
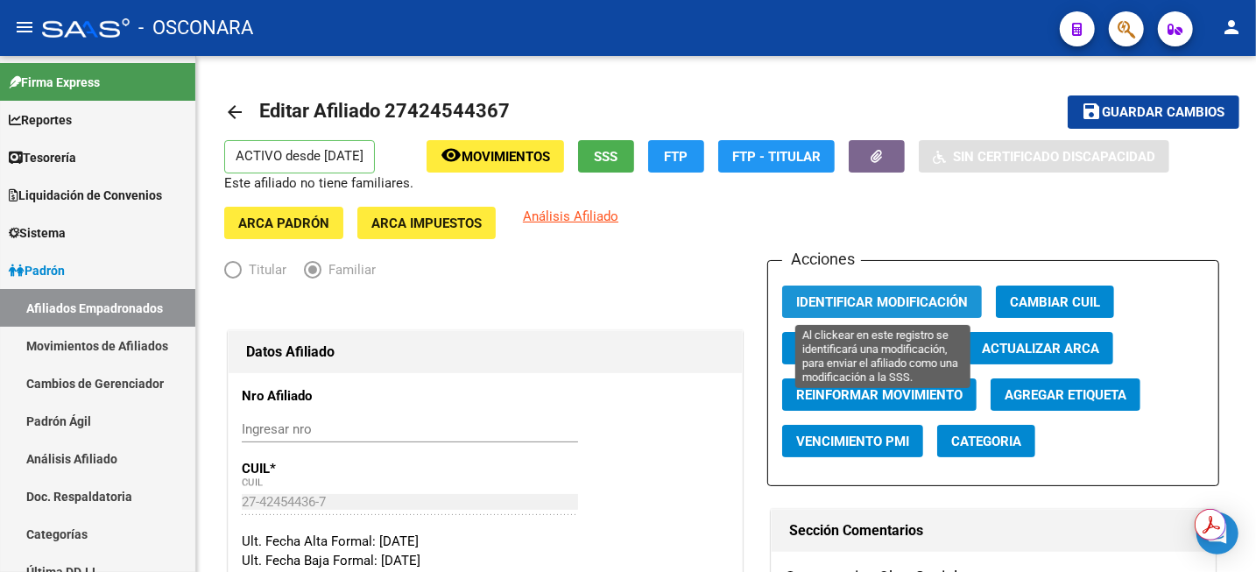
click at [921, 297] on span "Identificar Modificación" at bounding box center [882, 302] width 172 height 16
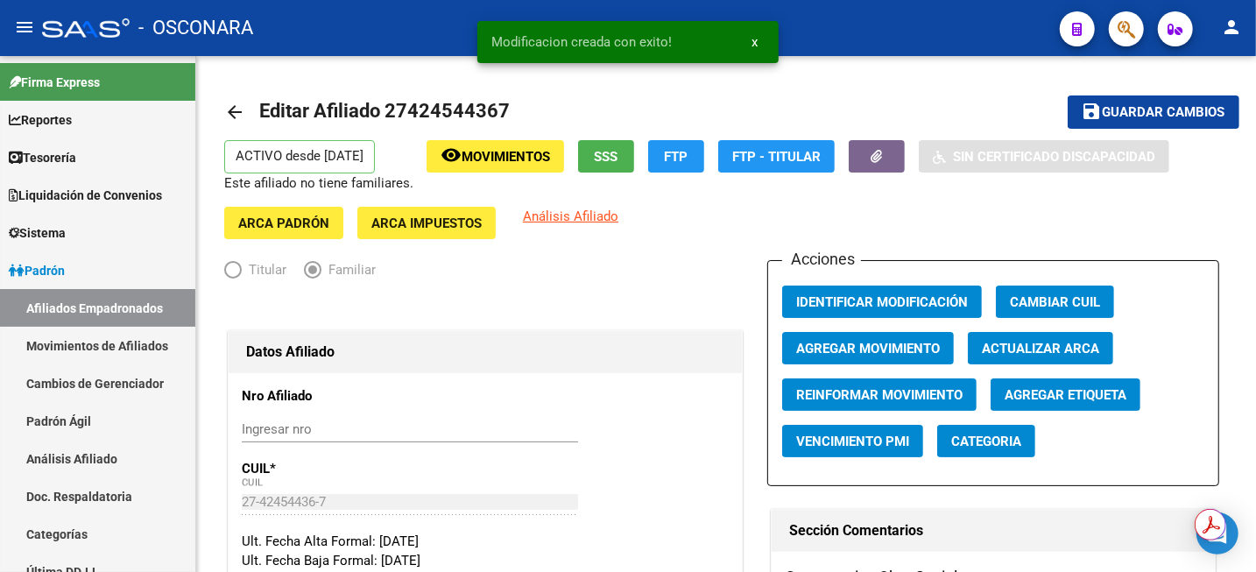
click at [1107, 108] on span "Guardar cambios" at bounding box center [1164, 113] width 123 height 16
click at [871, 160] on icon "button" at bounding box center [876, 156] width 11 height 13
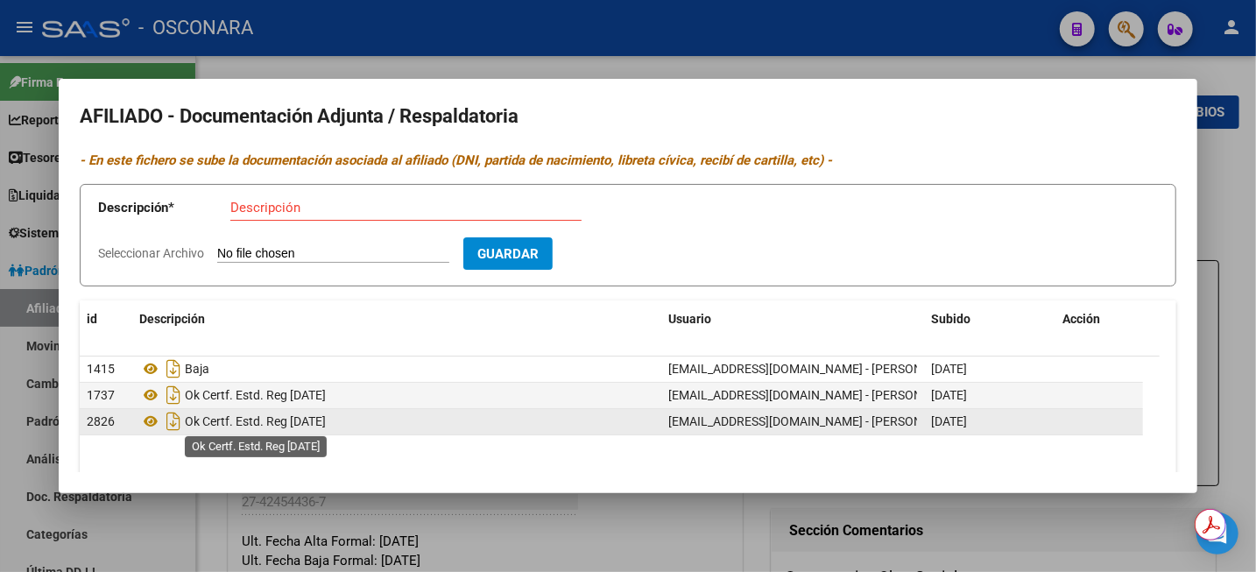
drag, startPoint x: 185, startPoint y: 423, endPoint x: 293, endPoint y: 420, distance: 107.7
click at [293, 420] on span "Ok Certf. Estd. Reg [DATE]" at bounding box center [255, 421] width 141 height 14
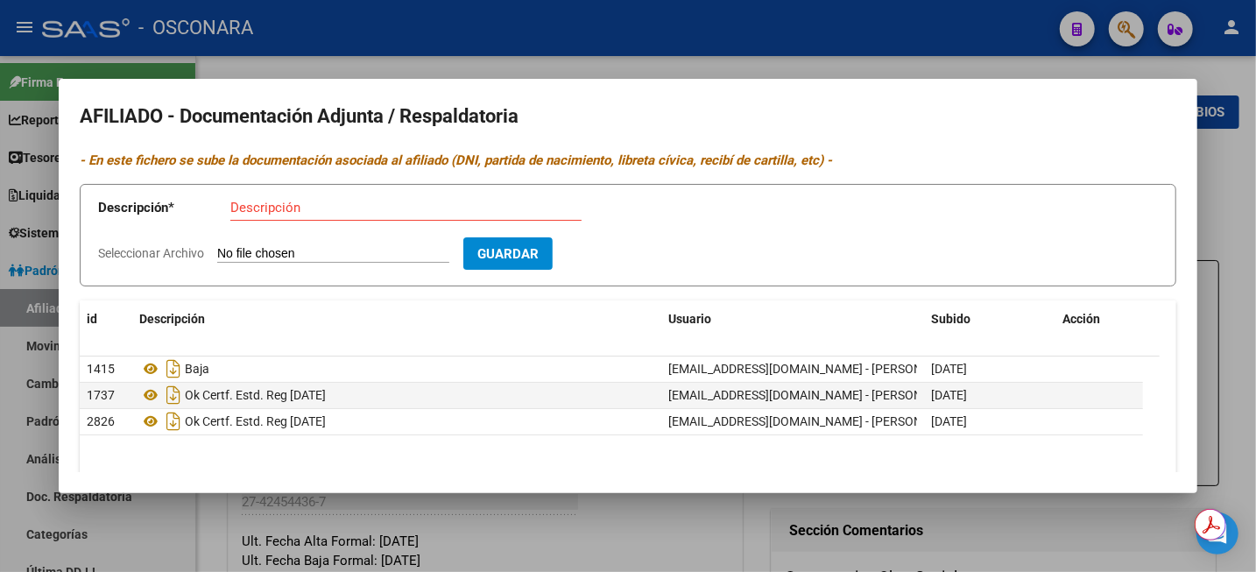
copy span "Ok Certf. Estd. Reg"
click at [308, 211] on input "Descripción" at bounding box center [405, 208] width 351 height 16
paste input "Ok Certf. Estd. Reg"
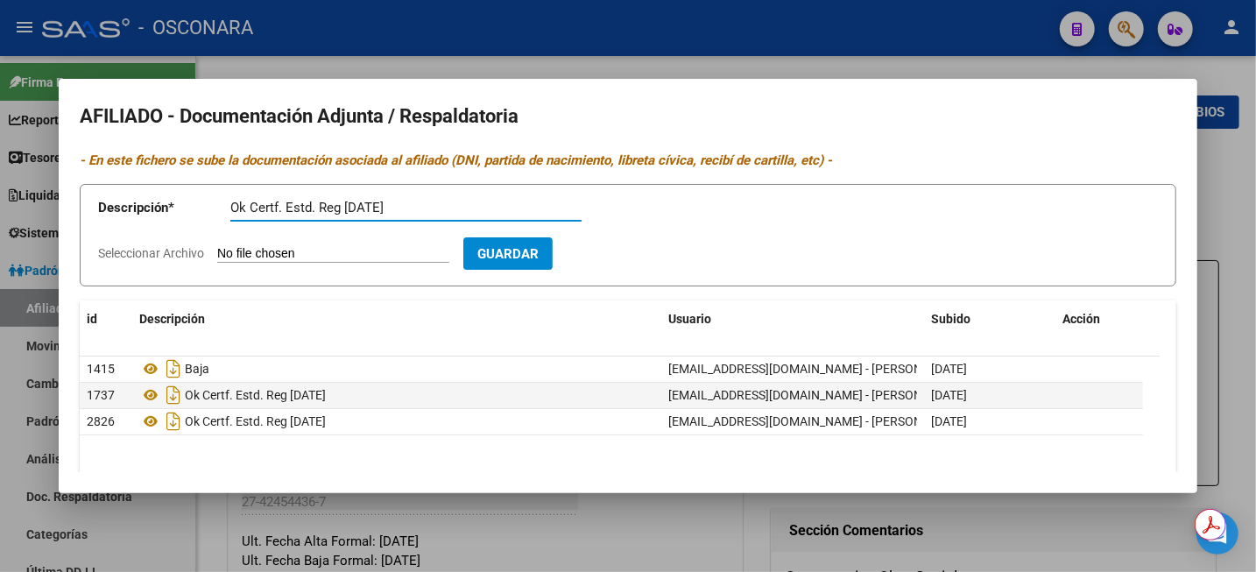
type input "Ok Certf. Estd. Reg [DATE]"
type input "C:\fakepath\ConstanciaAlumnoRegular (1).pdf"
click at [640, 256] on span "Guardar" at bounding box center [609, 254] width 61 height 16
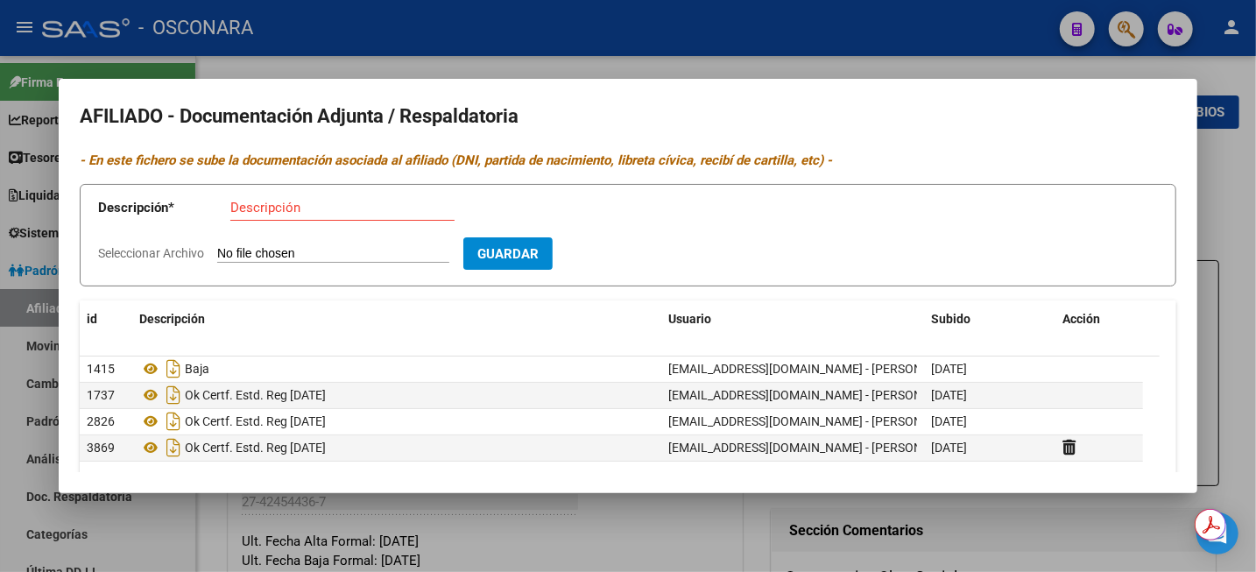
click at [1254, 221] on div at bounding box center [628, 286] width 1256 height 572
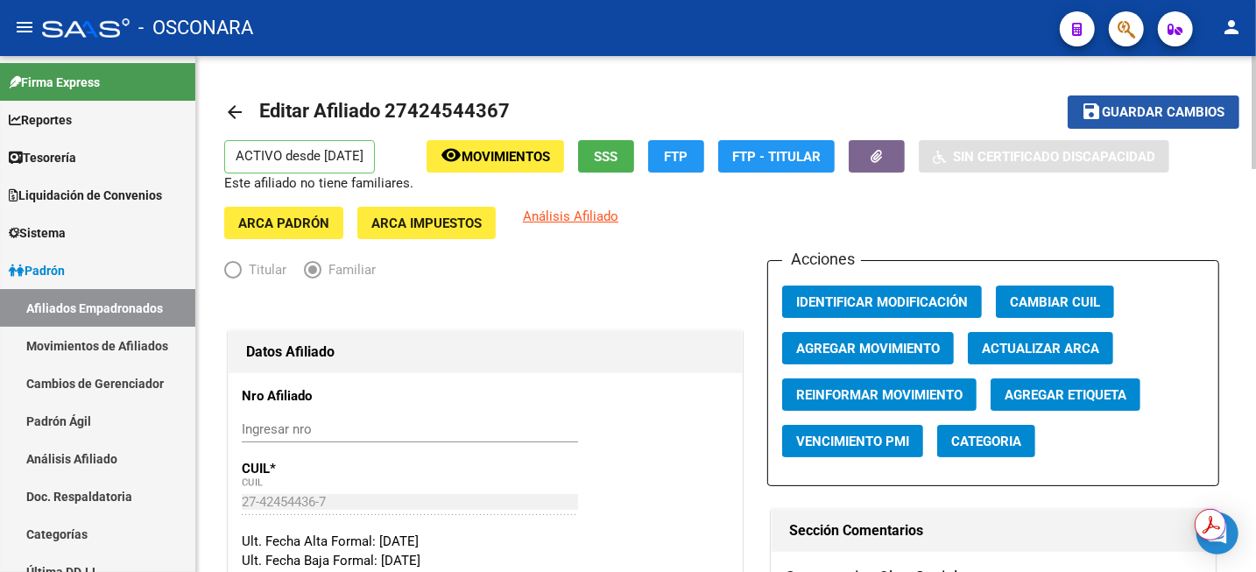
click at [1086, 111] on mat-icon "save" at bounding box center [1092, 111] width 21 height 21
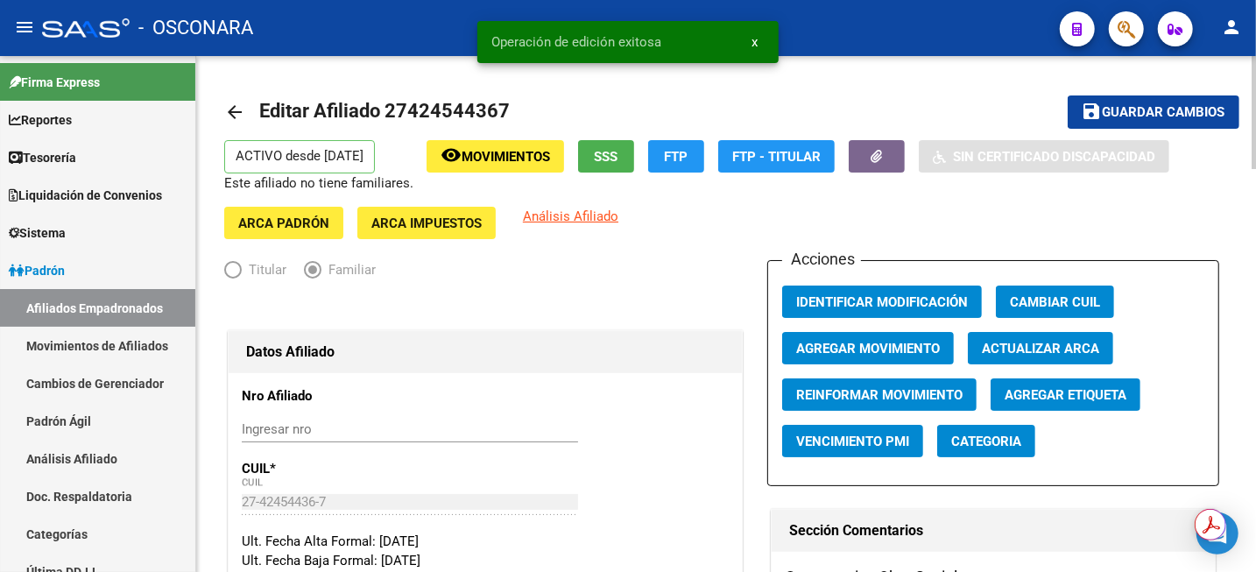
click at [453, 108] on span "Editar Afiliado 27424544367" at bounding box center [384, 111] width 250 height 22
click at [455, 108] on span "Editar Afiliado 27424544367" at bounding box center [384, 111] width 250 height 22
copy span "27424544367"
click at [112, 450] on link "Análisis Afiliado" at bounding box center [97, 459] width 195 height 38
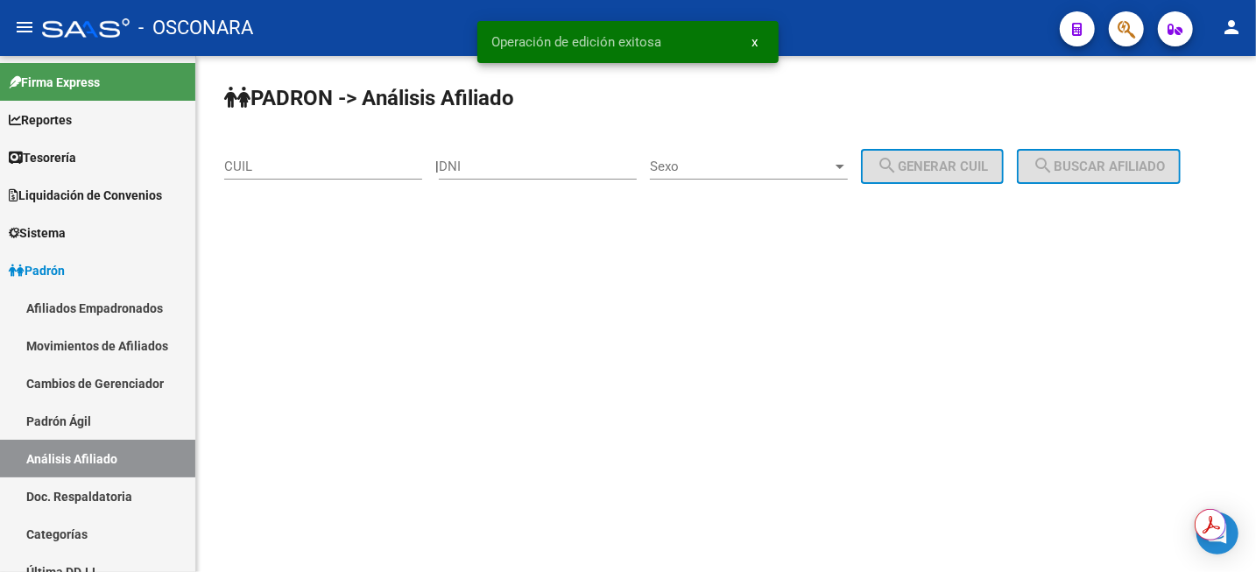
click at [313, 172] on input "CUIL" at bounding box center [323, 167] width 198 height 16
paste input "27-42454436-7"
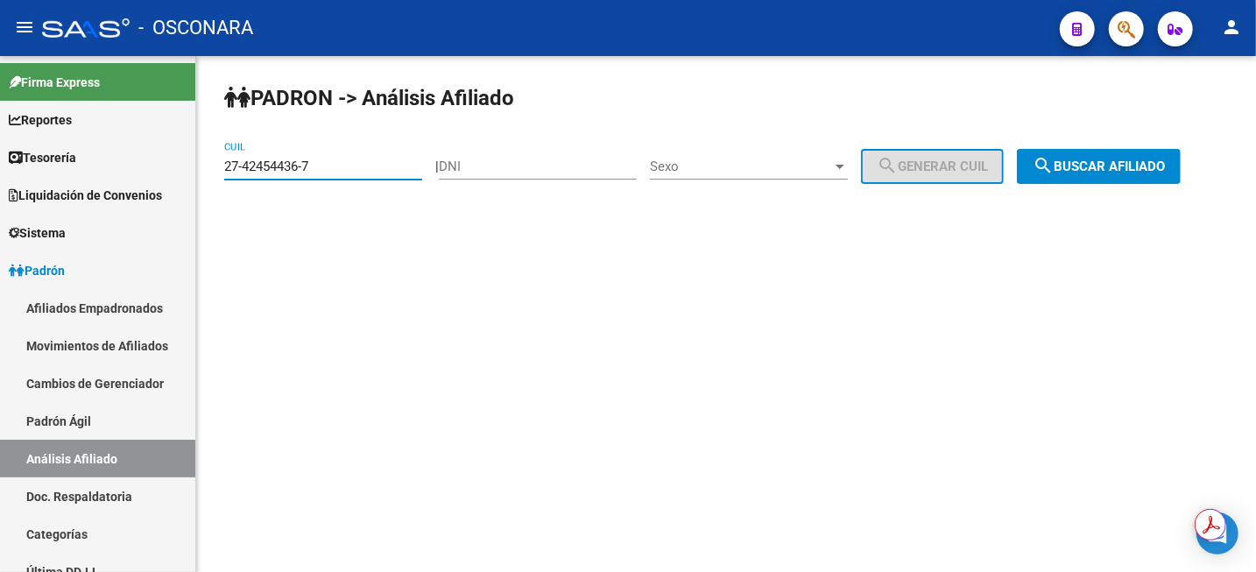
type input "27-42454436-7"
click at [1131, 167] on span "search Buscar afiliado" at bounding box center [1099, 167] width 132 height 16
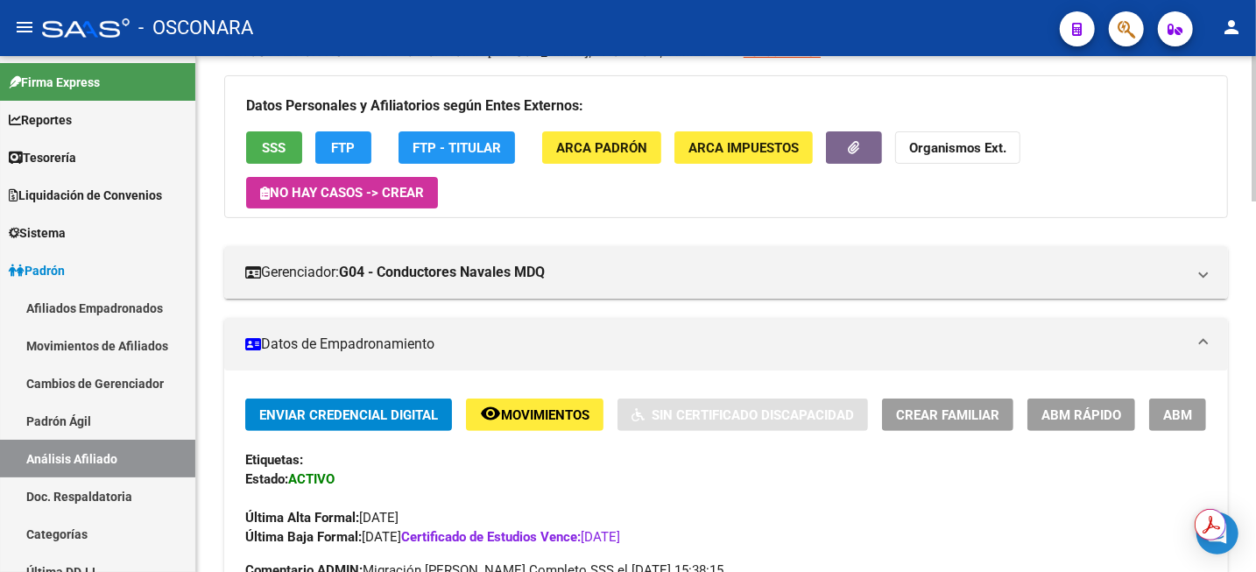
scroll to position [219, 0]
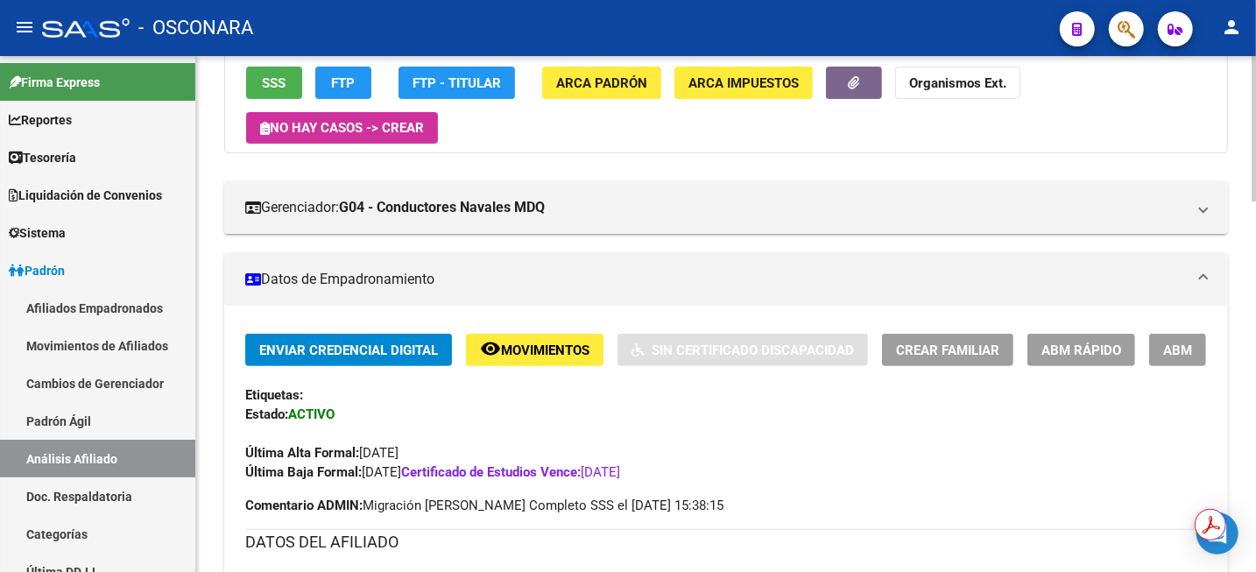
click at [518, 363] on button "remove_red_eye Movimientos" at bounding box center [534, 350] width 137 height 32
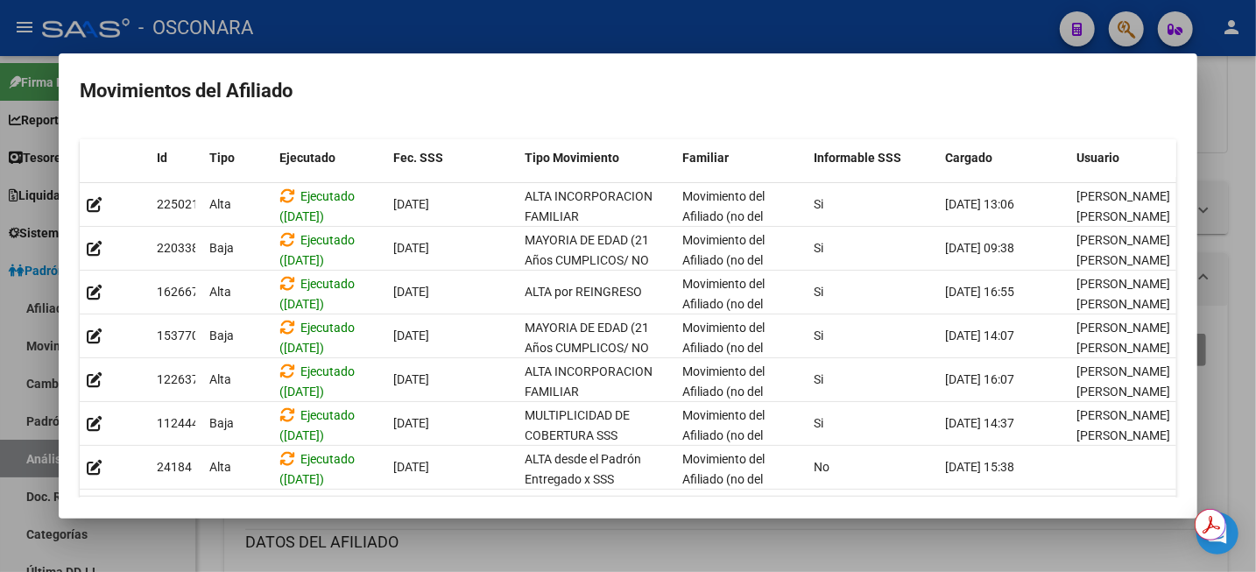
click at [1244, 173] on div at bounding box center [628, 286] width 1256 height 572
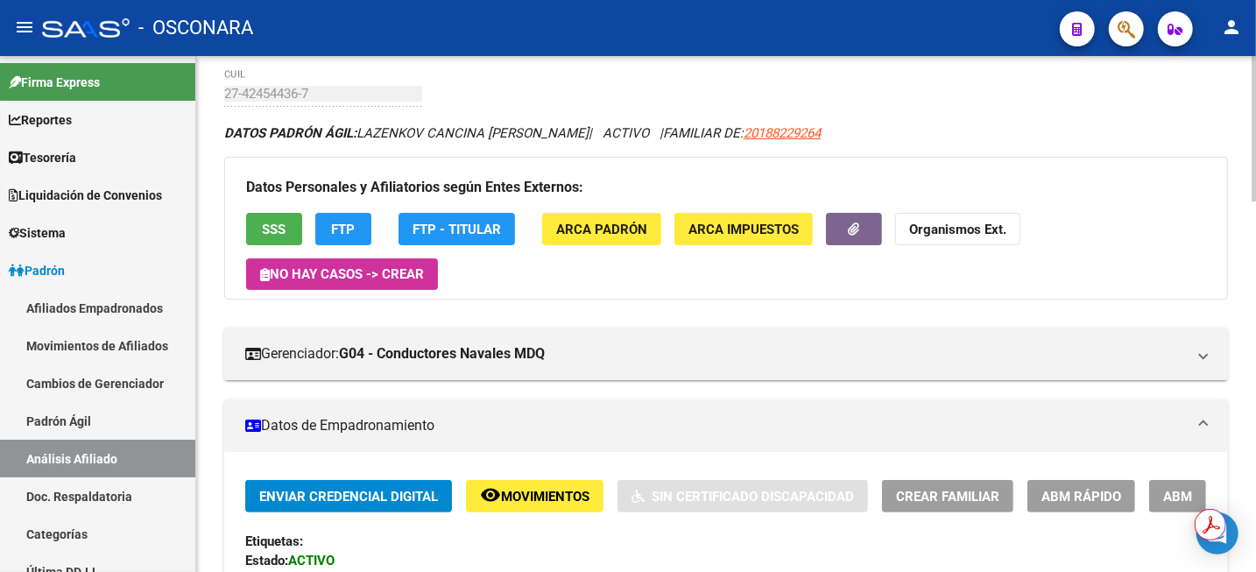
scroll to position [0, 0]
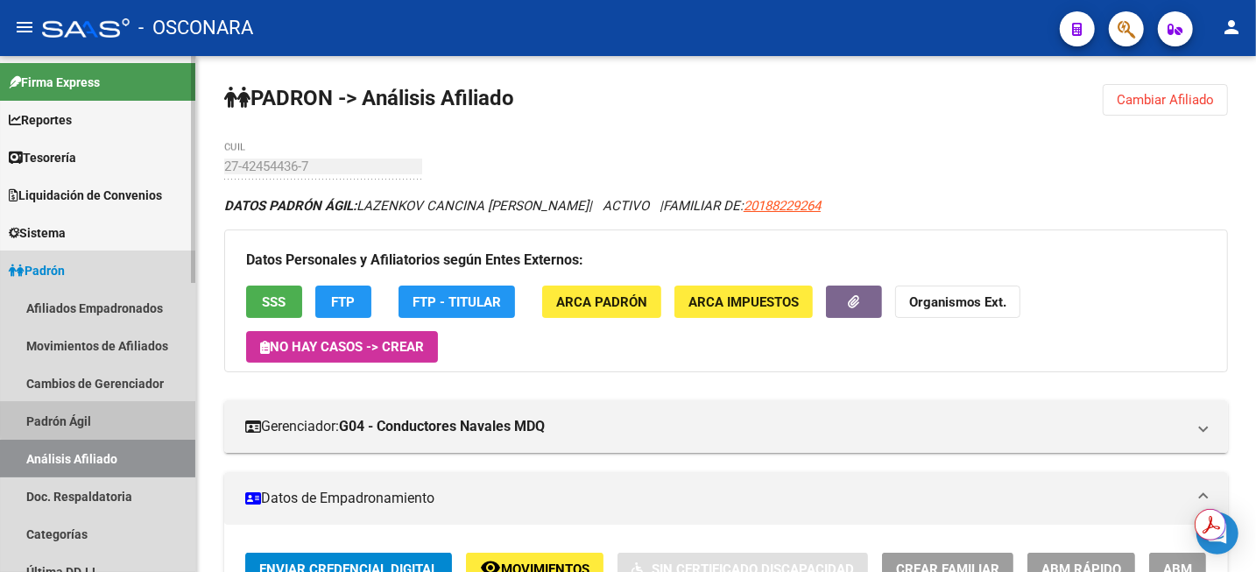
click at [106, 419] on link "Padrón Ágil" at bounding box center [97, 421] width 195 height 38
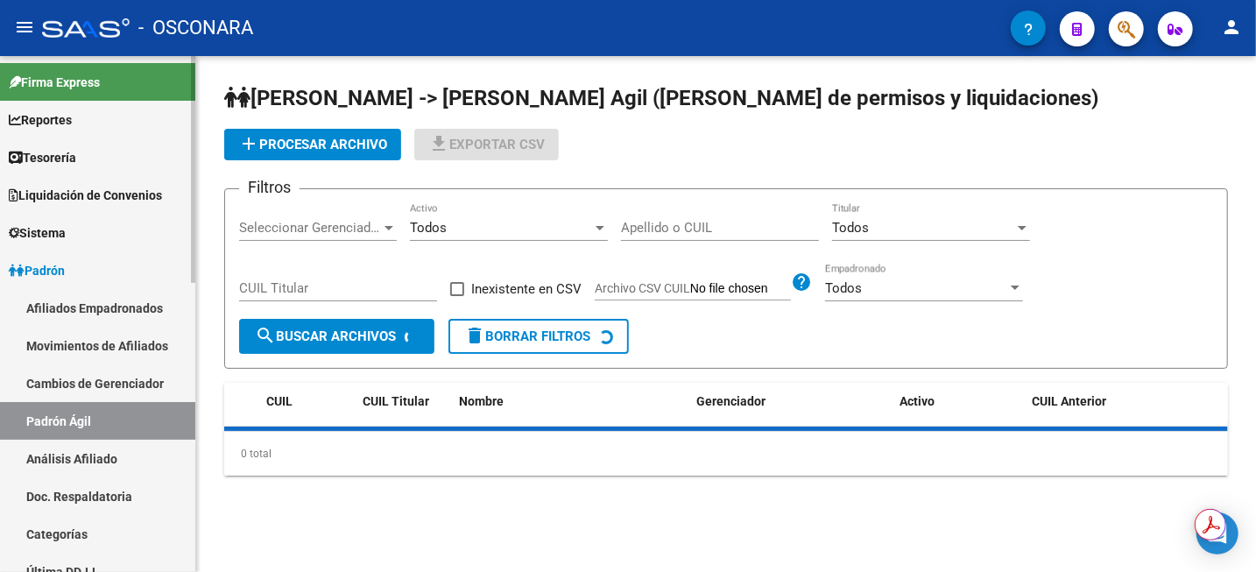
click at [109, 459] on link "Análisis Afiliado" at bounding box center [97, 459] width 195 height 38
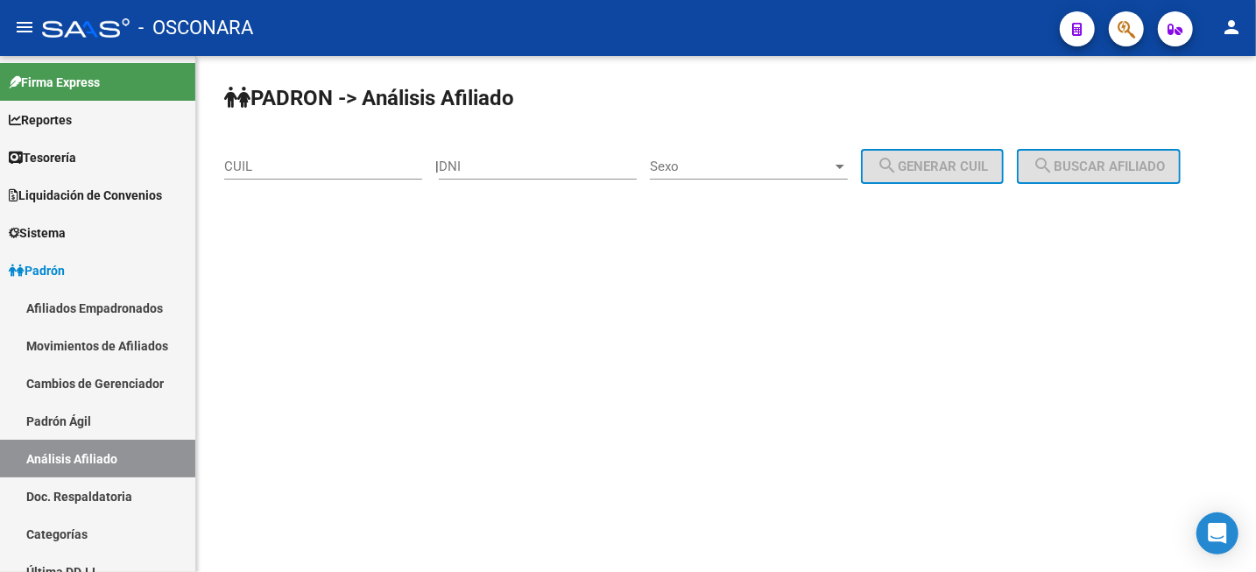
click at [329, 186] on div "CUIL" at bounding box center [323, 169] width 198 height 54
click at [337, 145] on div "CUIL" at bounding box center [323, 161] width 198 height 38
paste input "20-17681151-0"
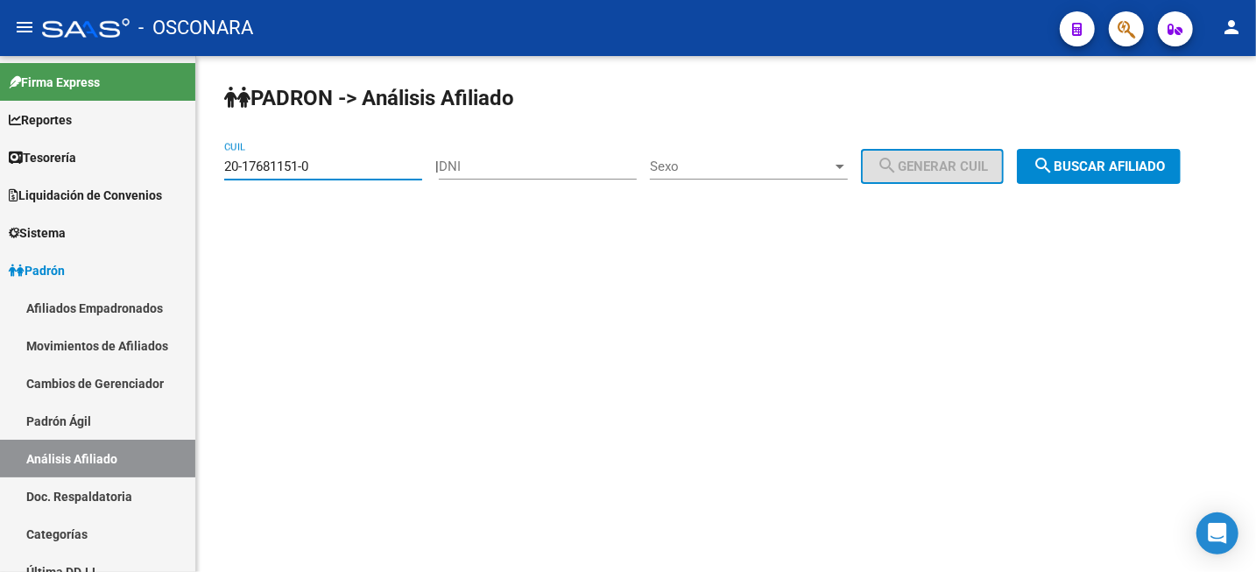
type input "20-17681151-0"
click at [1113, 157] on button "search Buscar afiliado" at bounding box center [1099, 166] width 164 height 35
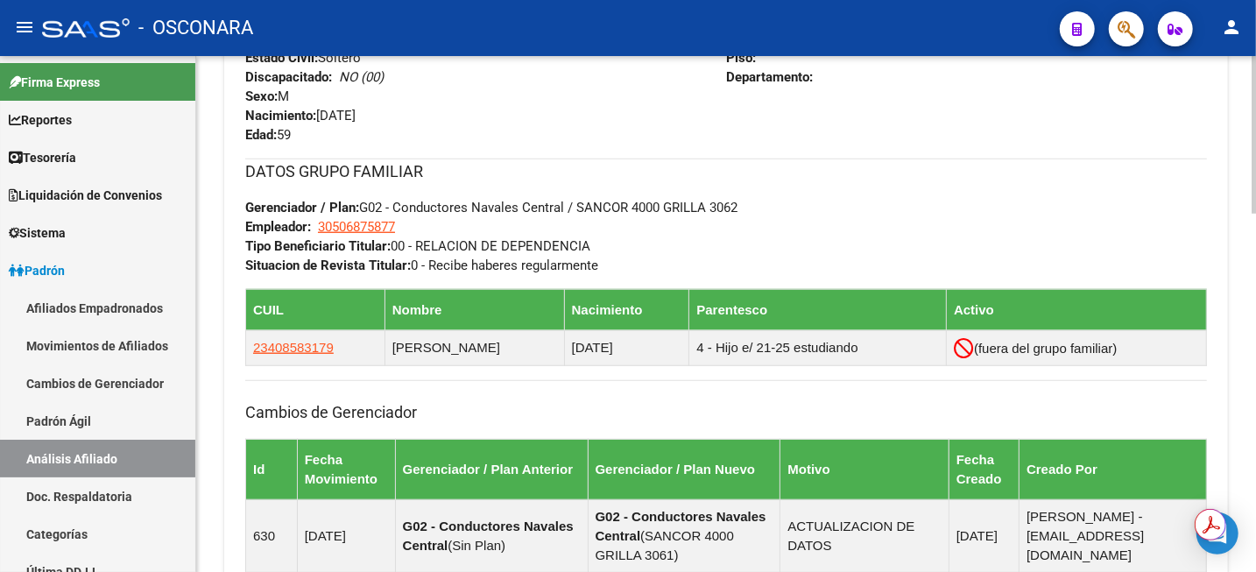
scroll to position [766, 0]
